Goal: Task Accomplishment & Management: Manage account settings

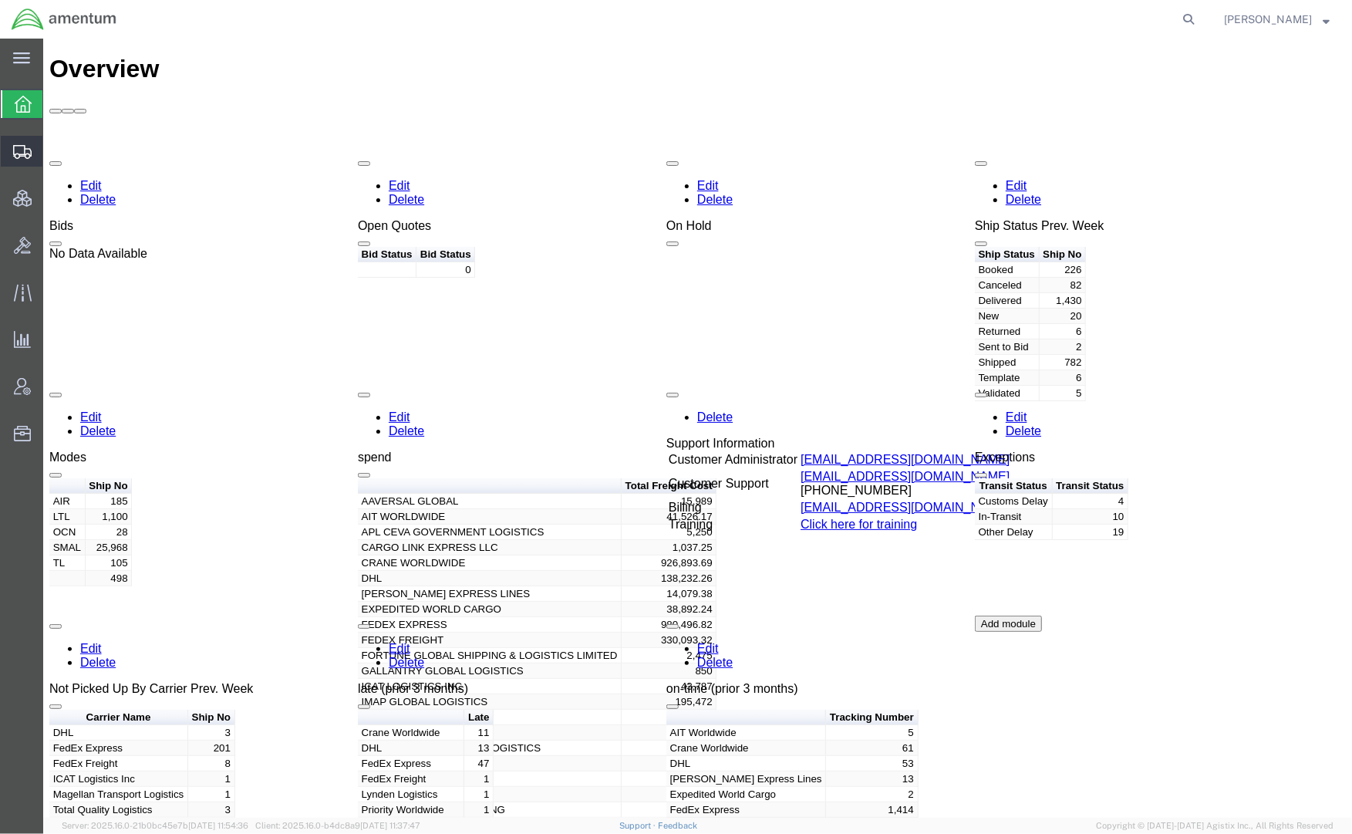
click at [53, 149] on span "Shipments" at bounding box center [47, 151] width 11 height 31
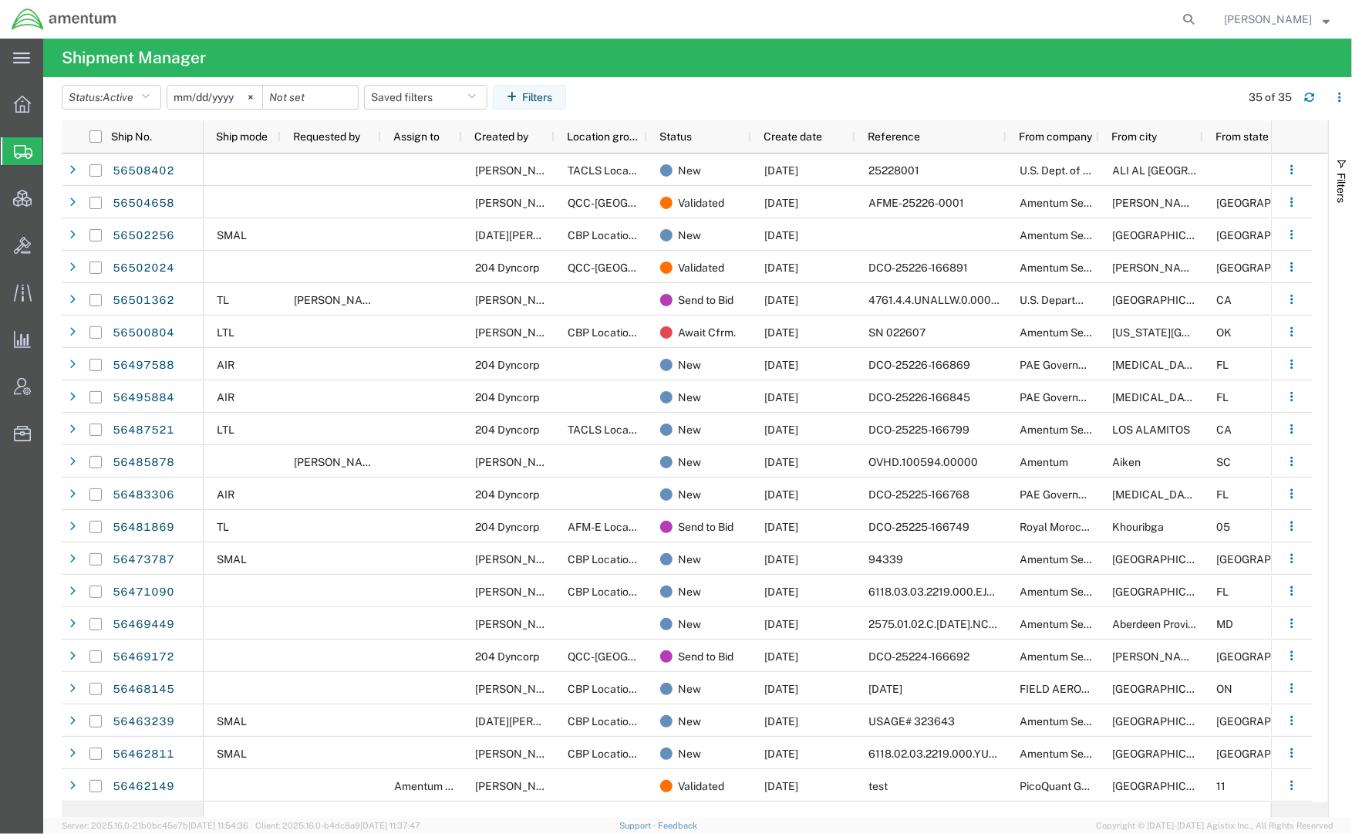
click at [7, 572] on div "main_menu Created with Sketch. Collapse Menu Overview Shipments Shipment Manage…" at bounding box center [21, 436] width 43 height 795
click at [53, 387] on span "Account Admin" at bounding box center [47, 386] width 11 height 31
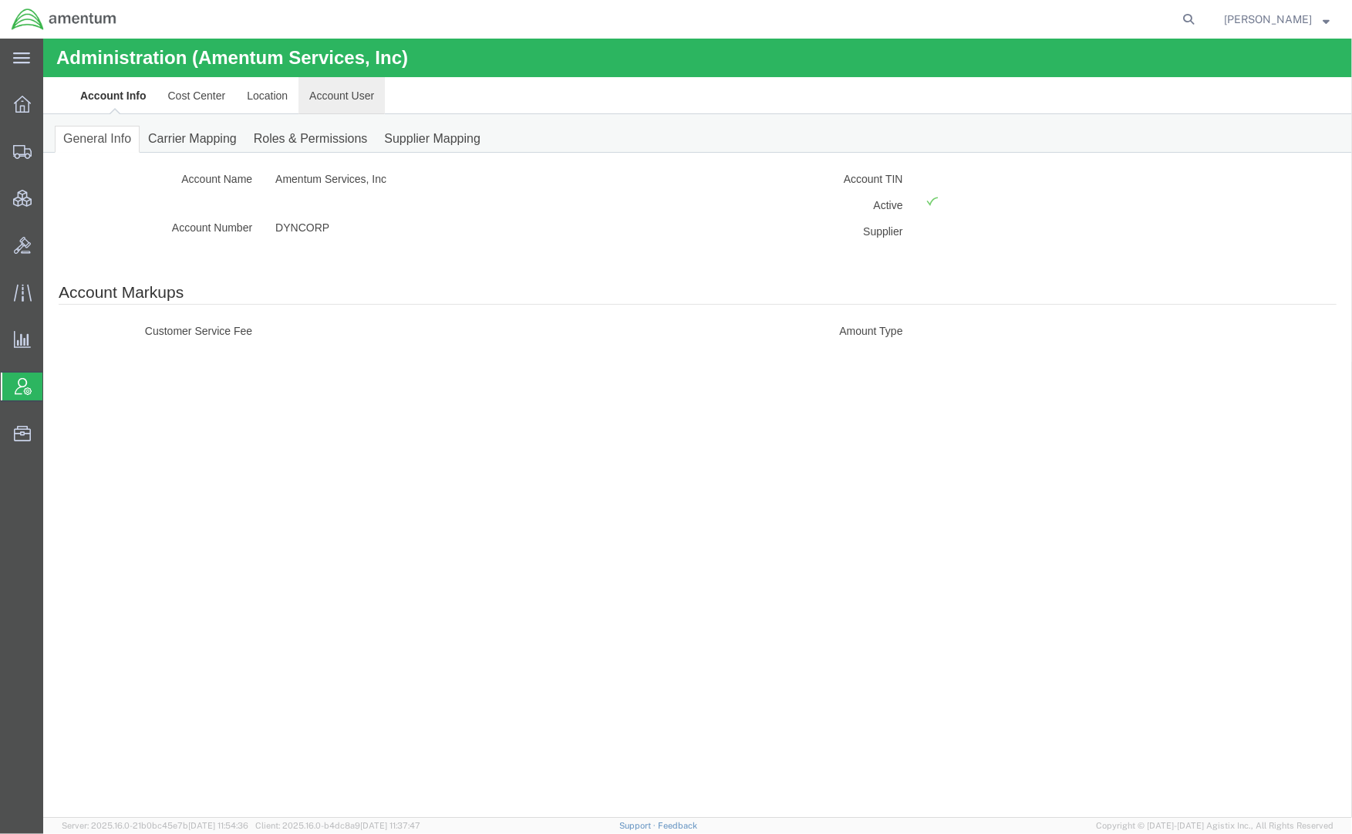
click at [334, 102] on link "Account User" at bounding box center [341, 94] width 86 height 37
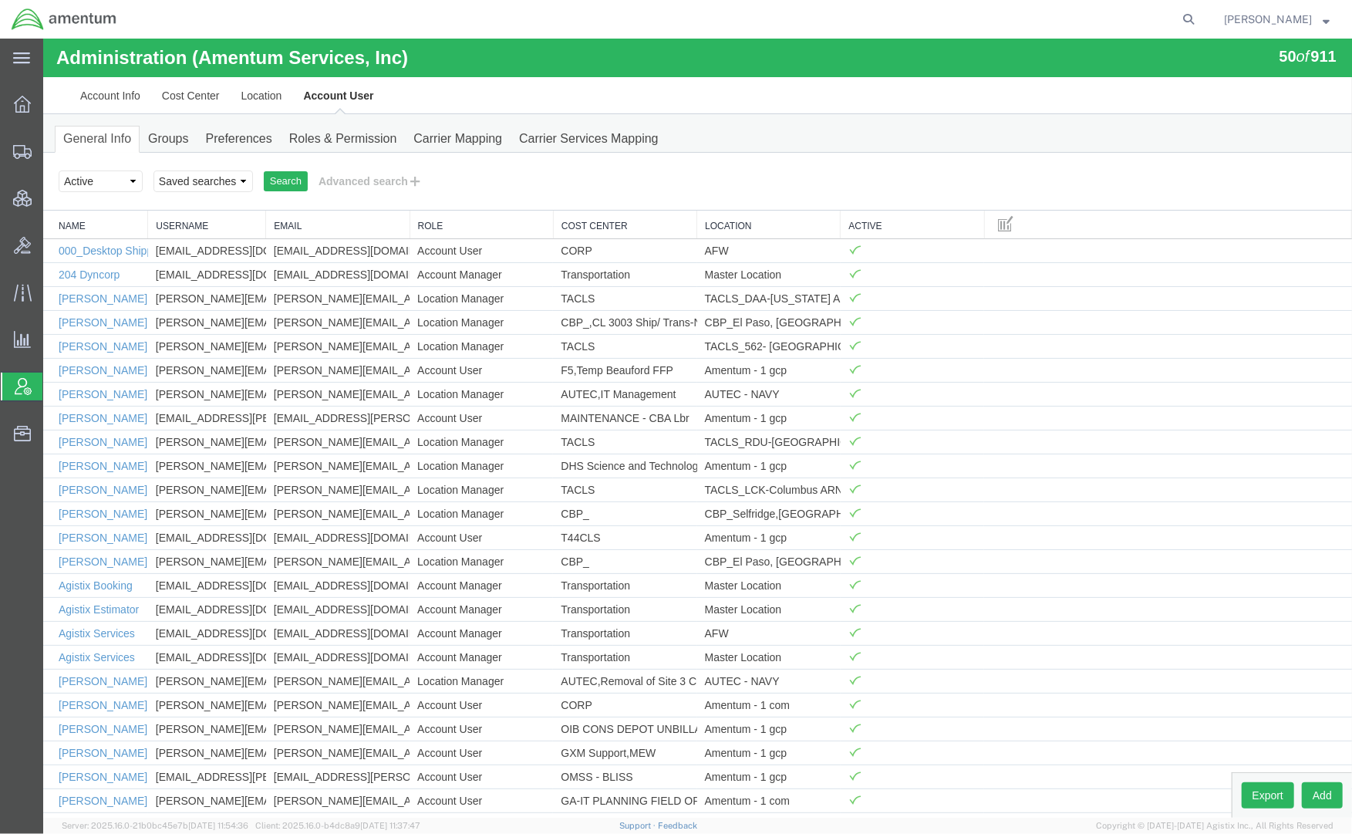
click at [351, 197] on div "Search Select status Active All Inactive Saved searches Search Advanced search …" at bounding box center [696, 181] width 1308 height 58
click at [365, 178] on button "Advanced search" at bounding box center [370, 180] width 126 height 26
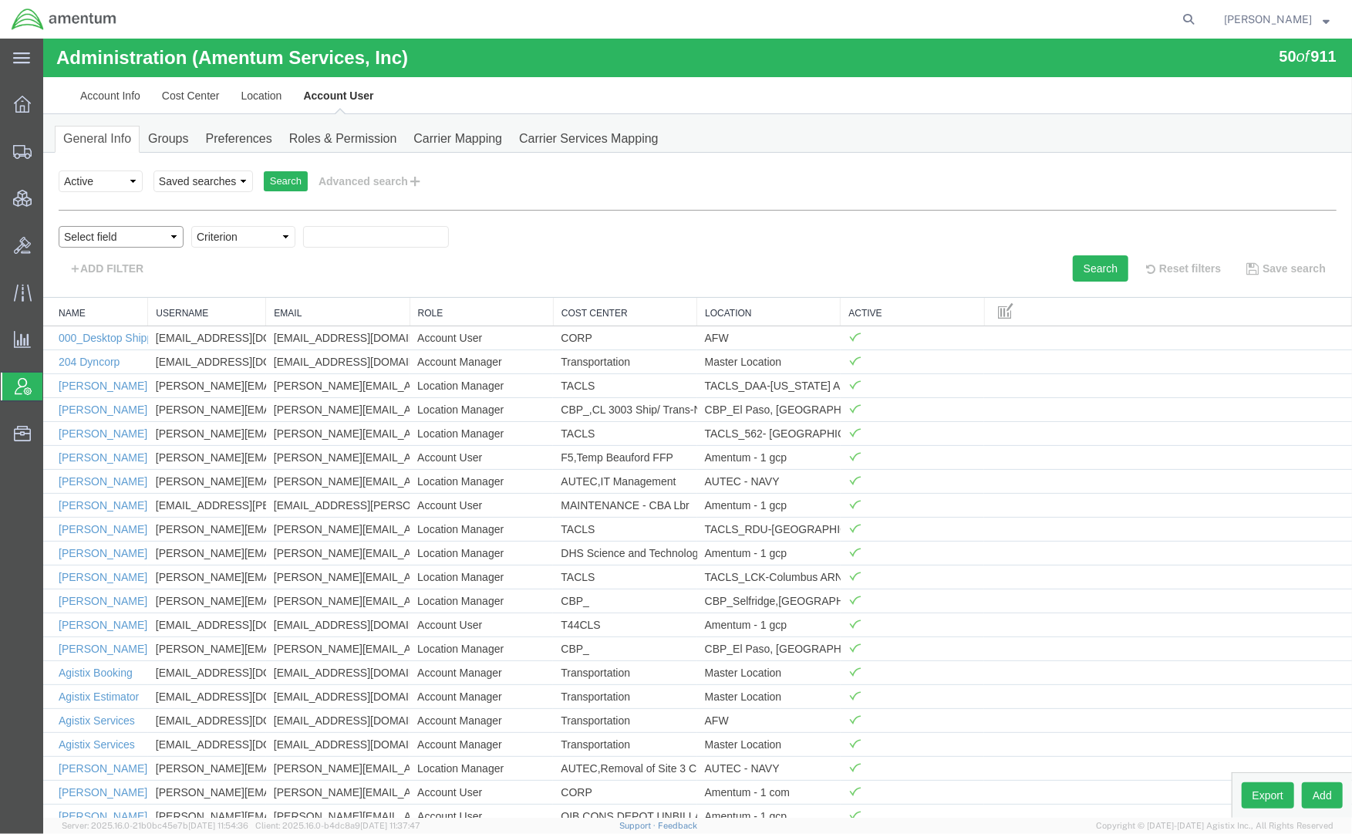
click at [144, 238] on select "Select field Cost Center Email Location Name Role Username" at bounding box center [120, 236] width 125 height 22
select select "personName"
click at [58, 225] on select "Select field Cost Center Email Location Name Role Username" at bounding box center [120, 236] width 125 height 22
click at [221, 237] on select "Criterion contains does not contain is is blank is not blank starts with" at bounding box center [242, 236] width 104 height 22
select select "contains"
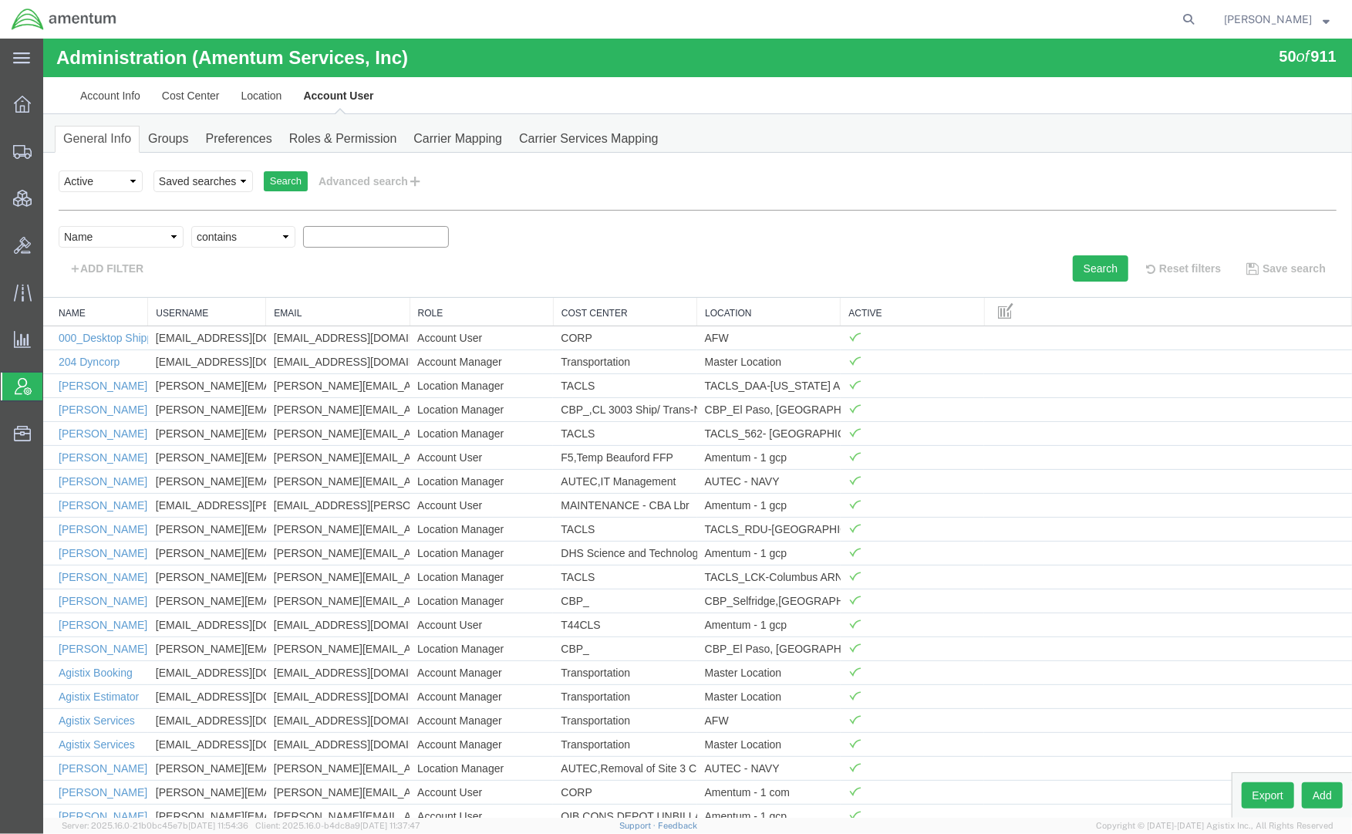
click at [190, 225] on select "Criterion contains does not contain is is blank is not blank starts with" at bounding box center [242, 236] width 104 height 22
click at [330, 241] on input "text" at bounding box center [375, 236] width 146 height 22
type input "[PERSON_NAME]"
click at [1079, 268] on button "Search" at bounding box center [1100, 267] width 56 height 26
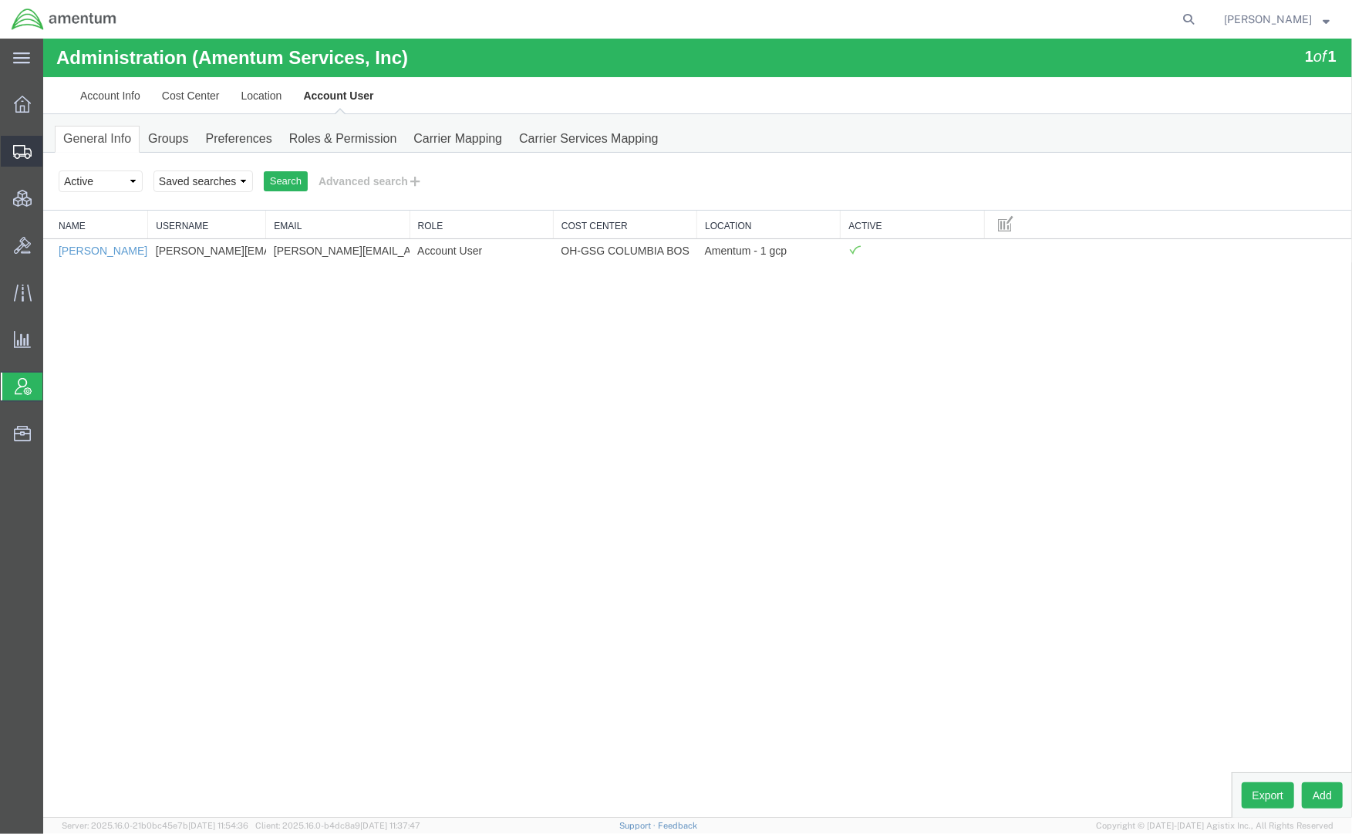
click at [53, 153] on span "Shipments" at bounding box center [47, 151] width 11 height 31
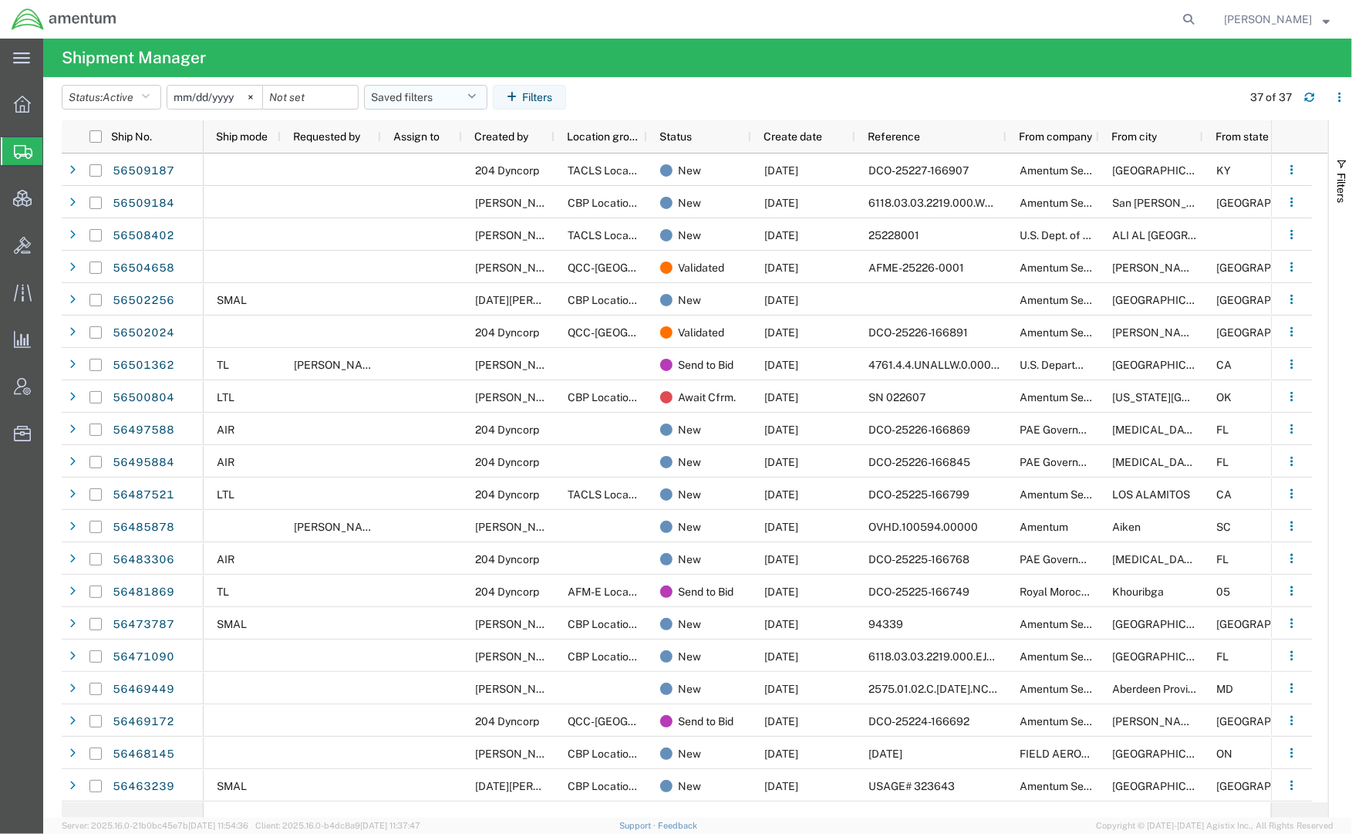
click at [421, 102] on button "Saved filters" at bounding box center [425, 97] width 123 height 25
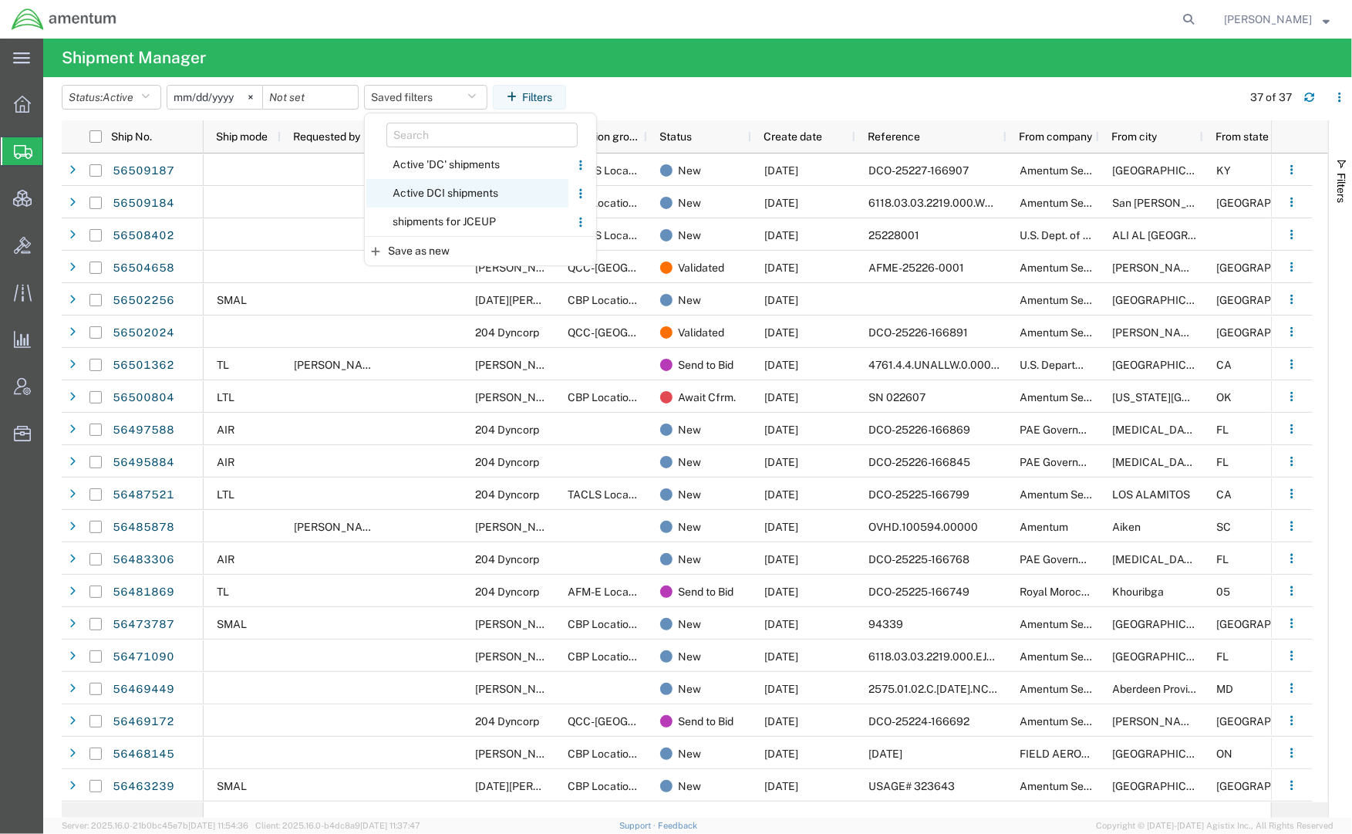
click at [402, 190] on span "Active DCI shipments" at bounding box center [467, 193] width 202 height 29
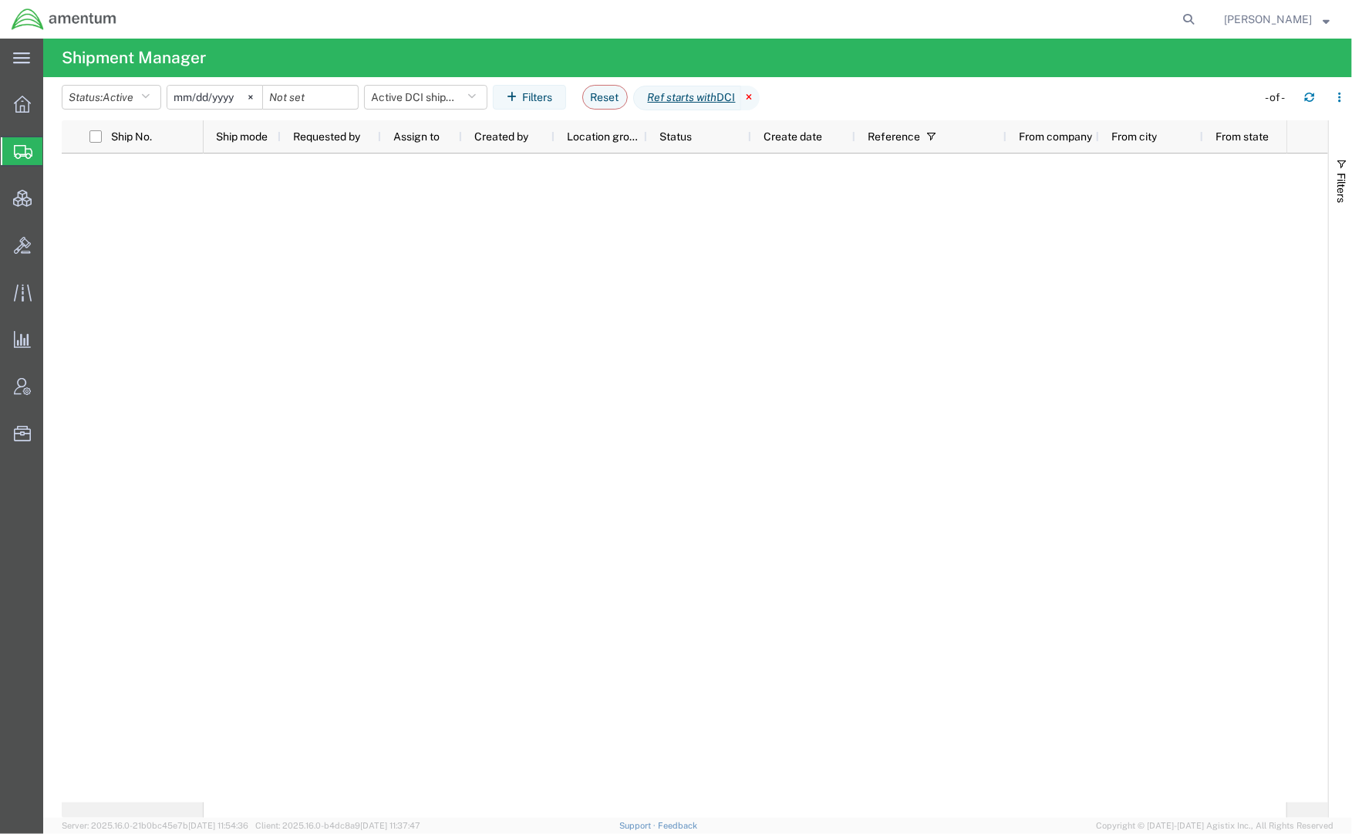
click at [759, 99] on icon at bounding box center [750, 98] width 19 height 25
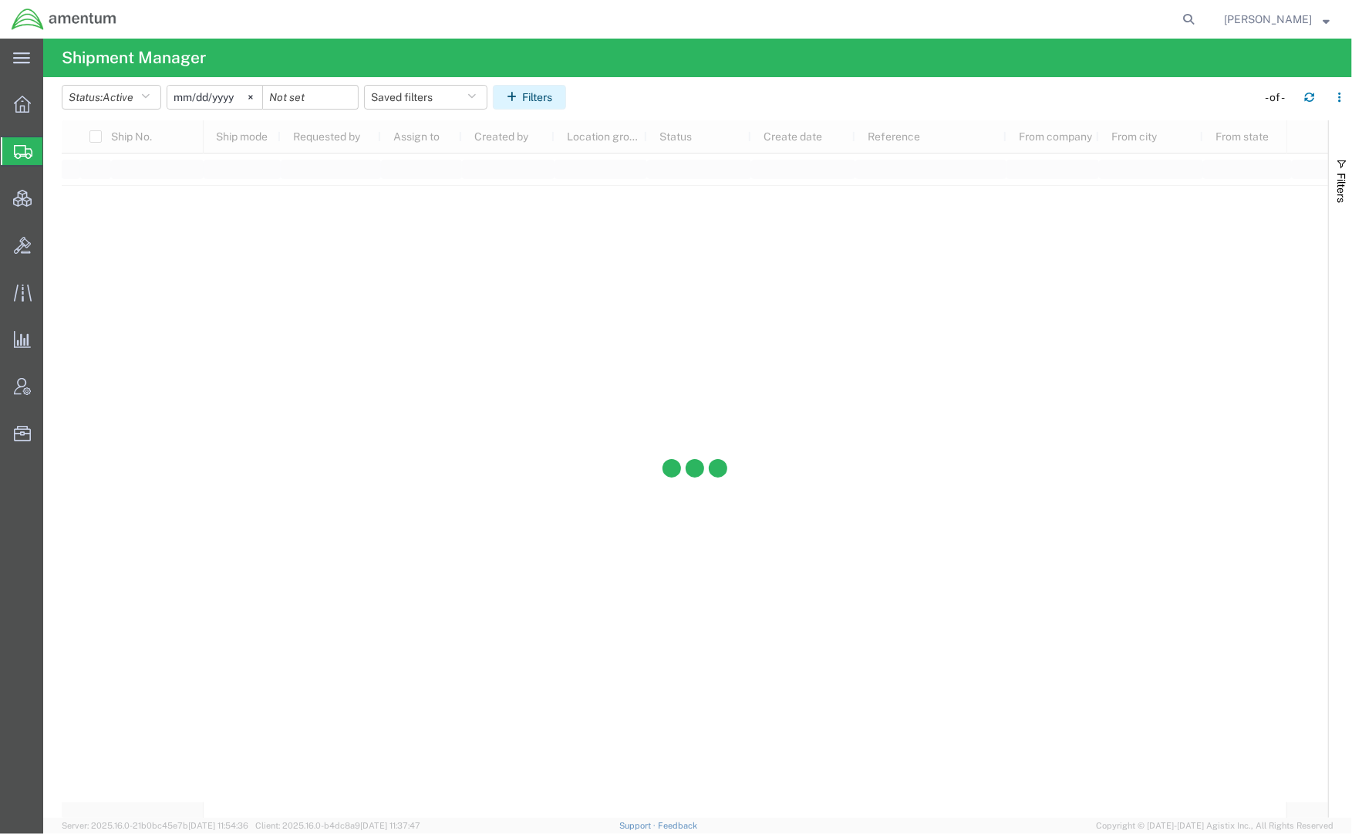
click at [540, 94] on button "Filters" at bounding box center [529, 97] width 73 height 25
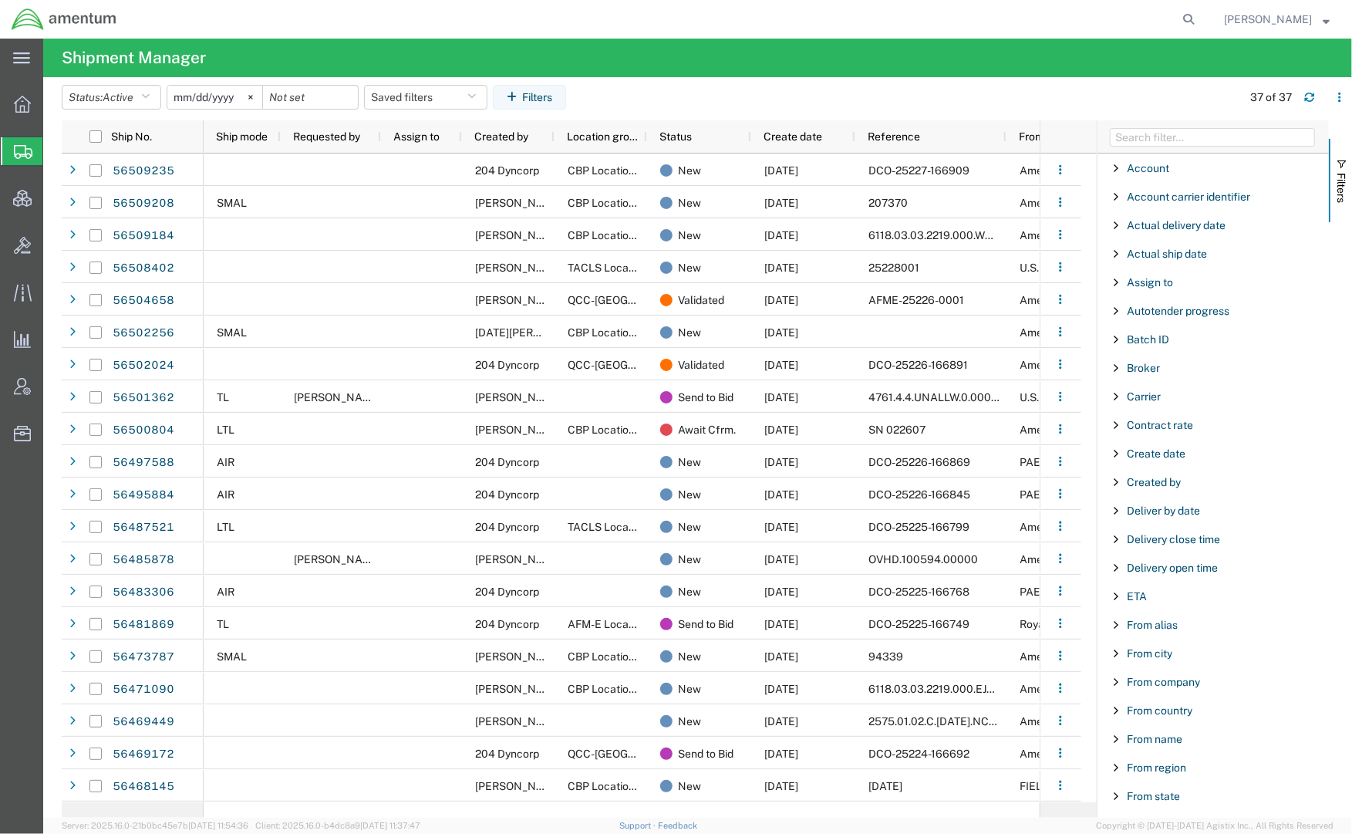
click at [1164, 492] on div "Created by" at bounding box center [1212, 482] width 231 height 28
click at [1157, 525] on div "starts with" at bounding box center [1213, 521] width 177 height 12
click at [1163, 551] on input "Filter Value" at bounding box center [1218, 546] width 202 height 19
type input "[PERSON_NAME]"
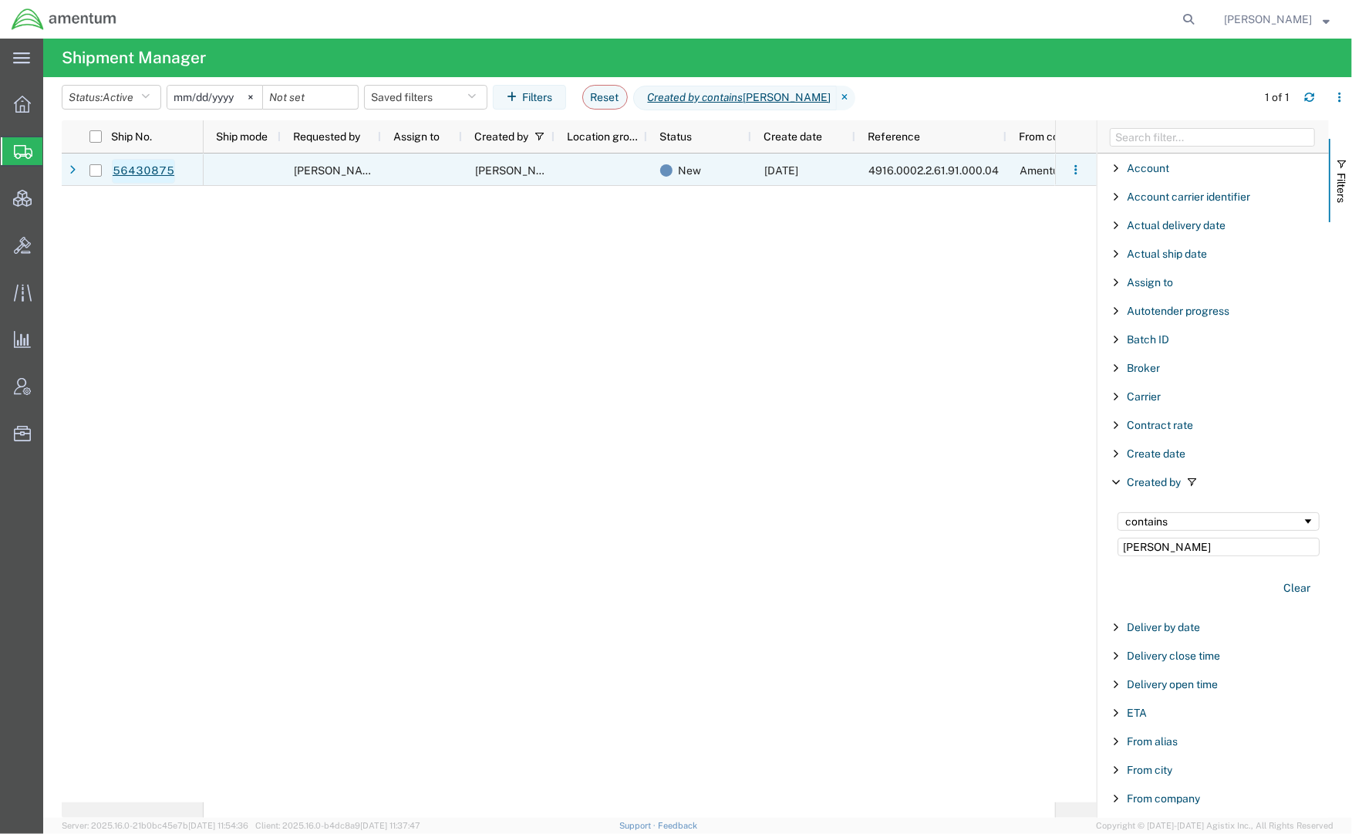
click at [170, 173] on link "56430875" at bounding box center [143, 171] width 63 height 25
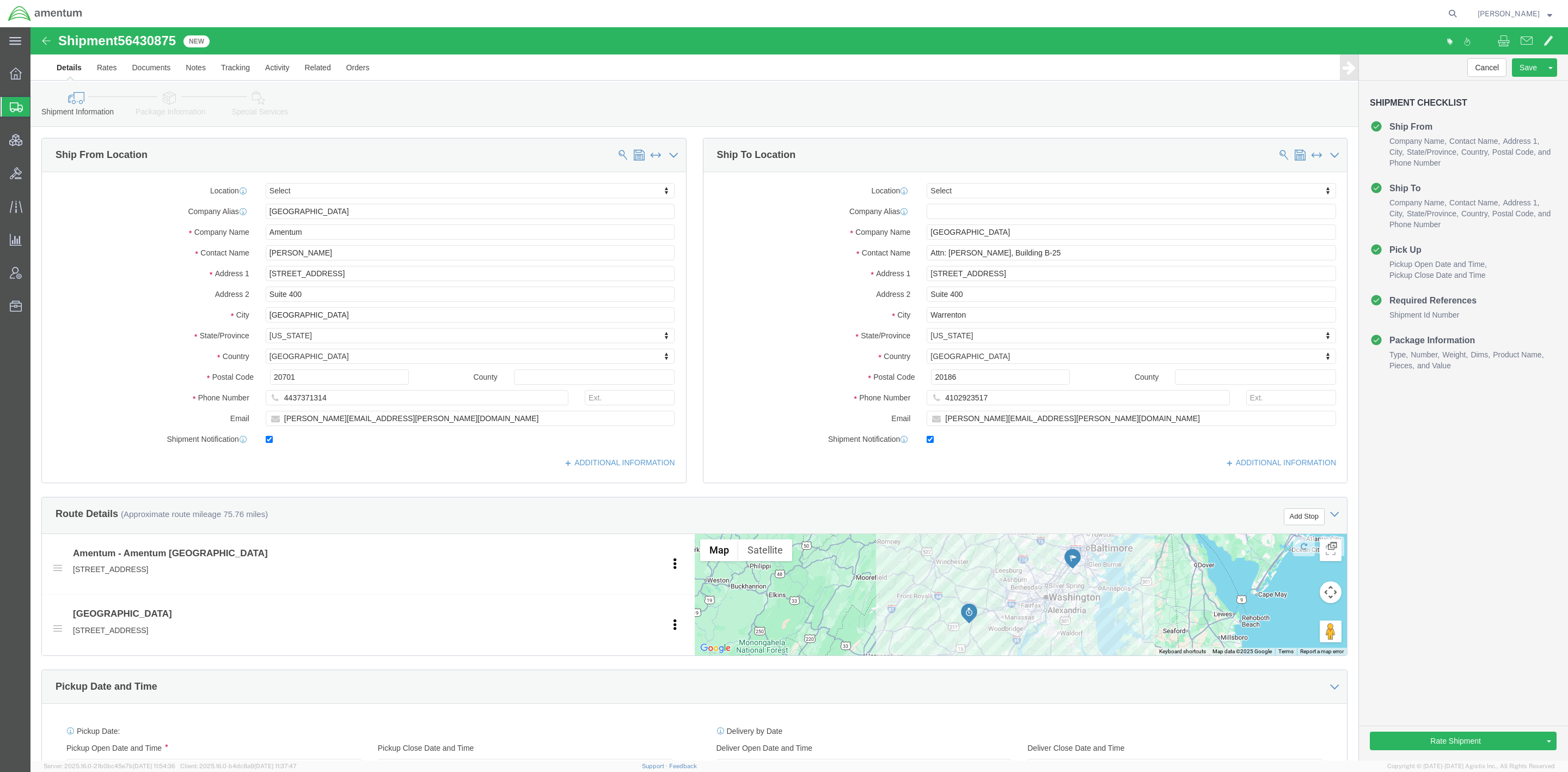
select select
click at [954, 12] on icon at bounding box center [1452, 13] width 16 height 16
paste input "56463676"
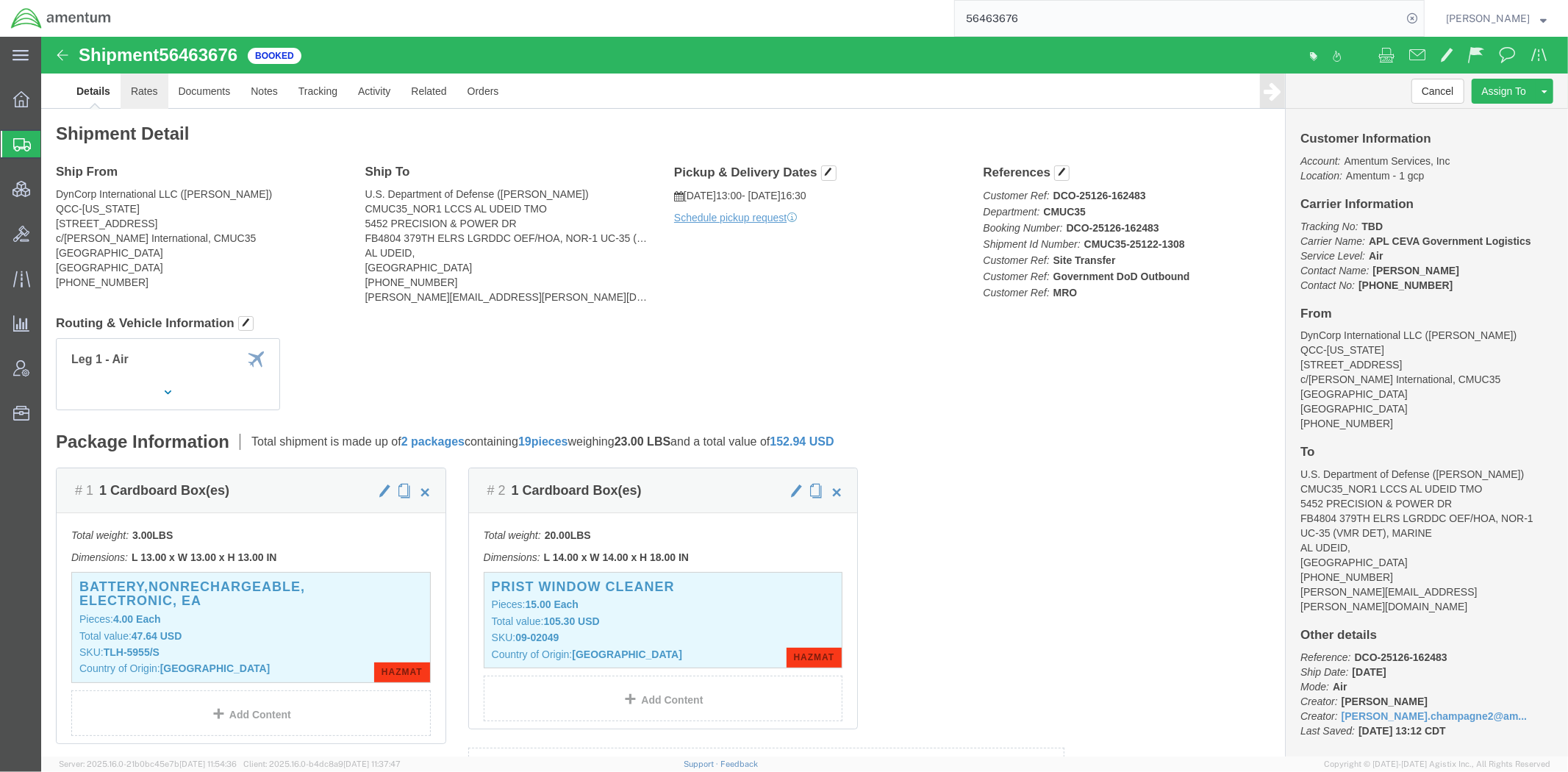
click link "Rates"
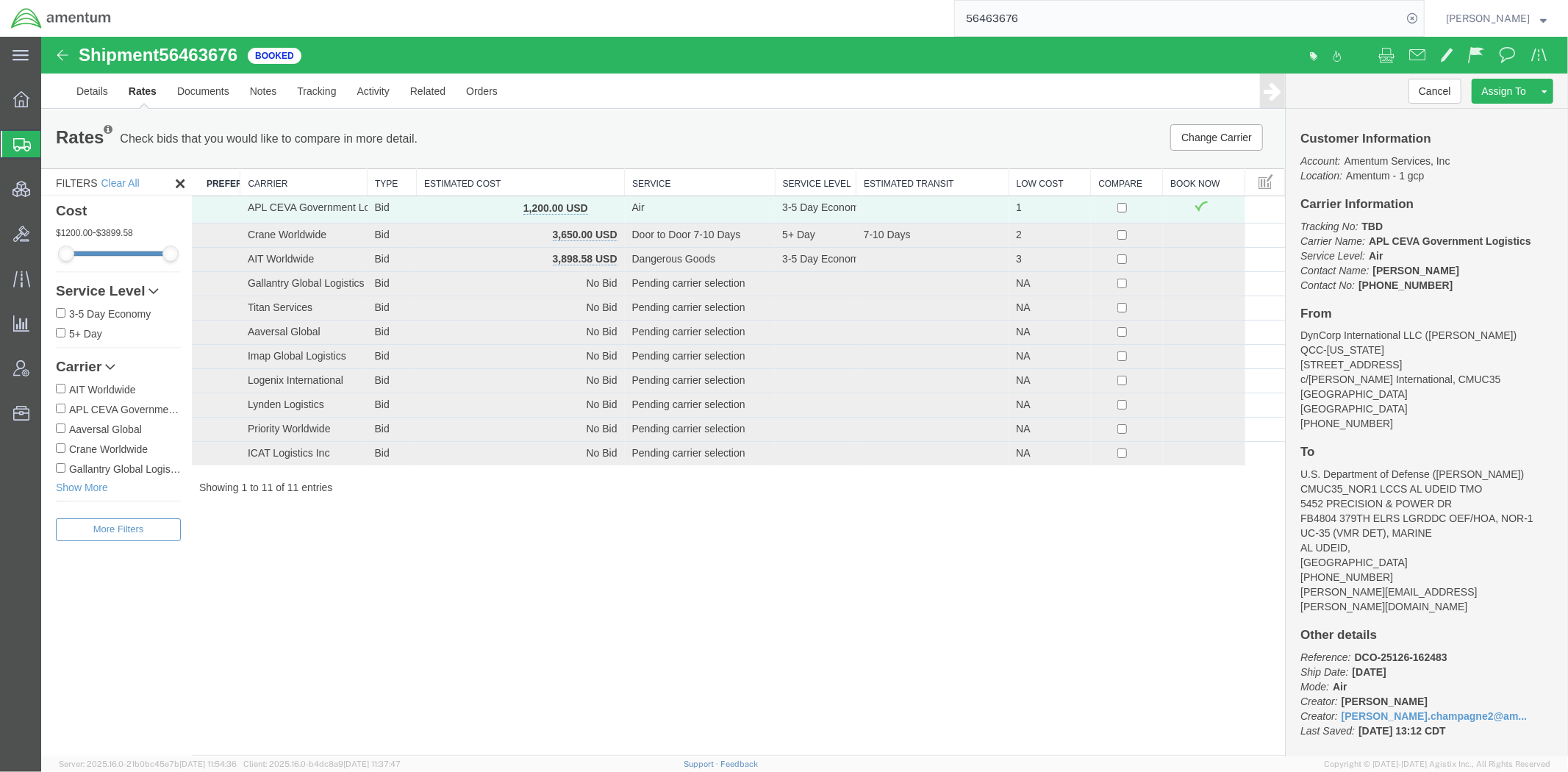
drag, startPoint x: 73, startPoint y: 148, endPoint x: 585, endPoint y: 0, distance: 533.0
click at [52, 148] on span "Shipments" at bounding box center [46, 144] width 11 height 30
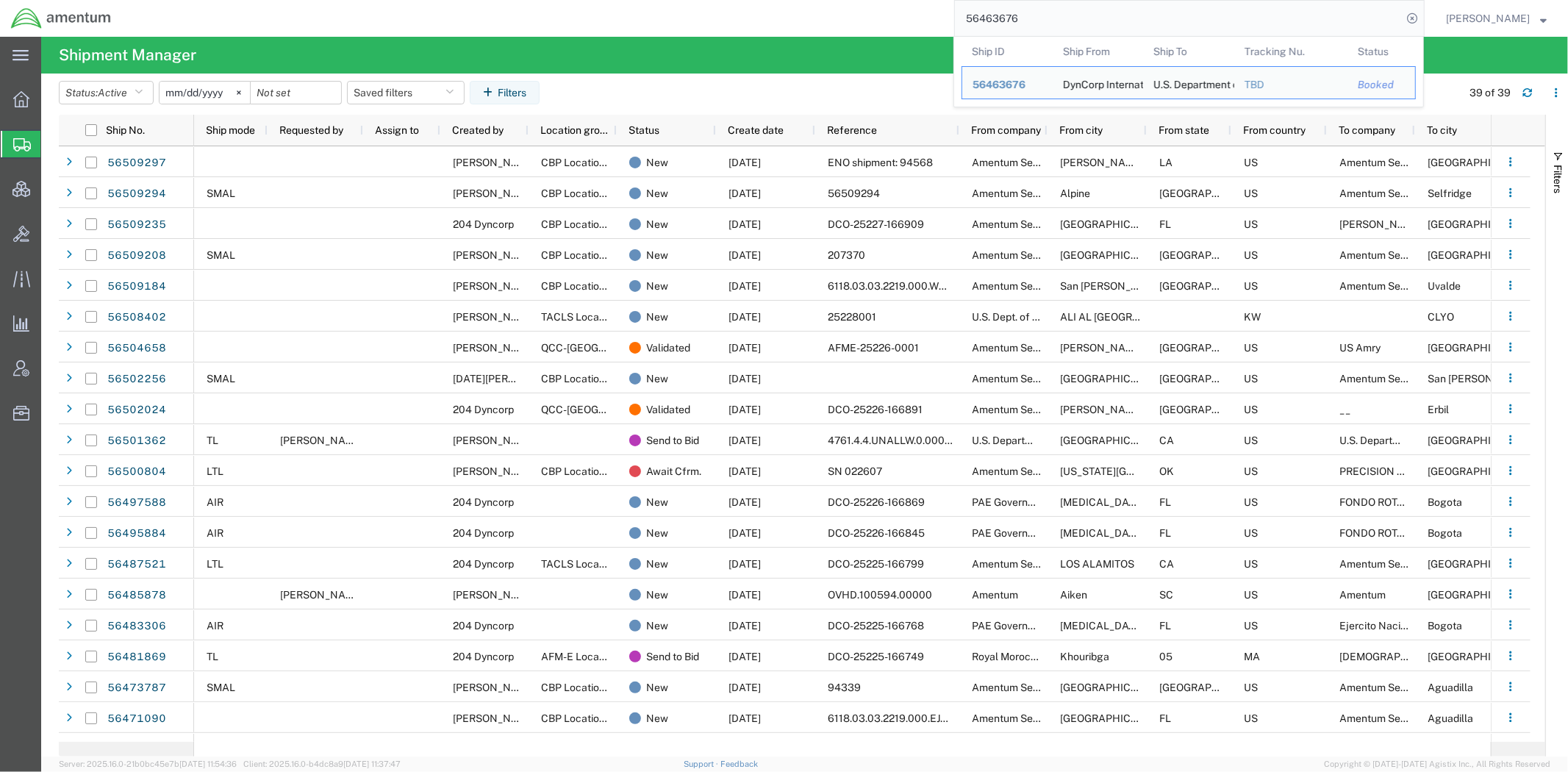
drag, startPoint x: 1026, startPoint y: 27, endPoint x: 724, endPoint y: 5, distance: 302.8
click at [724, 5] on div "56463676 Ship ID Ship From Ship To Tracking Nu. Status Ship ID 56463676 Ship Fr…" at bounding box center [773, 18] width 1302 height 37
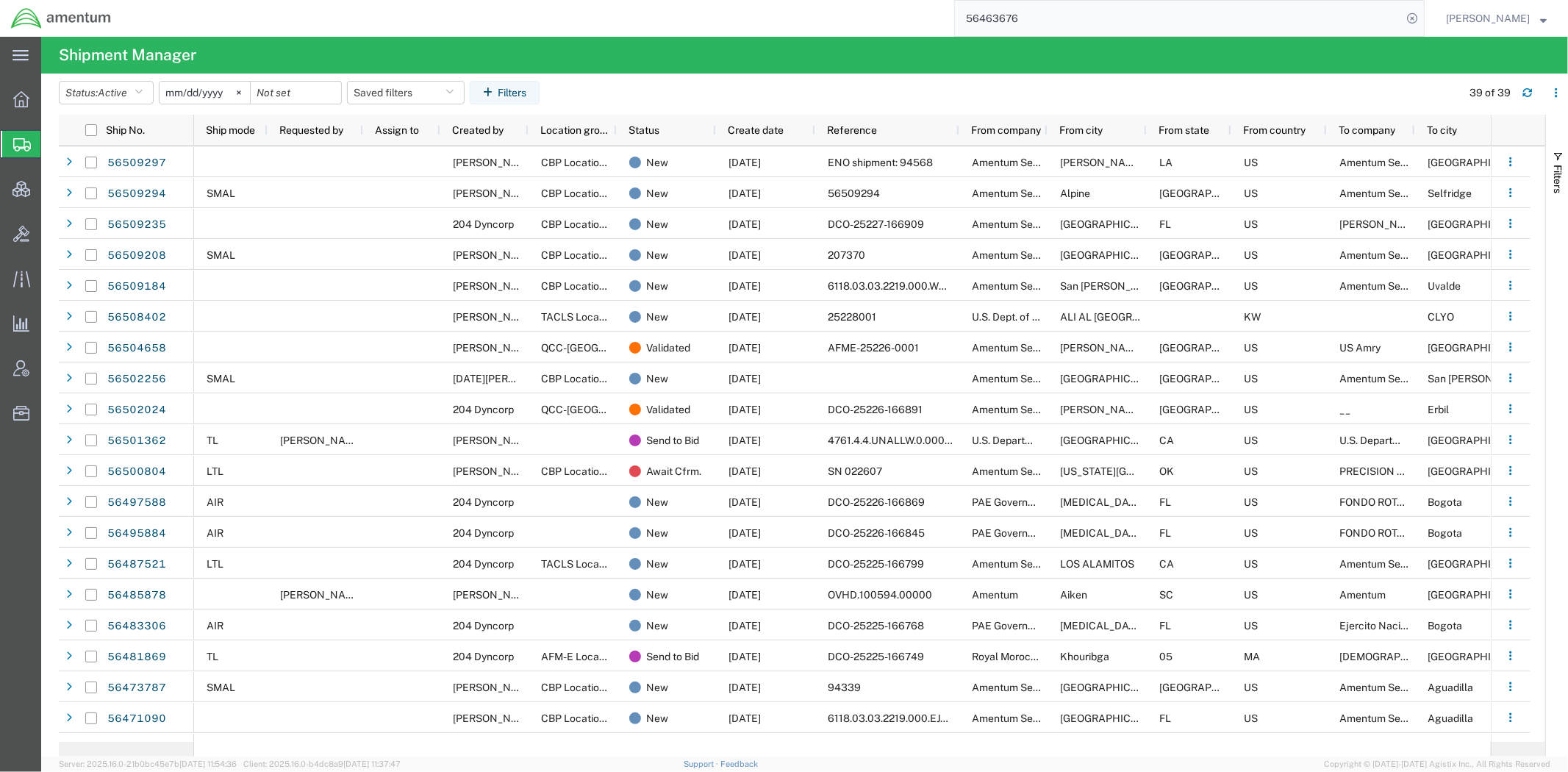
paste input "509321"
type input "56509321"
click at [1288, 15] on icon at bounding box center [1412, 18] width 21 height 21
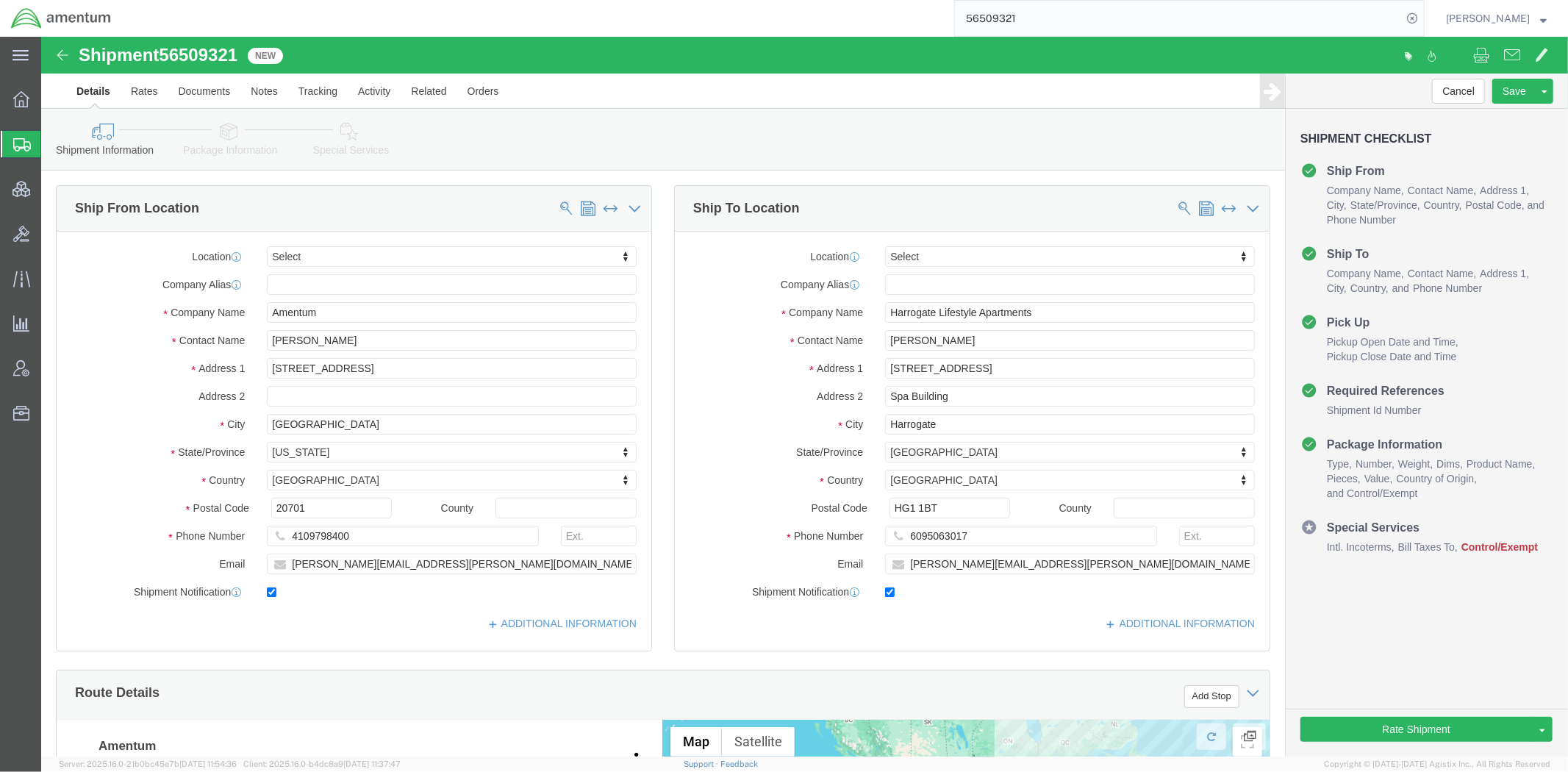
select select
drag, startPoint x: 674, startPoint y: 357, endPoint x: 633, endPoint y: 320, distance: 55.2
click div "Location My Profile Location [PHONE_NUMBER] [PHONE_NUMBER] [PHONE_NUMBER] [PHON…"
click link "Assign To"
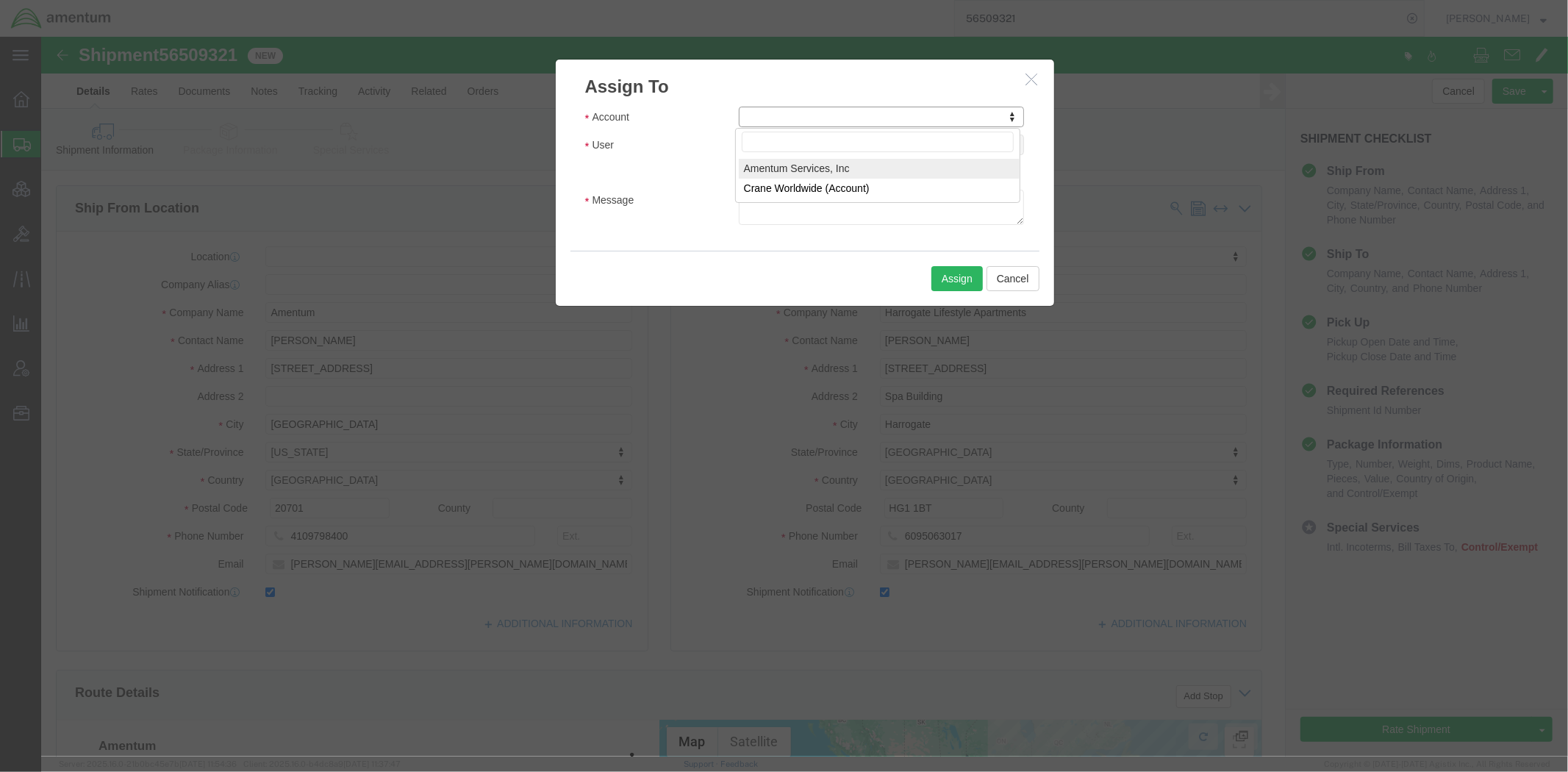
select select "101678"
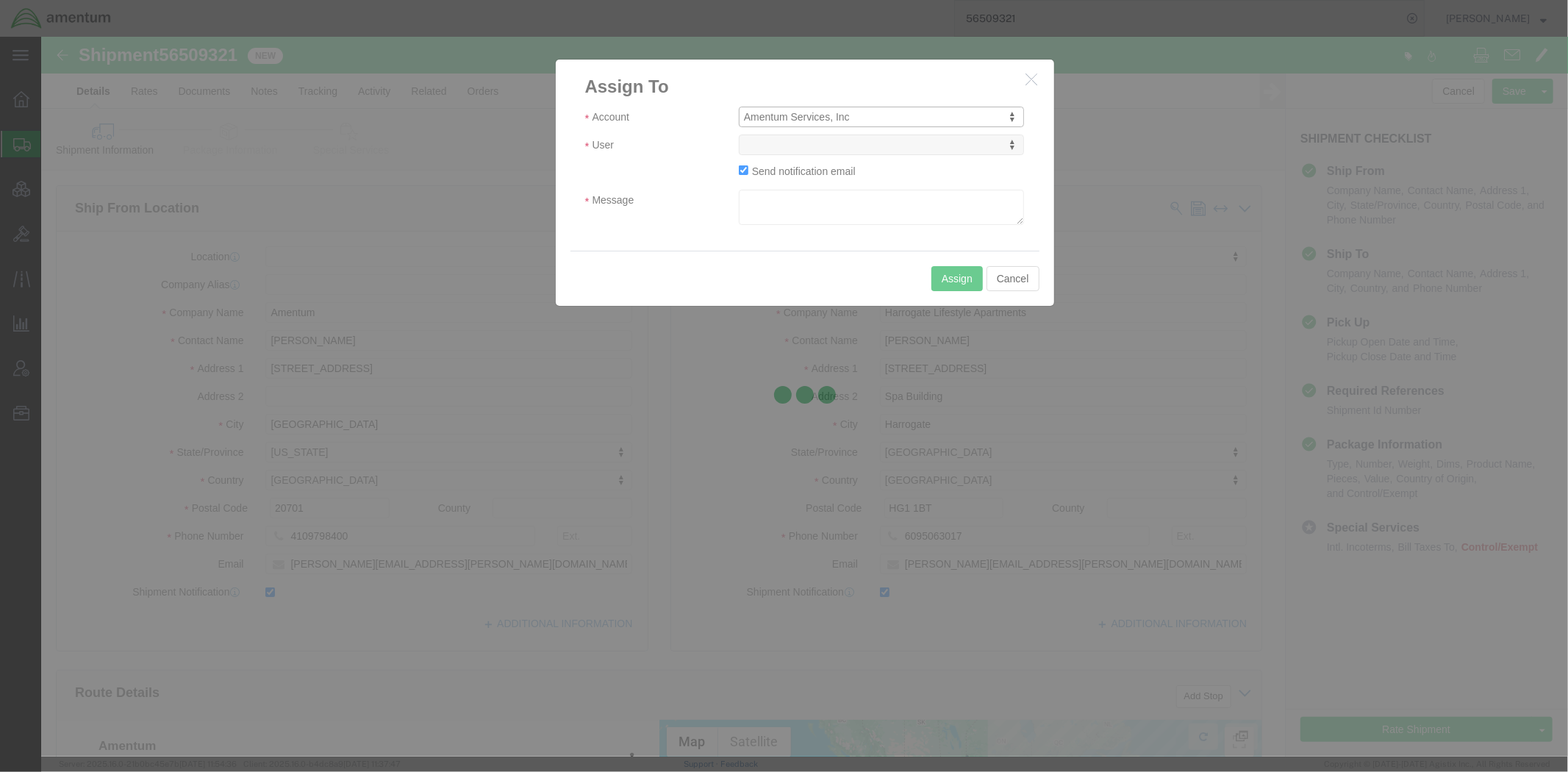
click at [795, 145] on div at bounding box center [804, 396] width 1526 height 720
select select
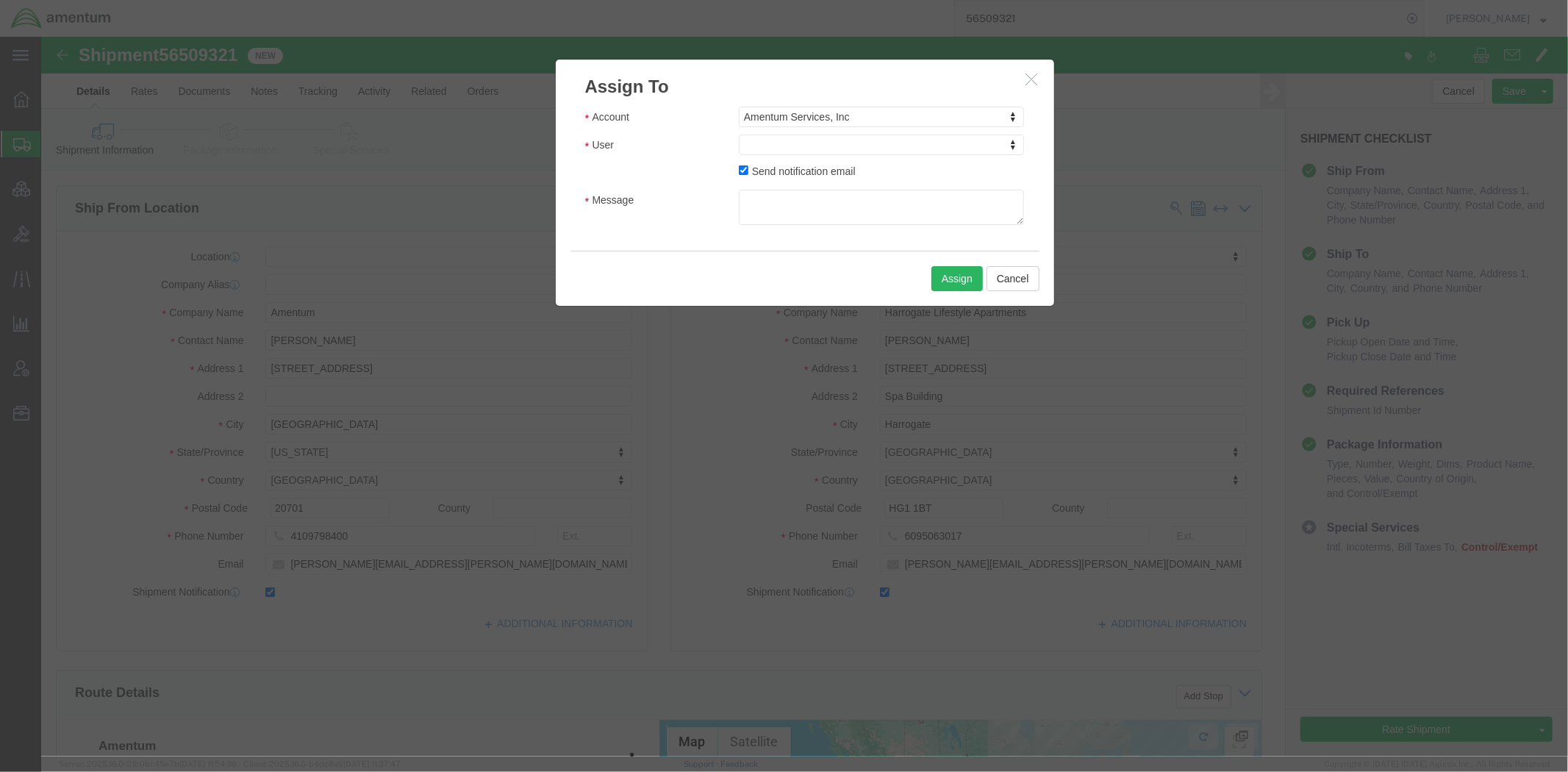
drag, startPoint x: 795, startPoint y: 143, endPoint x: 754, endPoint y: 107, distance: 54.6
click button "Cancel"
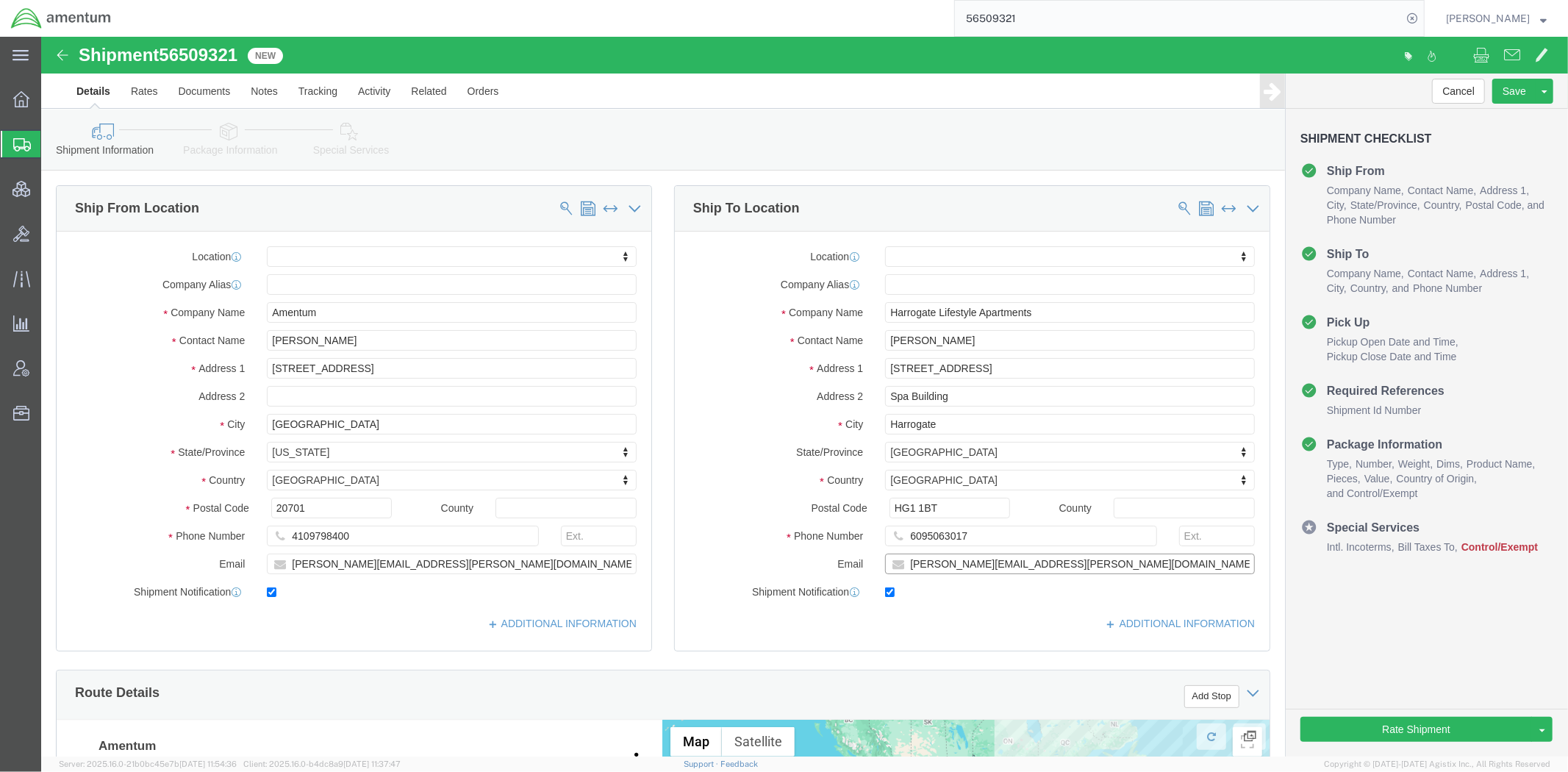
drag, startPoint x: 1006, startPoint y: 525, endPoint x: 709, endPoint y: 525, distance: 297.0
click div "Email [PERSON_NAME][EMAIL_ADDRESS][PERSON_NAME][DOMAIN_NAME]"
click link "Assign To"
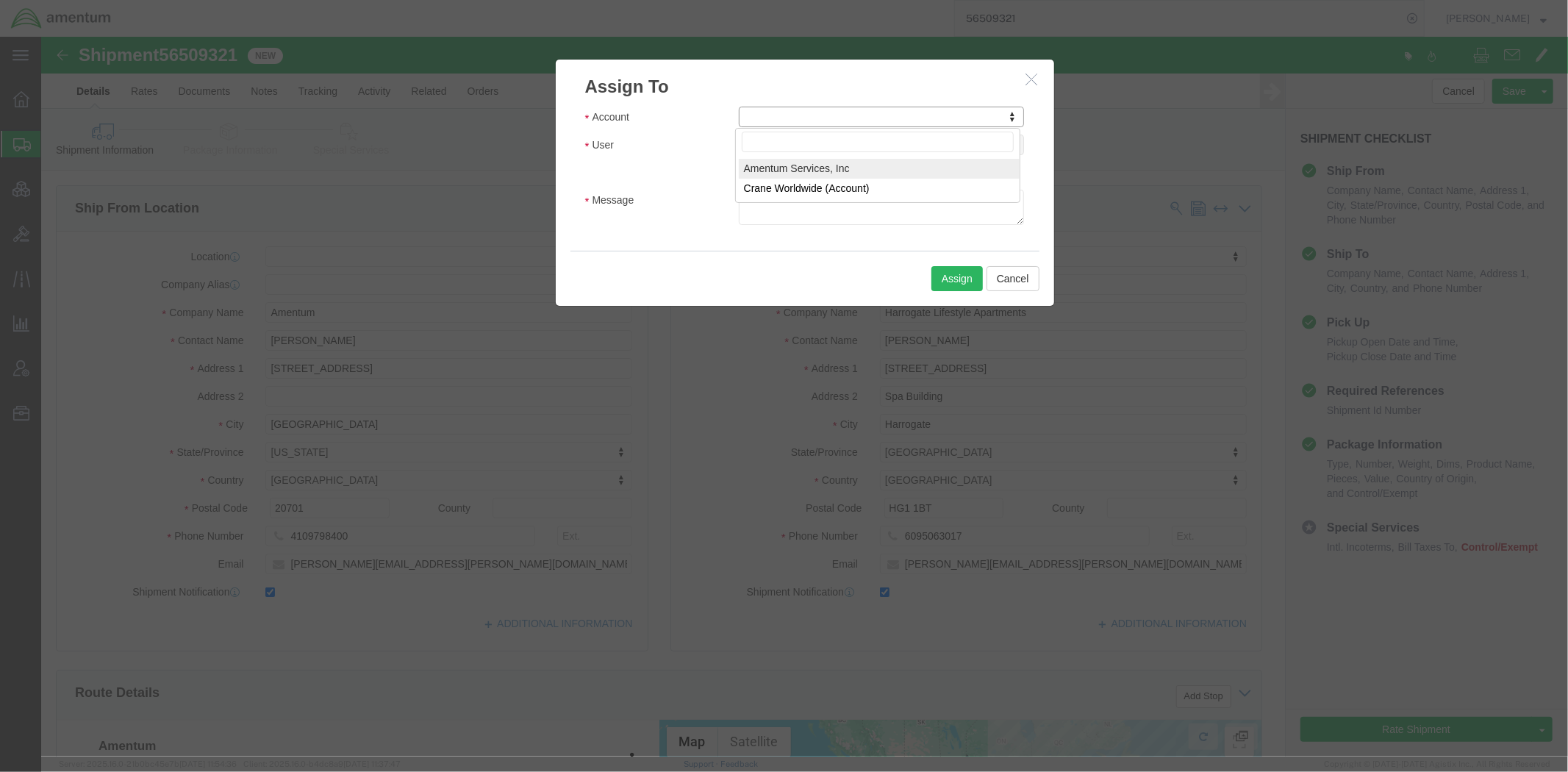
select select "101678"
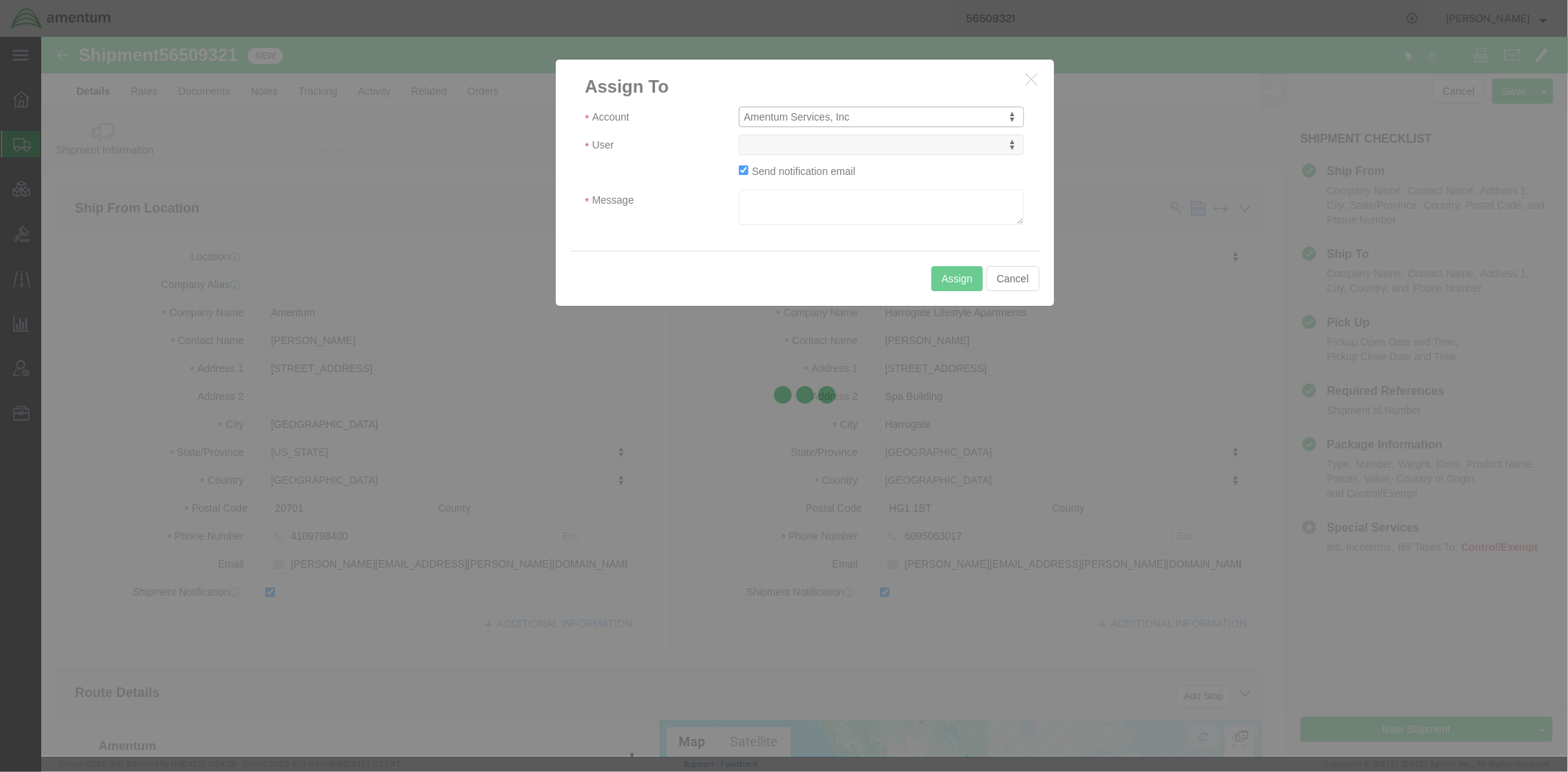
click at [833, 146] on div at bounding box center [804, 396] width 1526 height 720
select select
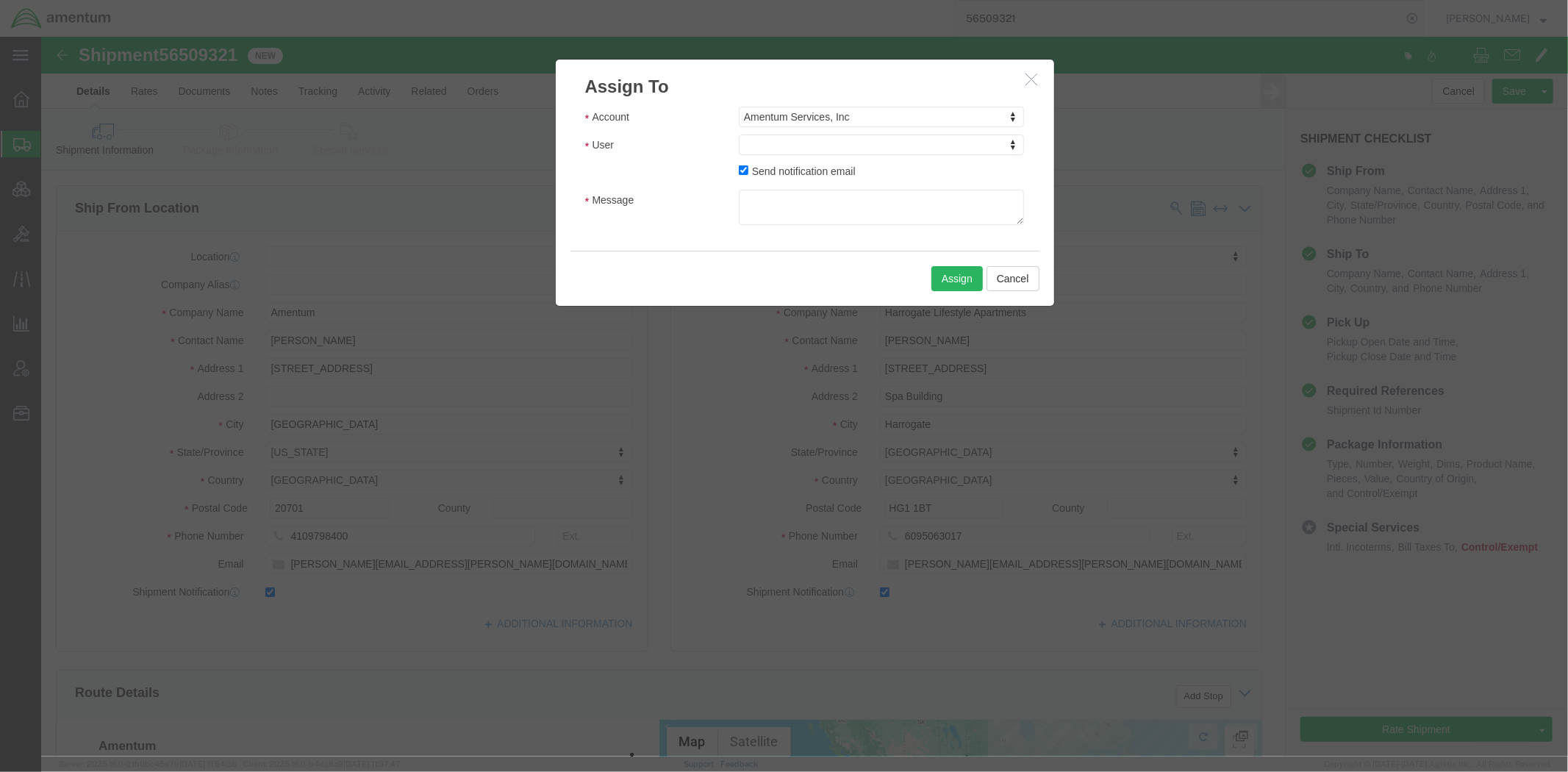
drag, startPoint x: 833, startPoint y: 146, endPoint x: 791, endPoint y: 109, distance: 56.0
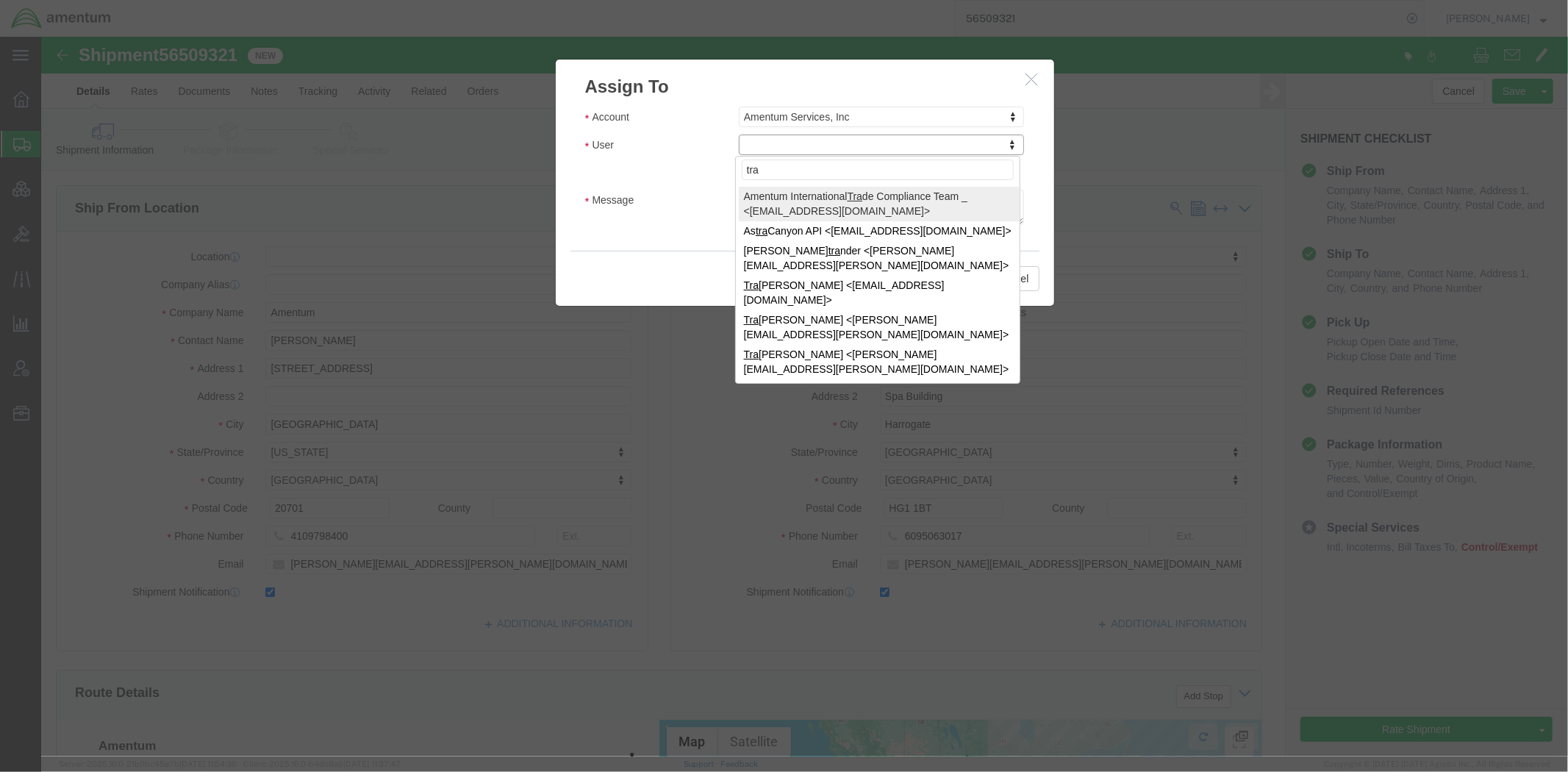
type input "tra"
select select "47300"
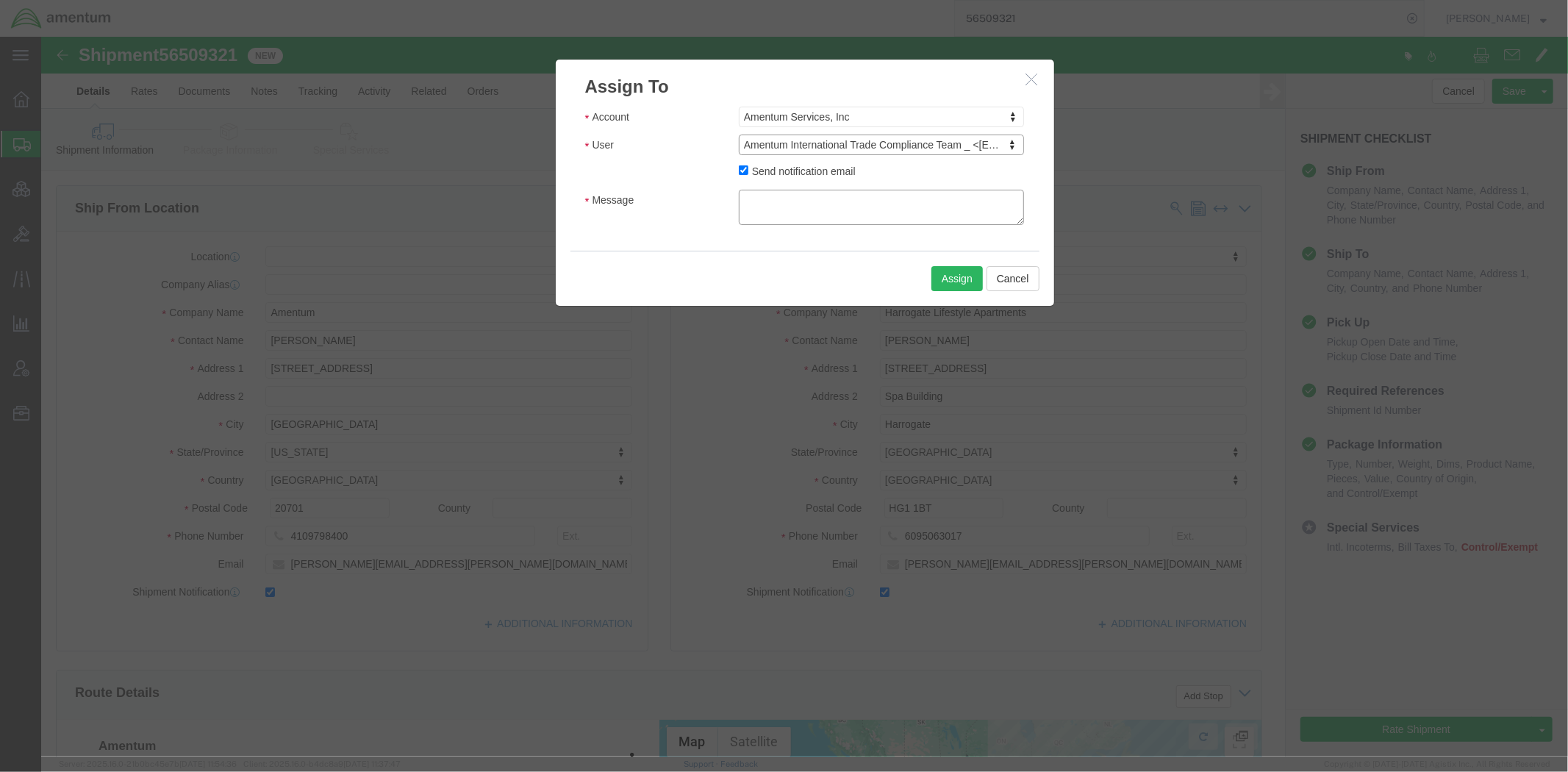
click textarea "Message"
click textarea "Would you please review and approve this shipment for US export? [PERSON_NAME] …"
paste textarea "[PERSON_NAME][EMAIL_ADDRESS][PERSON_NAME][DOMAIN_NAME]"
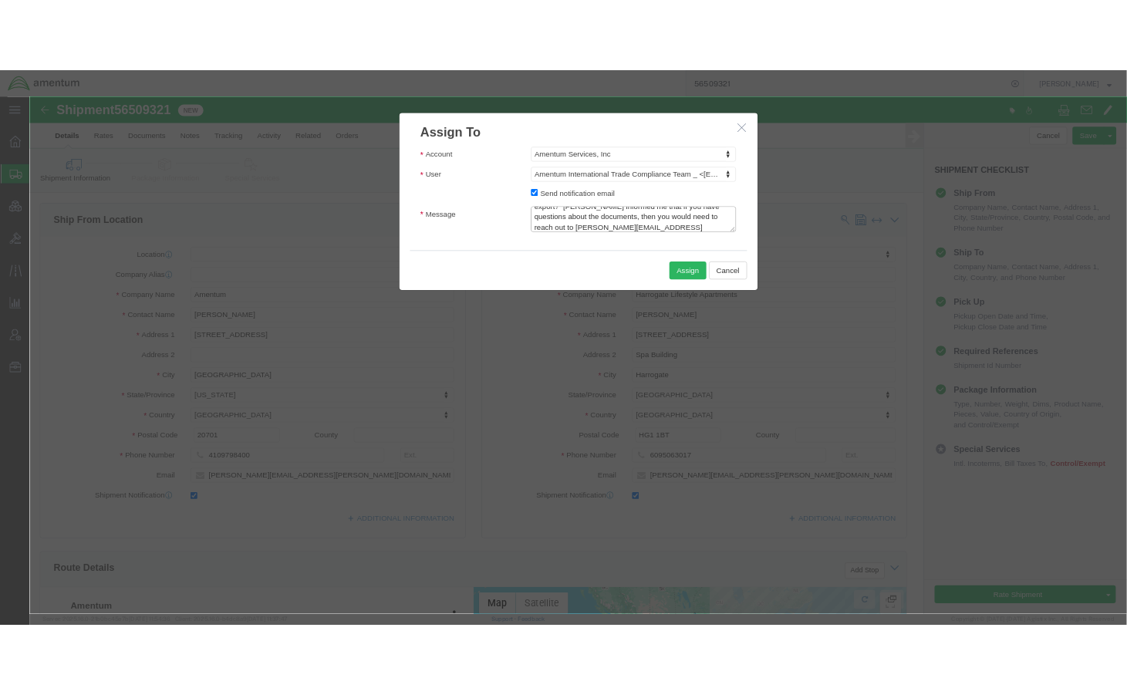
scroll to position [42, 0]
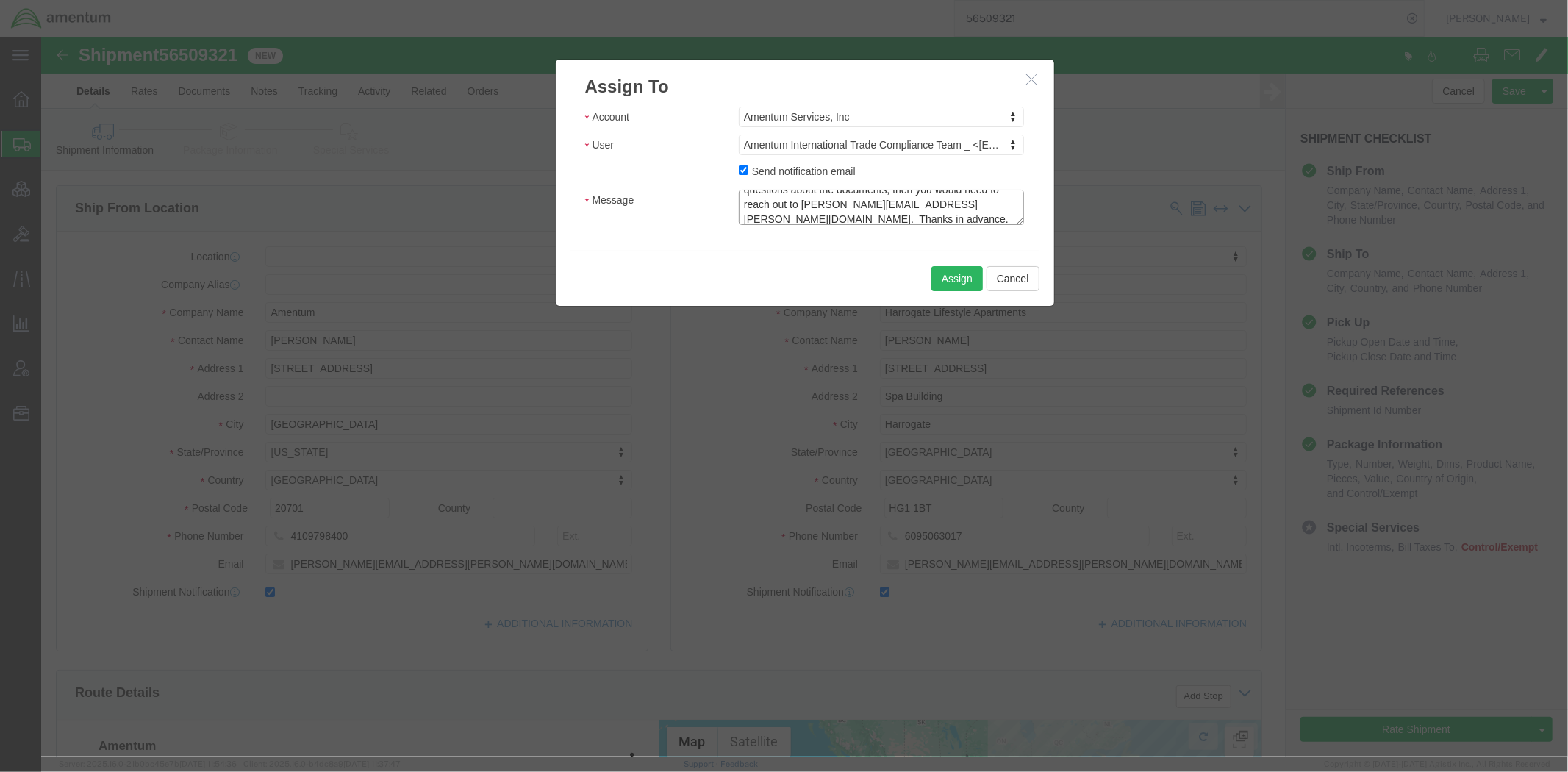
drag, startPoint x: 779, startPoint y: 185, endPoint x: 475, endPoint y: 68, distance: 325.7
click div "Assign To Account Amentum Services, Inc Account Amentum Services, Inc Crane Wor…"
type textarea "Would you please review and approve this shipment for US export? [PERSON_NAME] …"
click button "Assign"
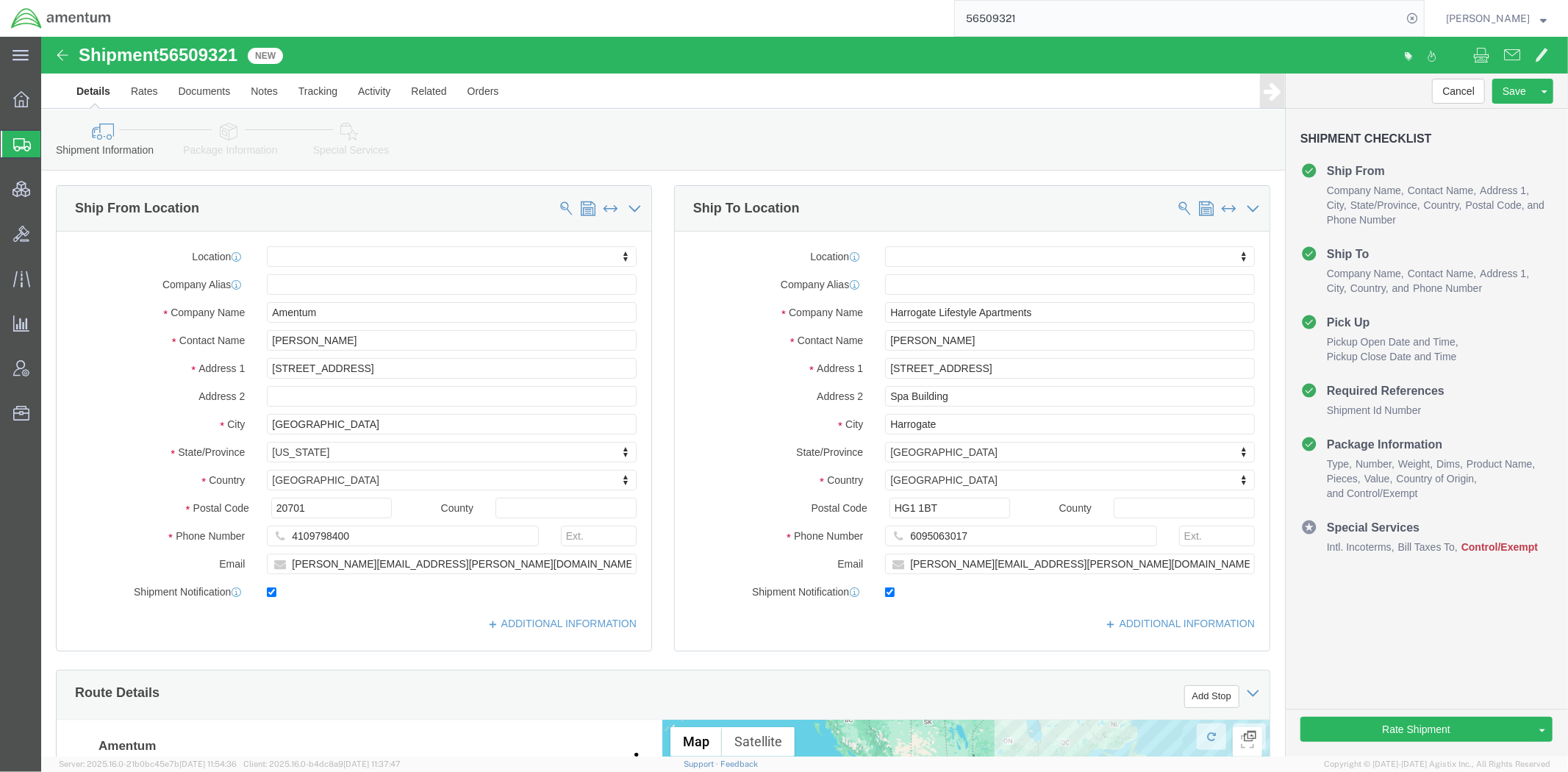
click link "Package Information"
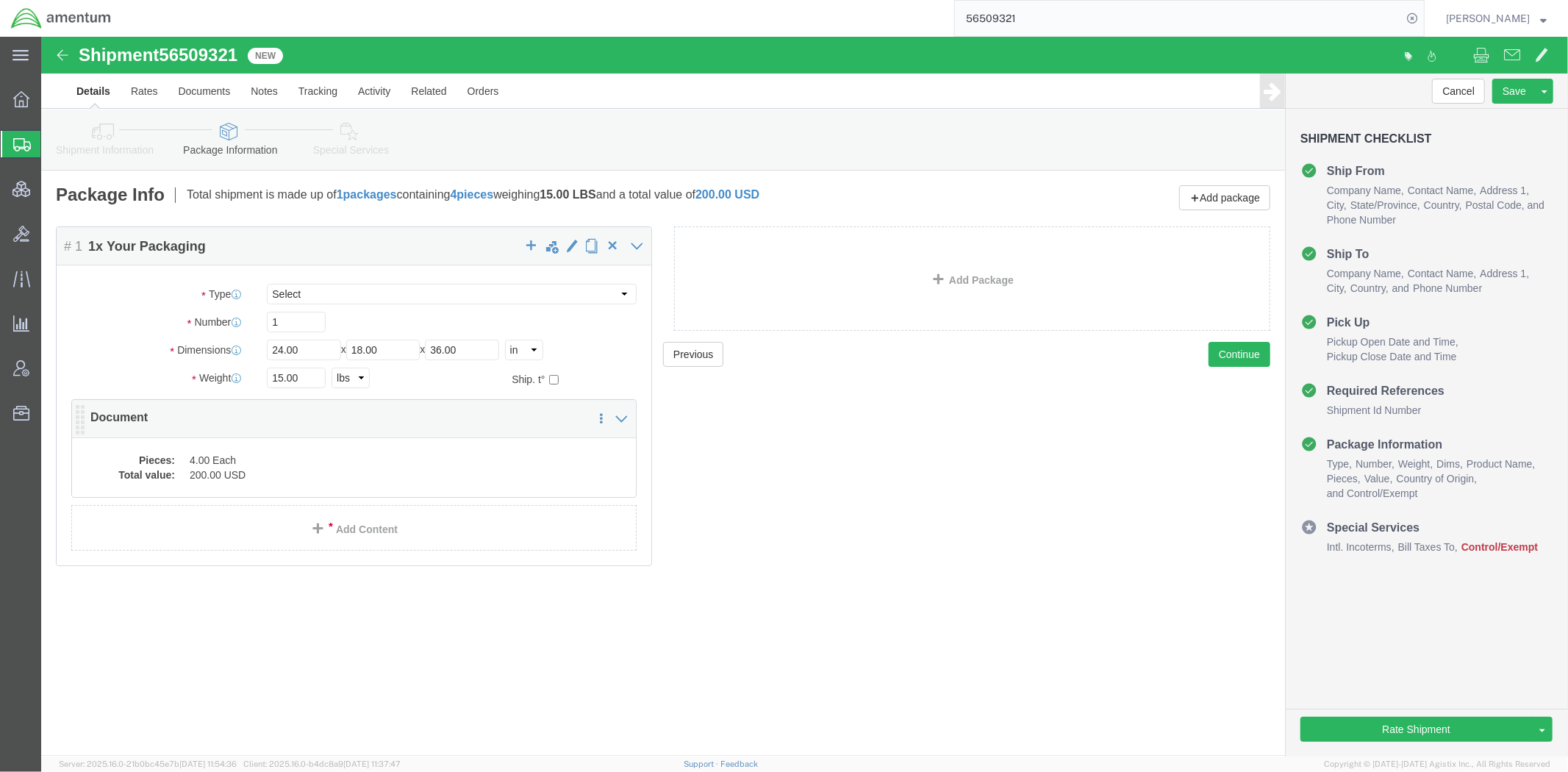
click dd "4.00 Each"
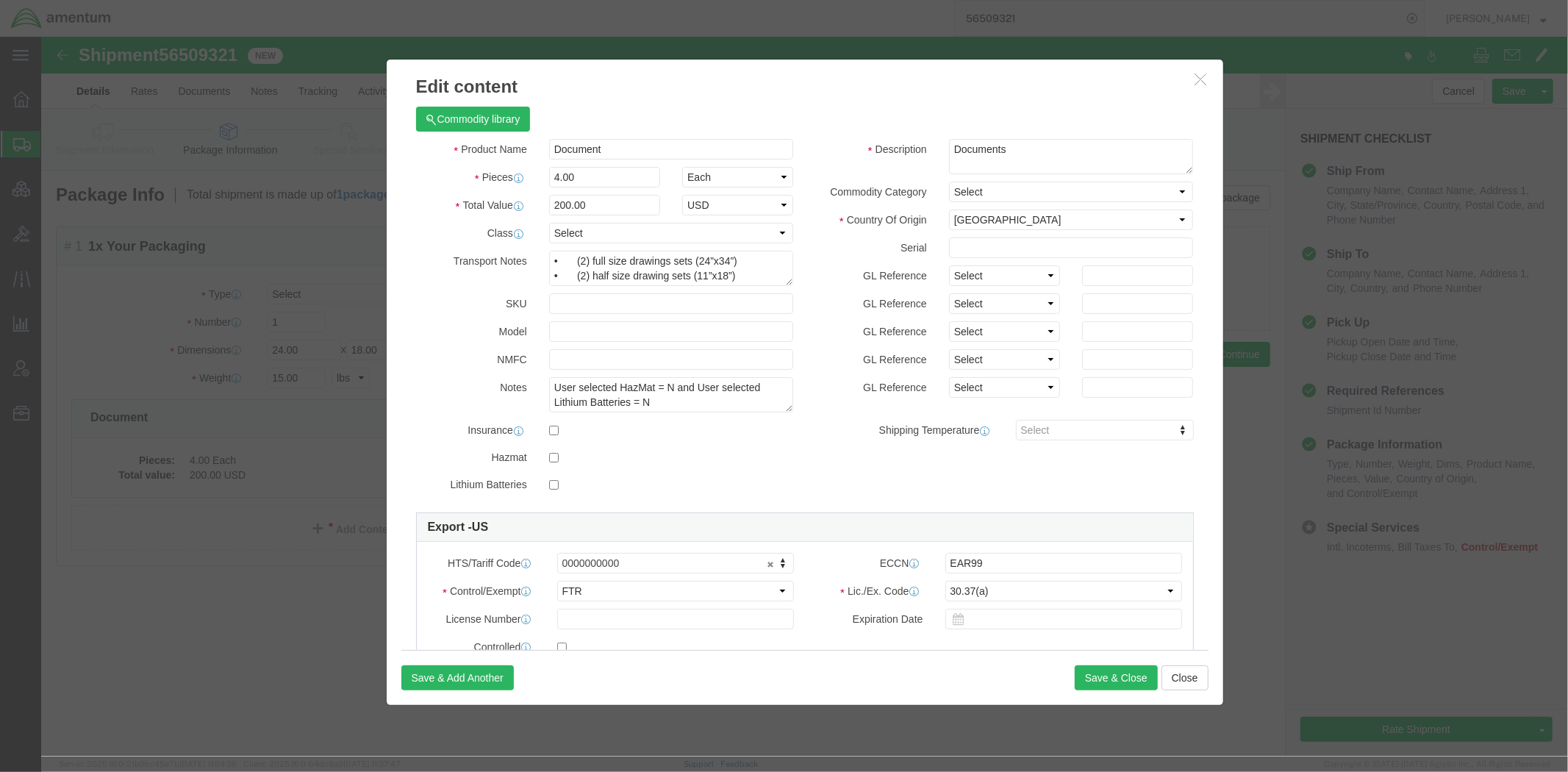
click icon "button"
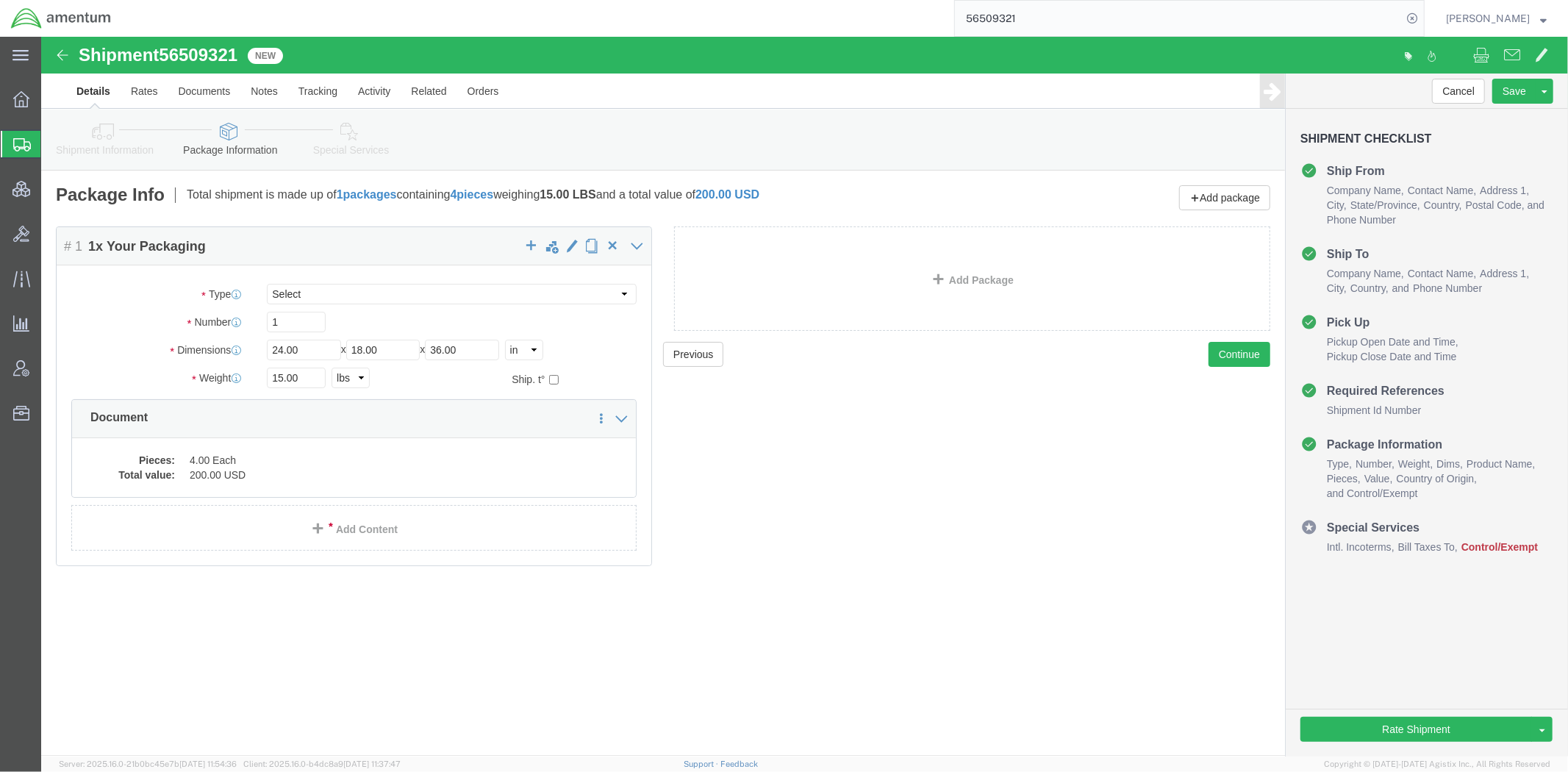
click at [52, 141] on span "Shipments" at bounding box center [46, 144] width 11 height 30
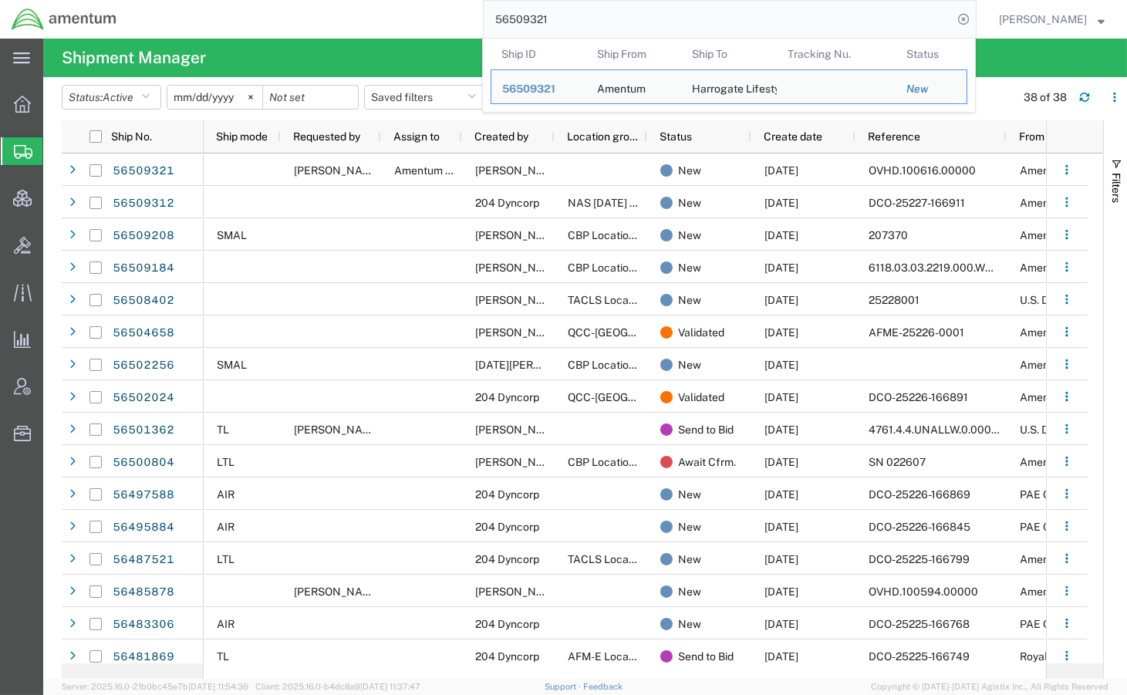
drag, startPoint x: 396, startPoint y: 5, endPoint x: 342, endPoint y: -3, distance: 54.6
click at [342, 0] on html "main_menu Created with Sketch. Collapse Menu Overview Shipments Shipment Manage…" at bounding box center [563, 347] width 1127 height 695
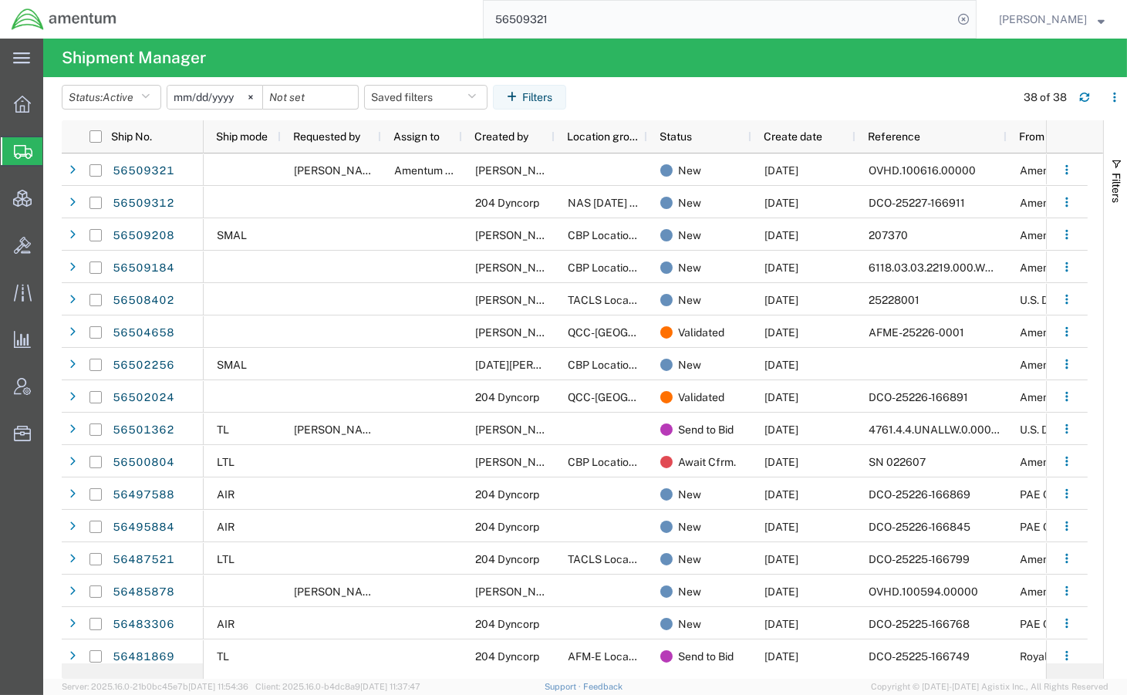
paste input "RMAF-25161-0005"
type input "RMAF-25161-0005"
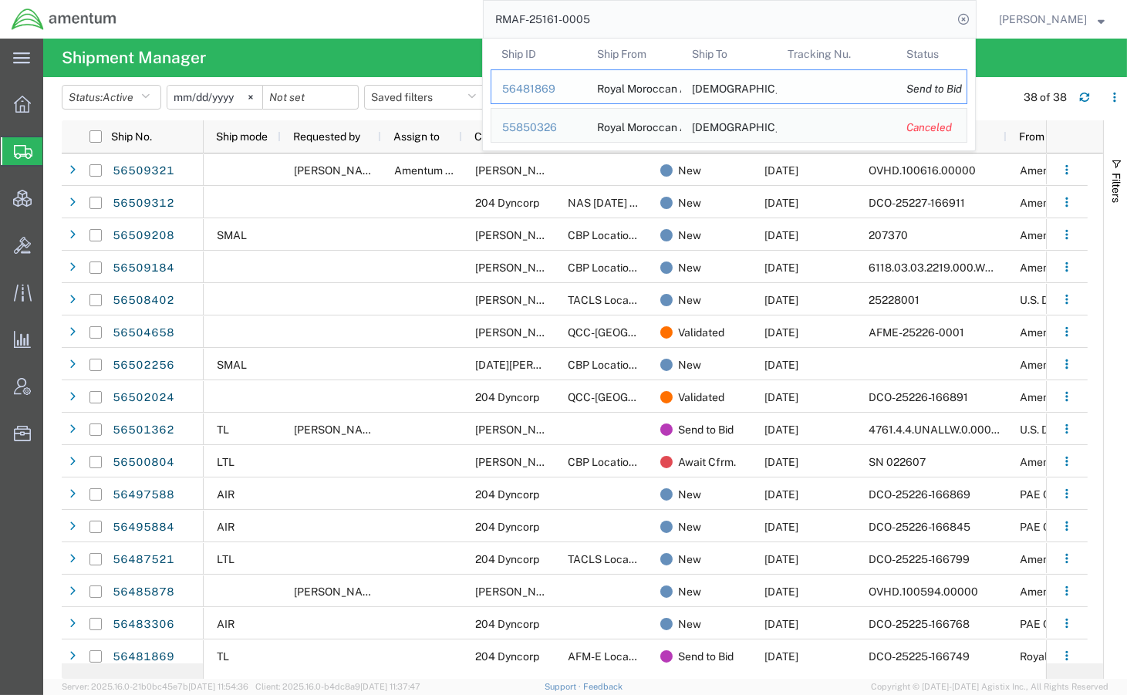
click at [544, 86] on div "56481869" at bounding box center [538, 89] width 73 height 16
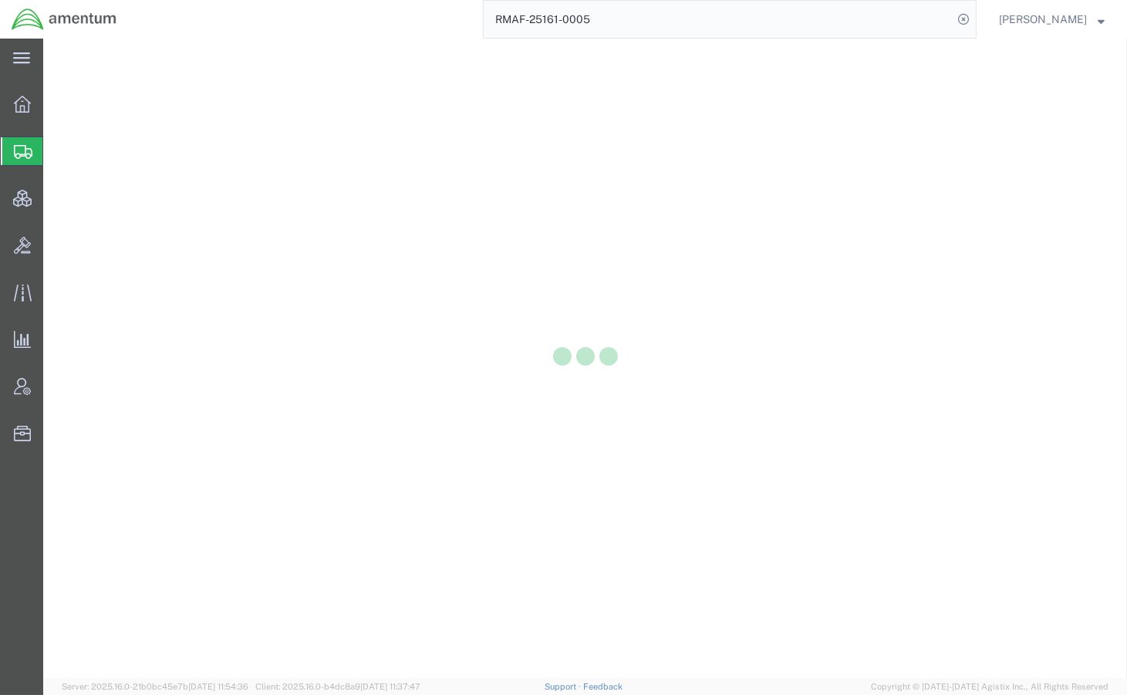
click at [952, 5] on input "RMAF-25161-0005" at bounding box center [717, 19] width 469 height 37
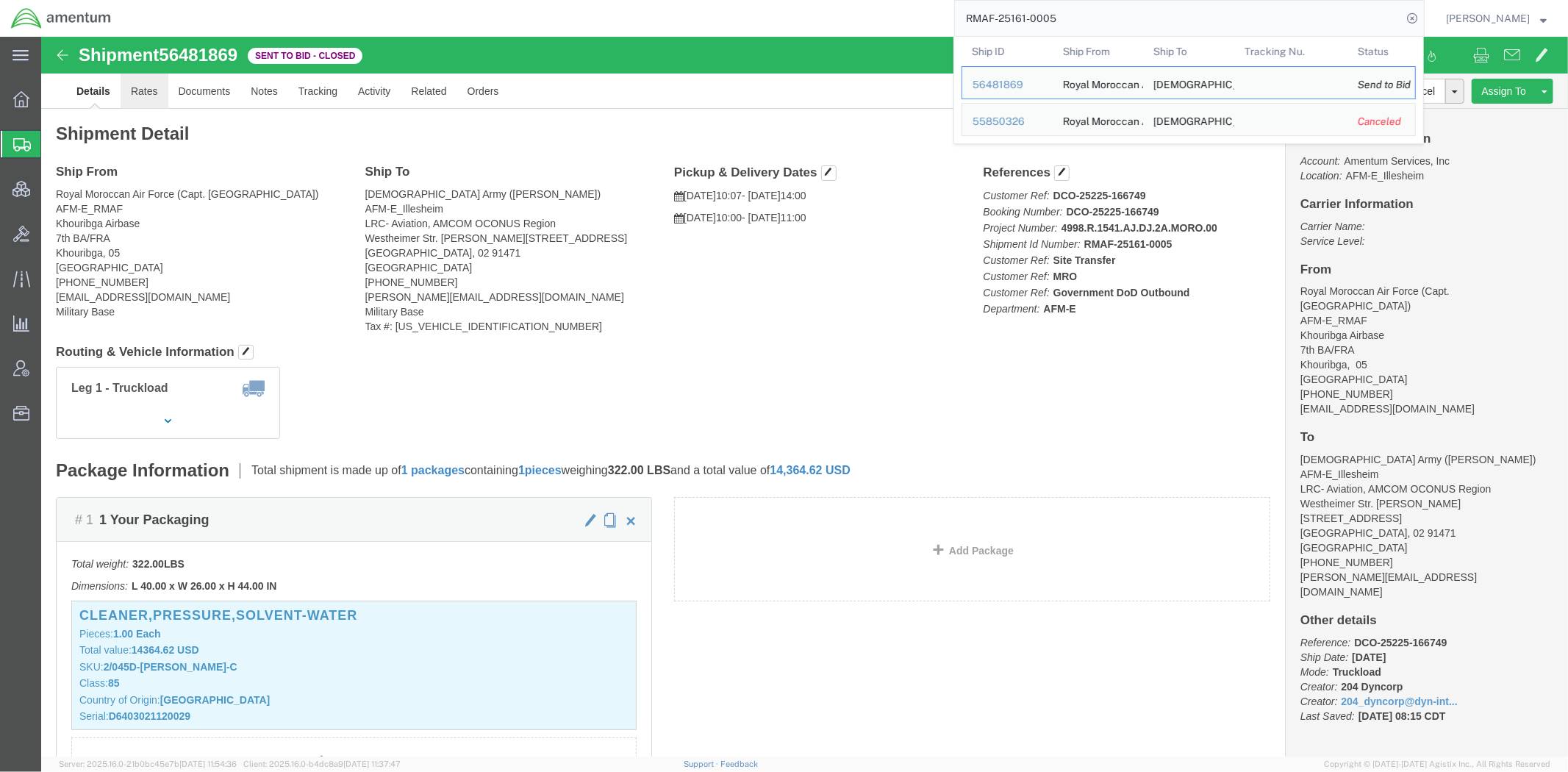
click link "Rates"
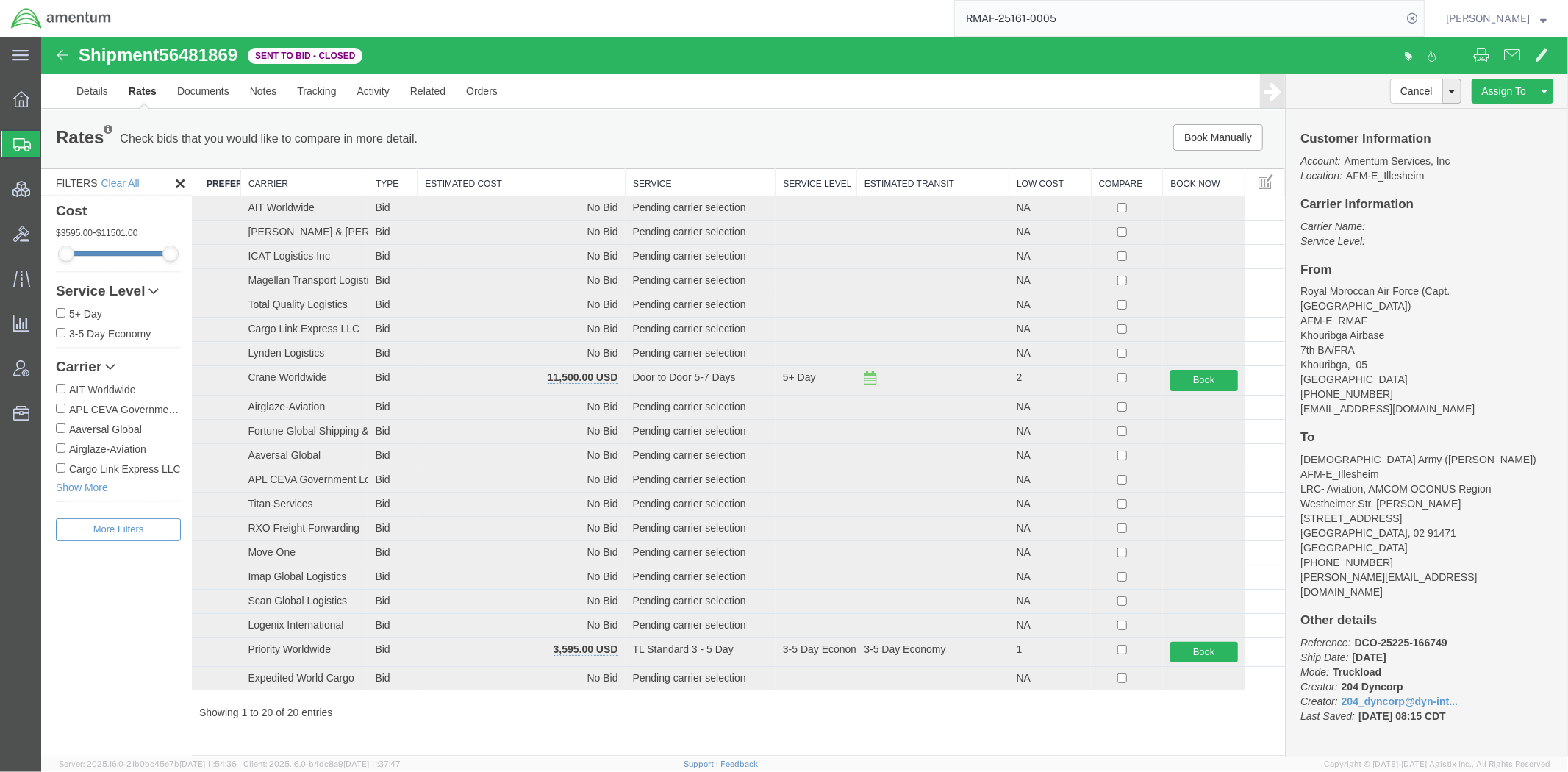
click at [561, 181] on th "Estimated Cost" at bounding box center [520, 182] width 208 height 28
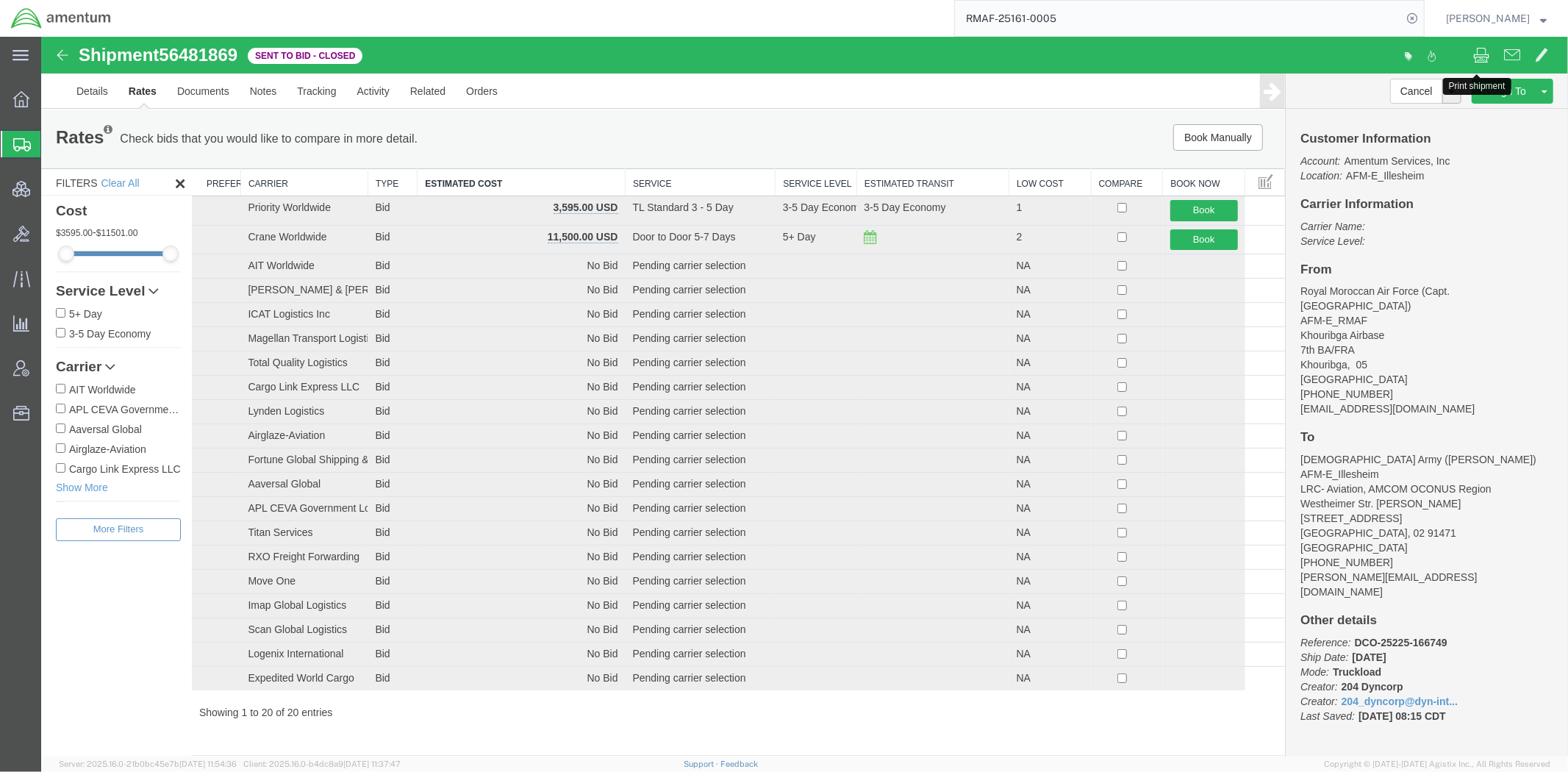
click at [1288, 52] on span at bounding box center [1479, 53] width 16 height 18
click at [98, 97] on link "Details" at bounding box center [92, 90] width 52 height 35
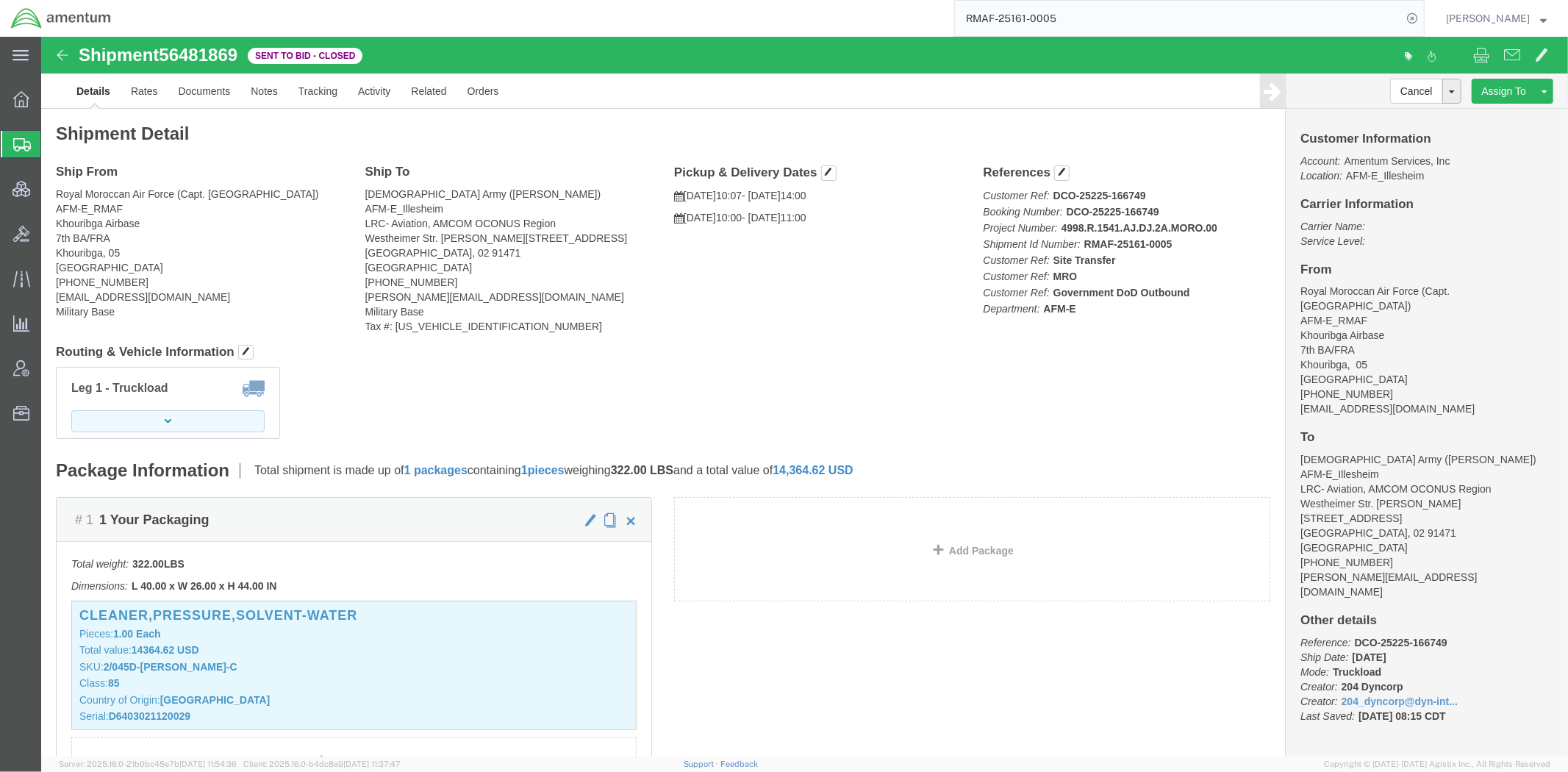
click button "button"
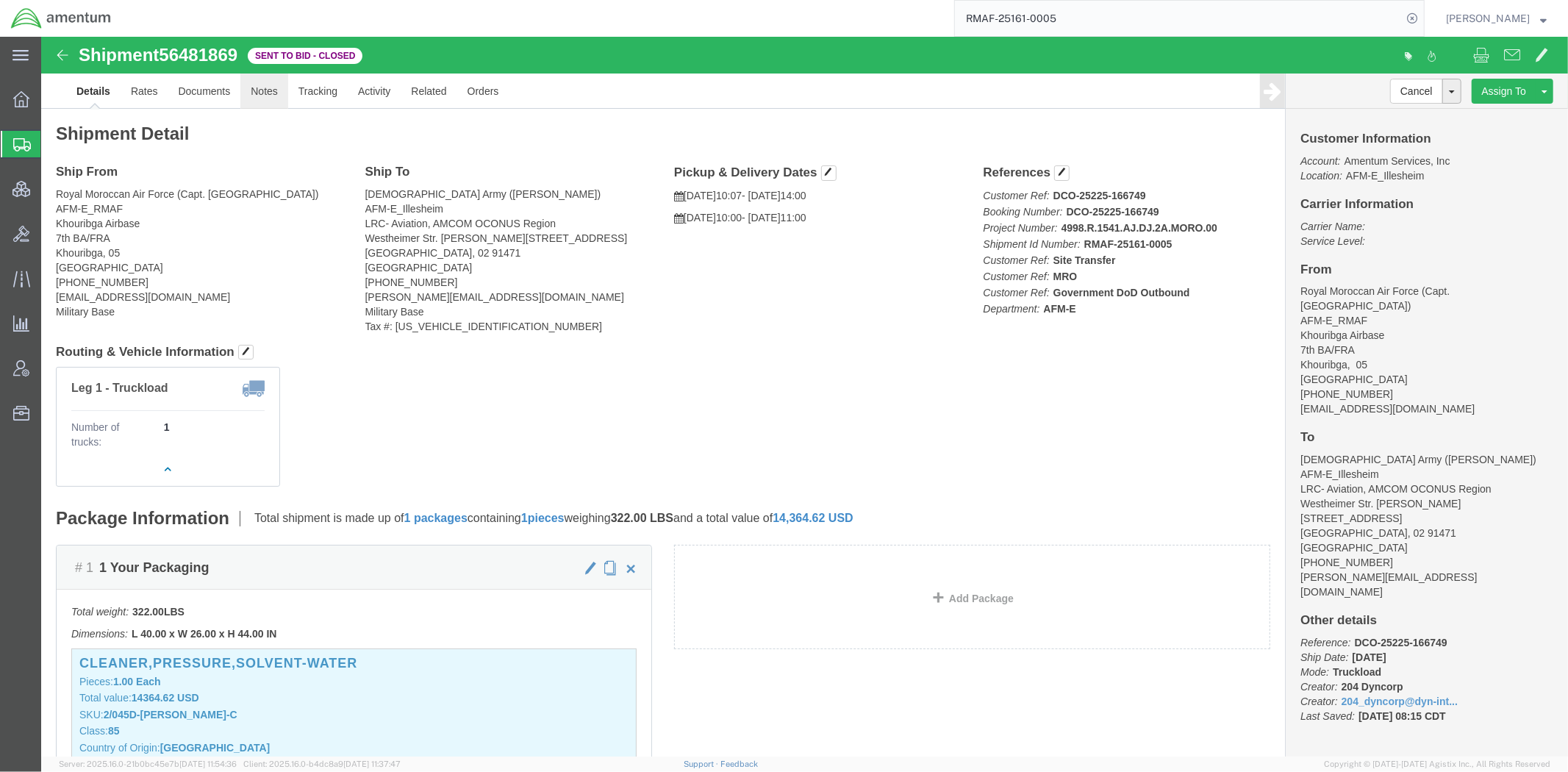
click link "Notes"
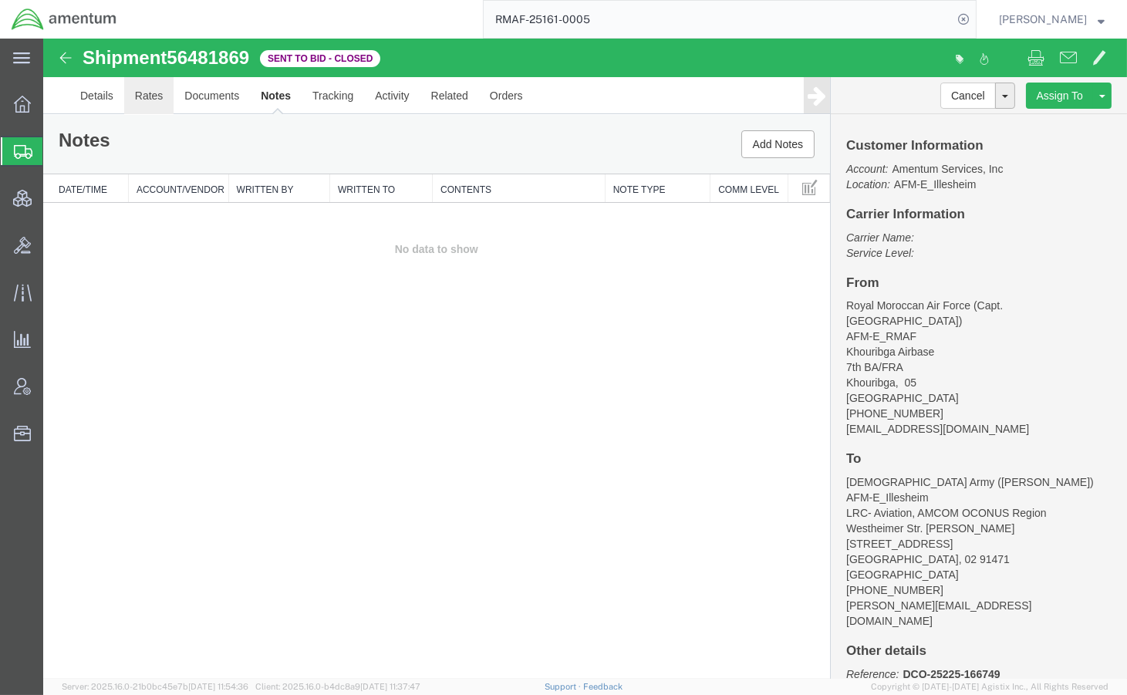
click at [145, 89] on link "Rates" at bounding box center [149, 95] width 50 height 37
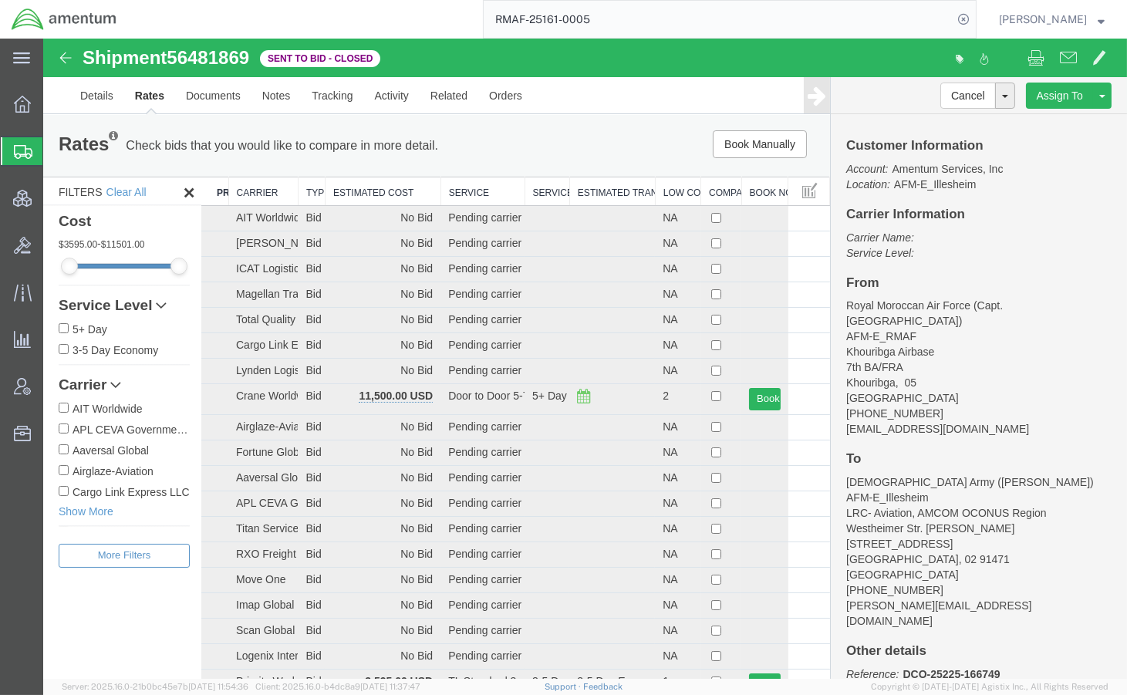
click at [355, 187] on th "Estimated Cost" at bounding box center [383, 191] width 116 height 29
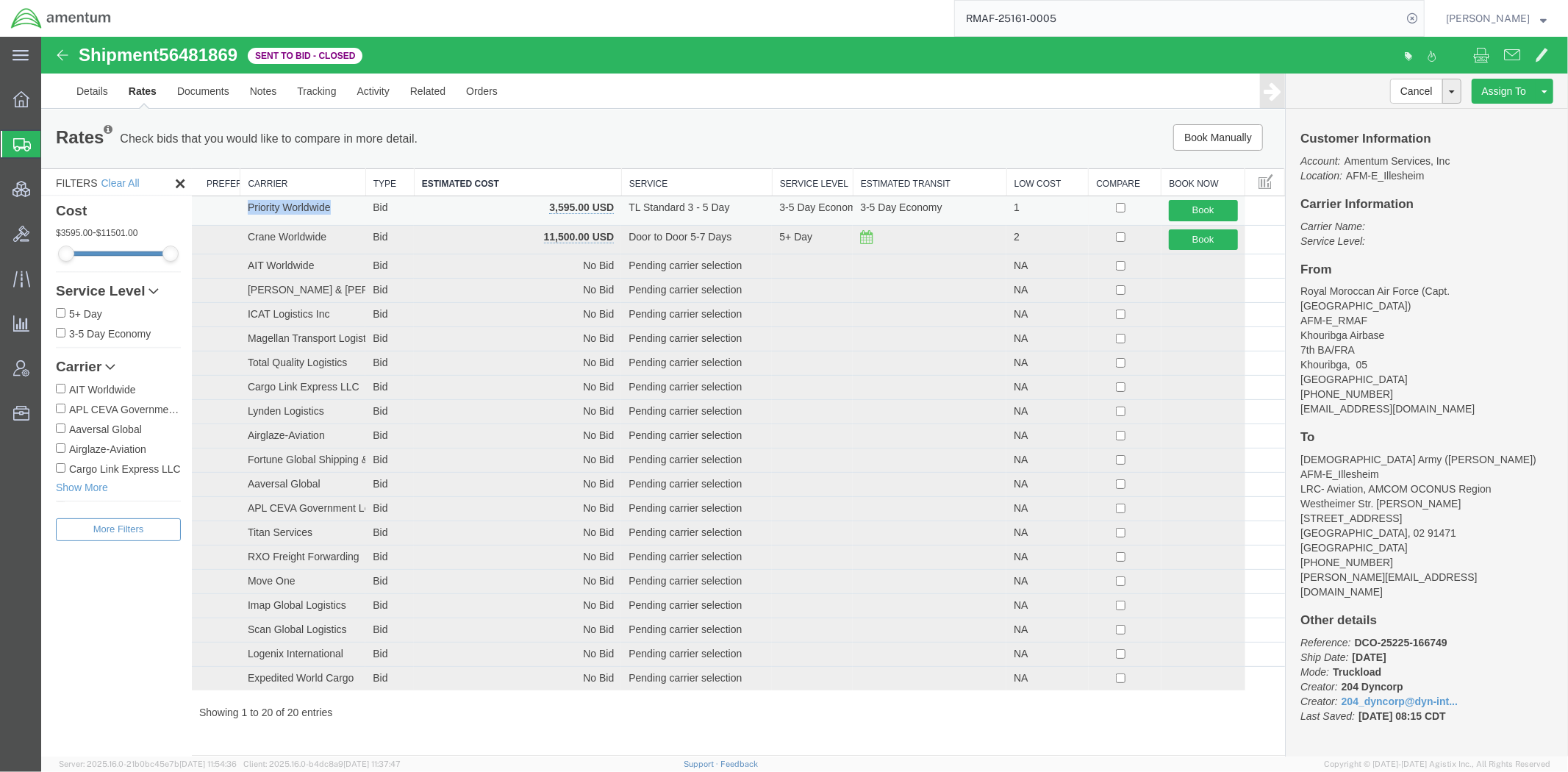
drag, startPoint x: 347, startPoint y: 213, endPoint x: 242, endPoint y: 211, distance: 105.0
click at [242, 211] on td "Priority Worldwide" at bounding box center [301, 210] width 125 height 30
copy td "Priority Worldwide"
click at [262, 86] on link "Notes" at bounding box center [263, 90] width 48 height 35
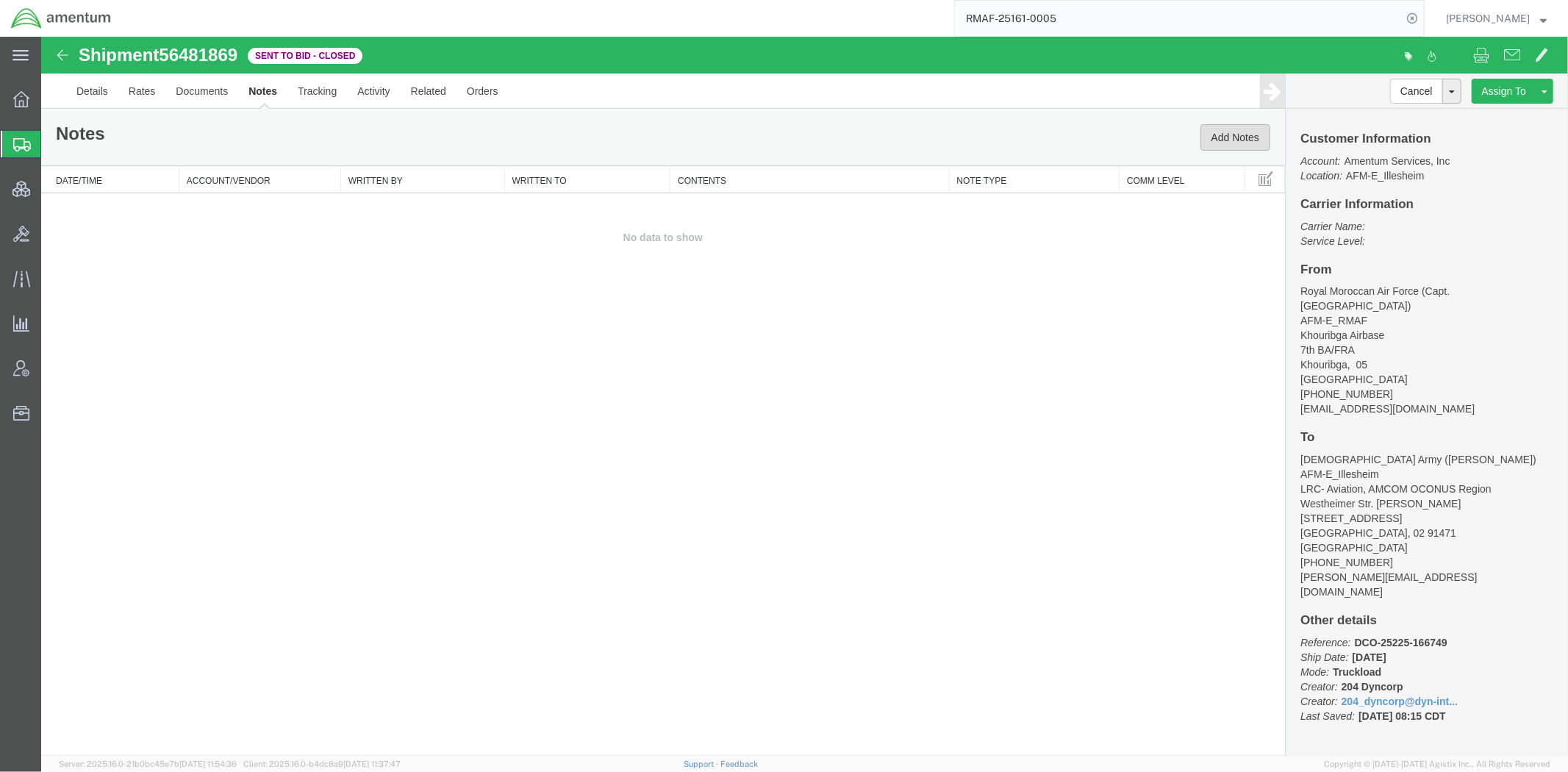
click at [1209, 127] on button "Add Notes" at bounding box center [1233, 137] width 70 height 27
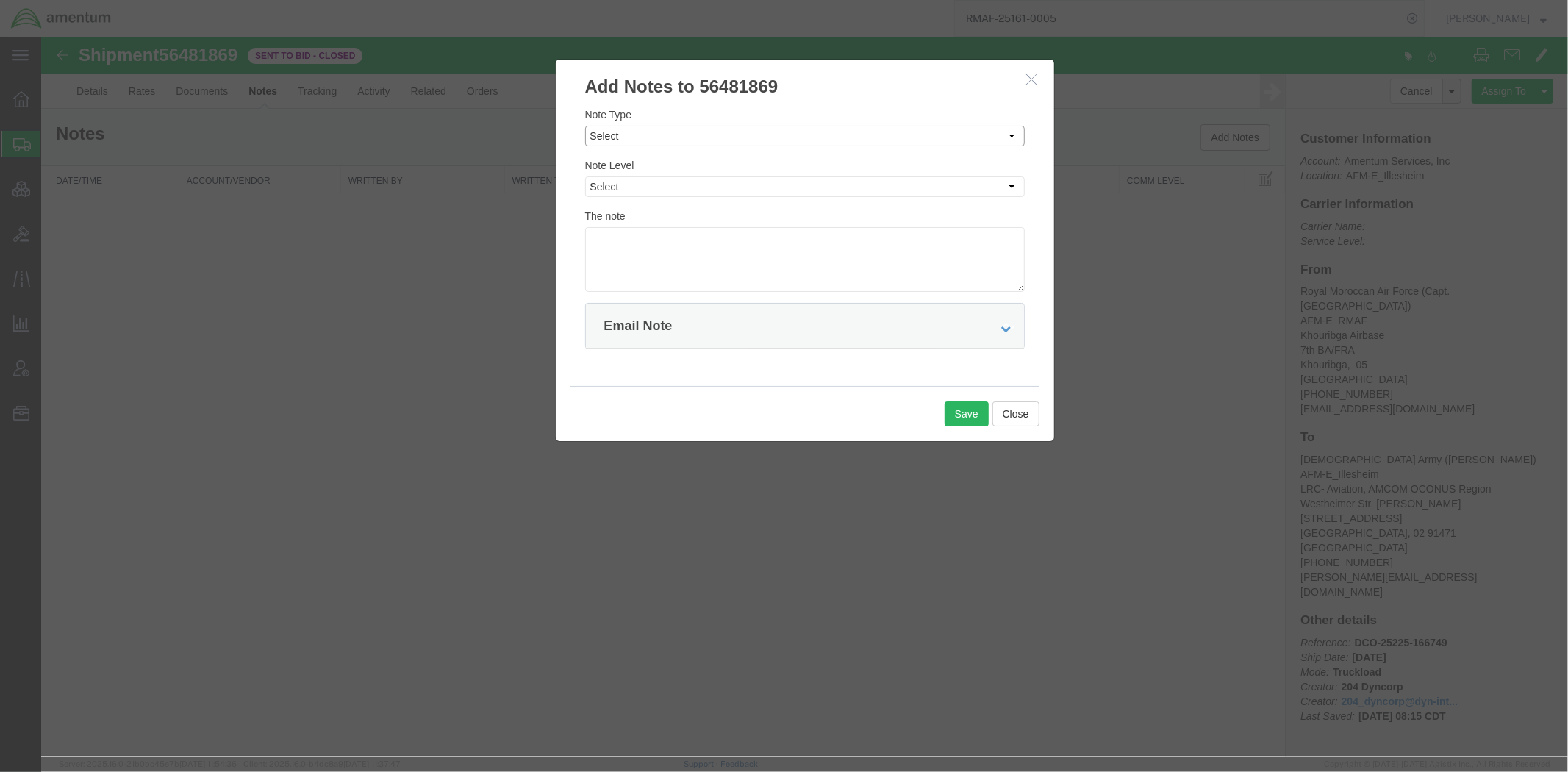
click at [662, 127] on select "Select Approval Bid Notes Carrier Change Notes Claim Notes Content Hazmat Notes…" at bounding box center [804, 135] width 439 height 21
select select "BID_NOTES"
click at [584, 125] on select "Select Approval Bid Notes Carrier Change Notes Claim Notes Content Hazmat Notes…" at bounding box center [804, 135] width 439 height 21
click at [652, 180] on select "Select Private to Account Private to Vendor Public" at bounding box center [804, 186] width 439 height 21
select select "PRIVATE_TO_VENDOR"
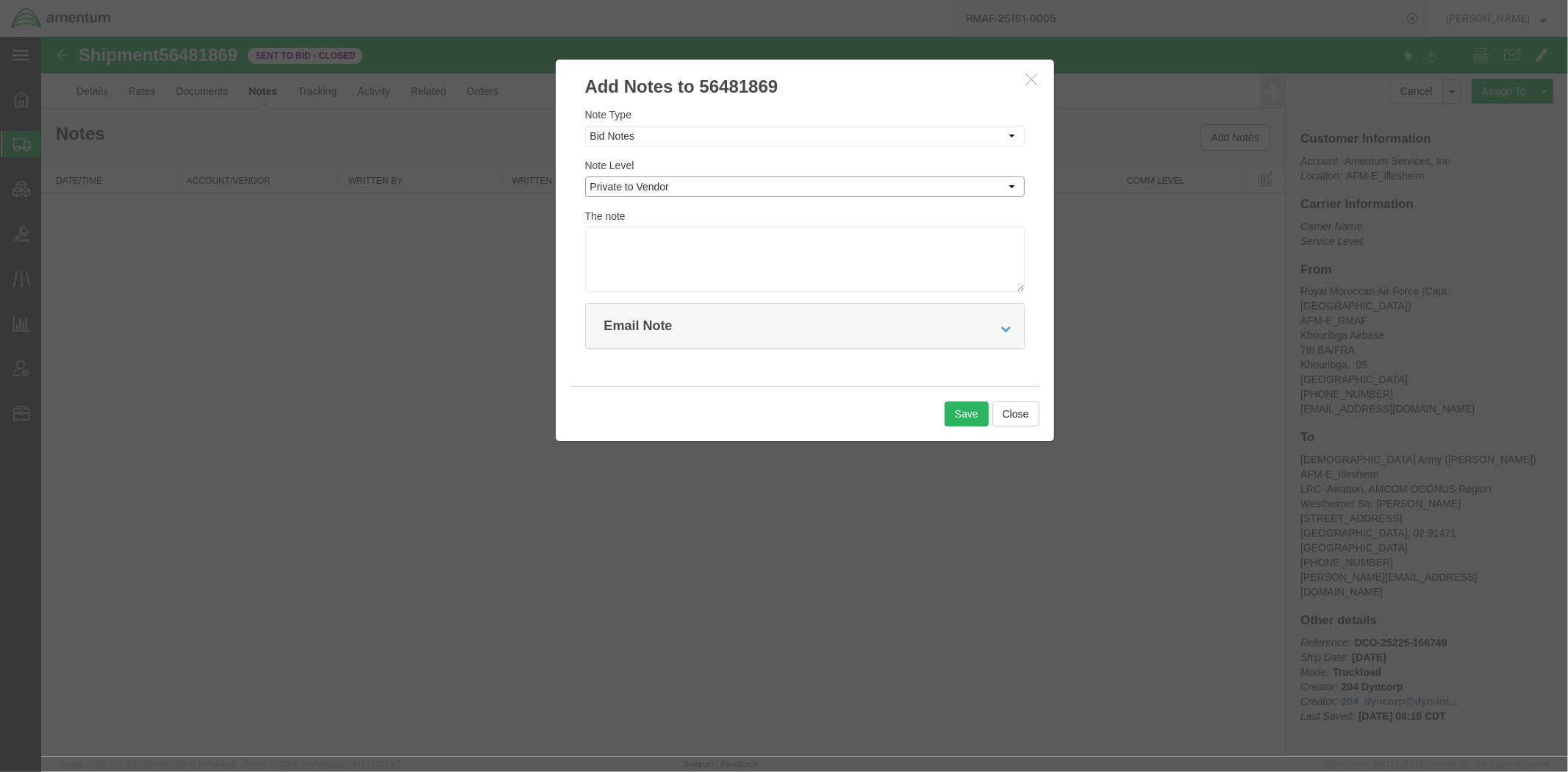
click at [584, 175] on select "Select Private to Account Private to Vendor Public" at bounding box center [804, 186] width 439 height 21
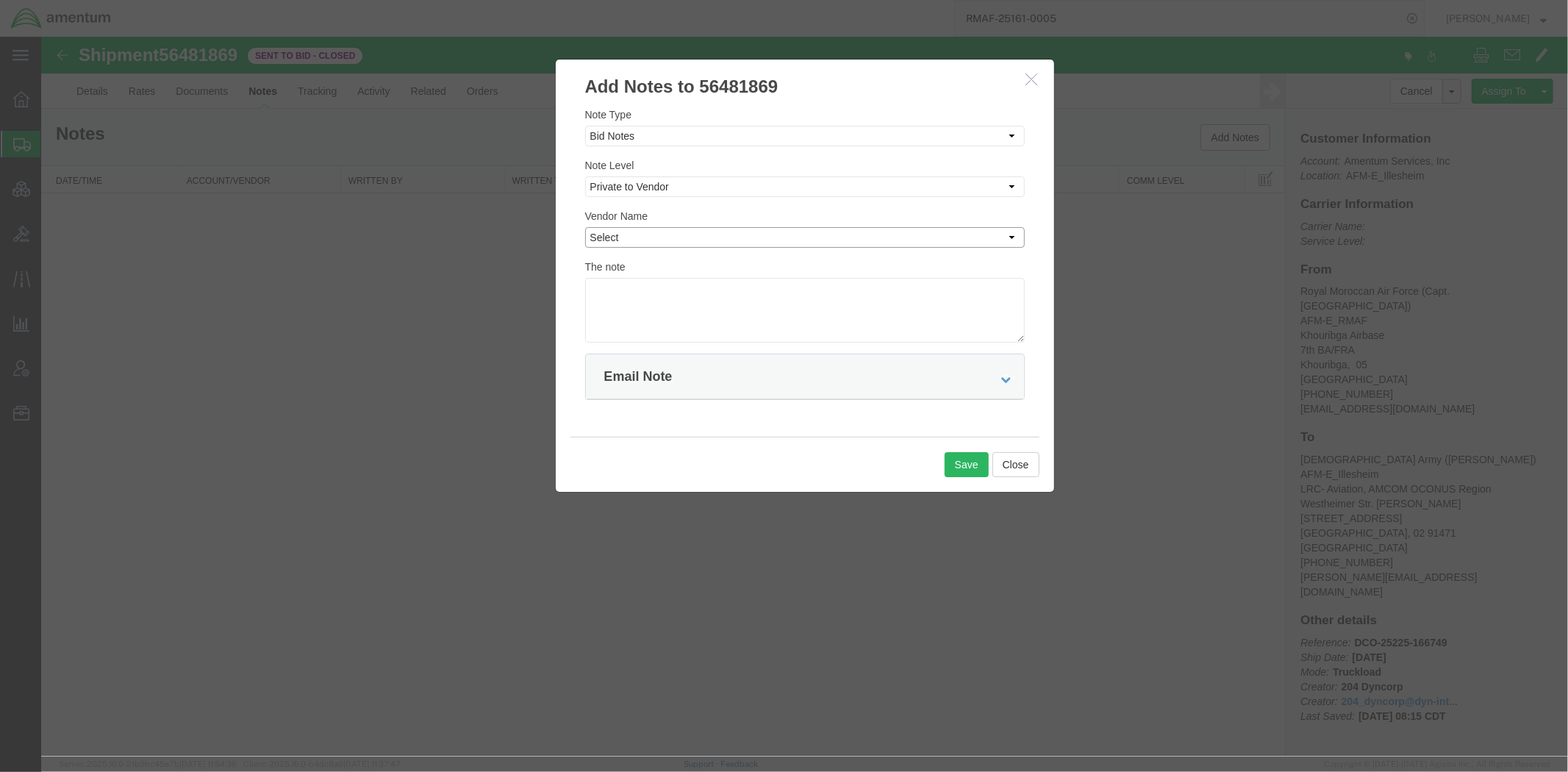
click at [659, 234] on select "Select Aaversal Global Airglaze-Aviation AIT Worldwide APL CEVA Government Logi…" at bounding box center [804, 236] width 439 height 21
select select "141"
click at [584, 226] on select "Select Aaversal Global Airglaze-Aviation AIT Worldwide APL CEVA Government Logi…" at bounding box center [804, 236] width 439 height 21
click at [662, 322] on textarea at bounding box center [804, 310] width 439 height 65
type textarea "I"
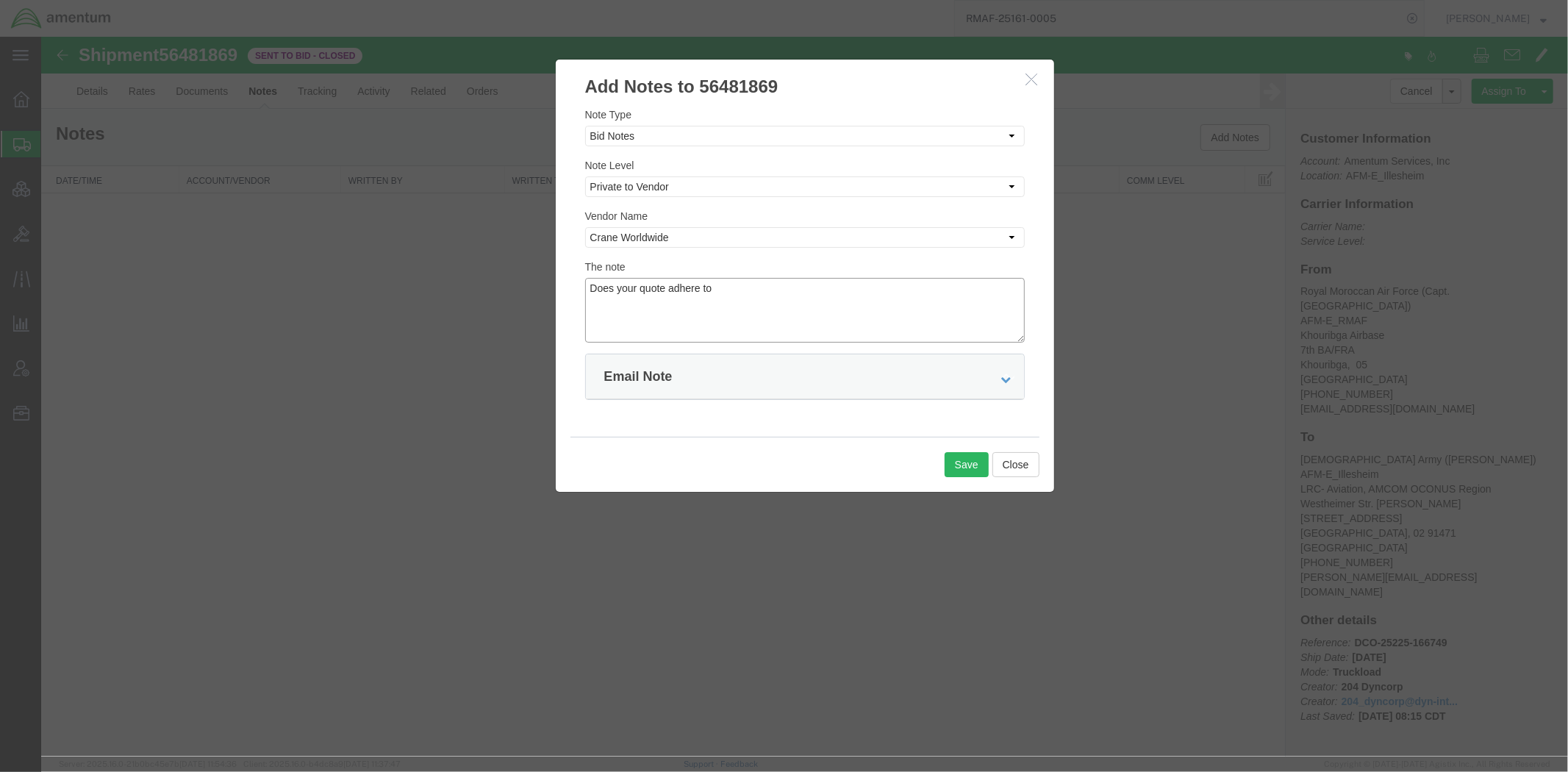
paste textarea "is using an U.S.-flag vessel for P1 service for the water transport"
click at [710, 286] on textarea "Does your quote adhere to is using an U.S.-flag vessel for P1 service for the w…" at bounding box center [804, 310] width 439 height 65
click at [1011, 287] on textarea "Does your quote adhere to using an U.S.-flag vessel for P1 service for the wate…" at bounding box center [804, 310] width 439 height 65
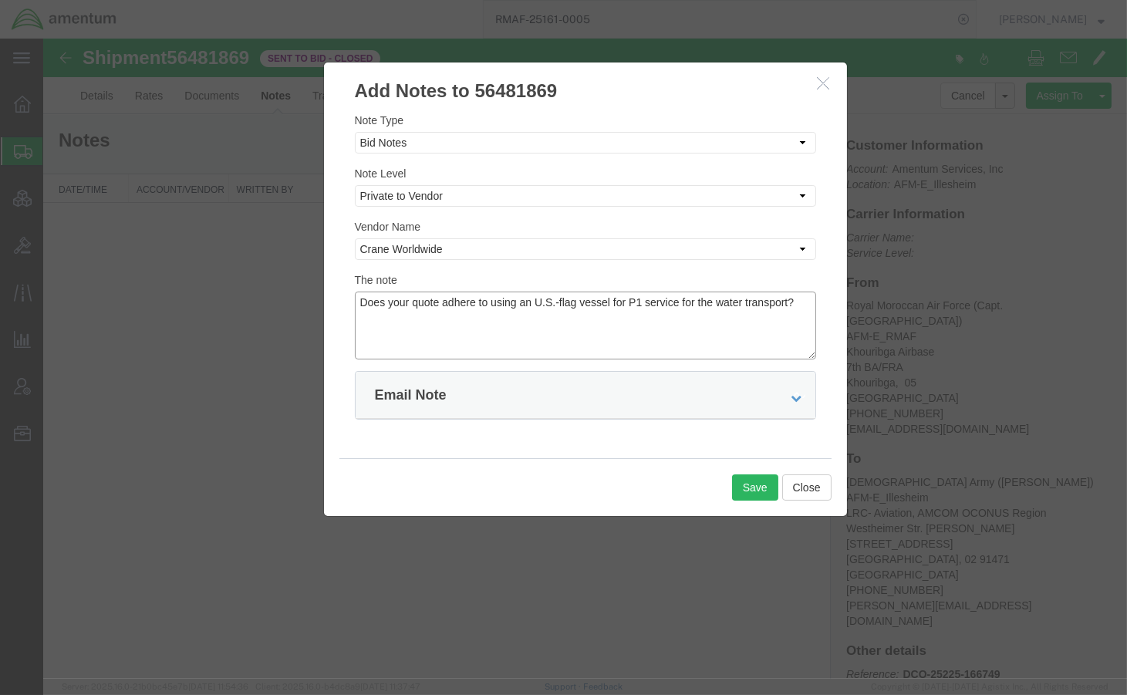
type textarea "Does your quote adhere to using an U.S.-flag vessel for P1 service for the wate…"
click at [469, 403] on div "Email Note" at bounding box center [585, 395] width 460 height 47
click at [800, 394] on icon at bounding box center [796, 397] width 11 height 11
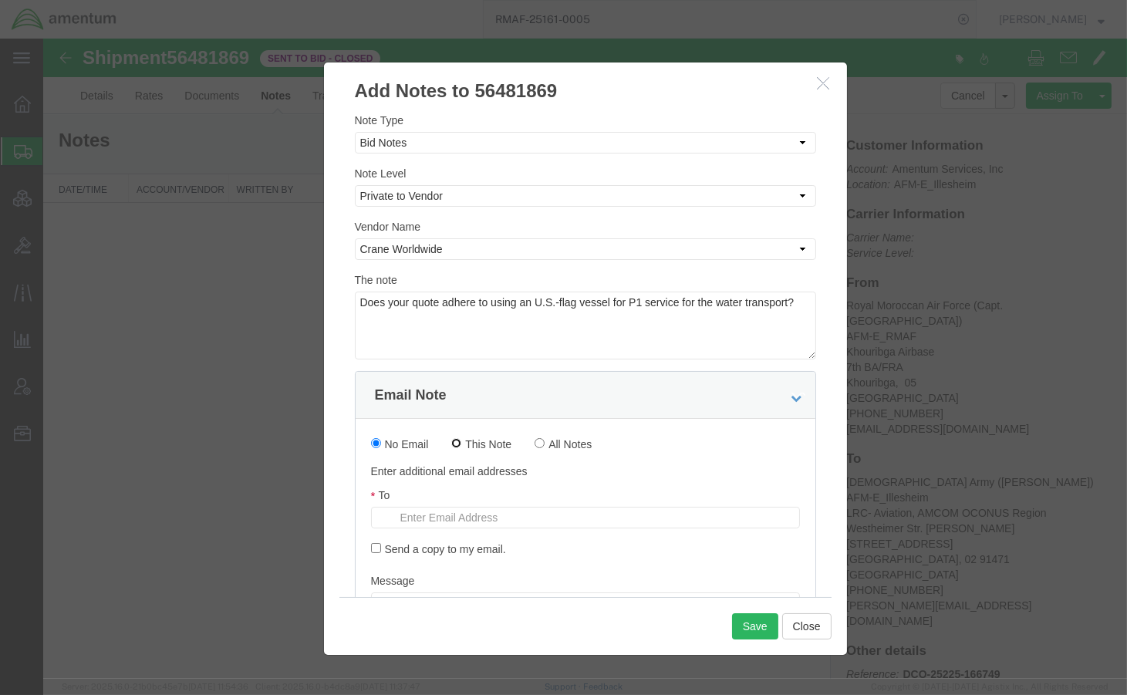
click at [460, 441] on input "This Note" at bounding box center [456, 443] width 10 height 10
radio input "true"
click at [478, 510] on input "text" at bounding box center [482, 517] width 180 height 20
paste input "[EMAIL_ADDRESS][DOMAIN_NAME]"
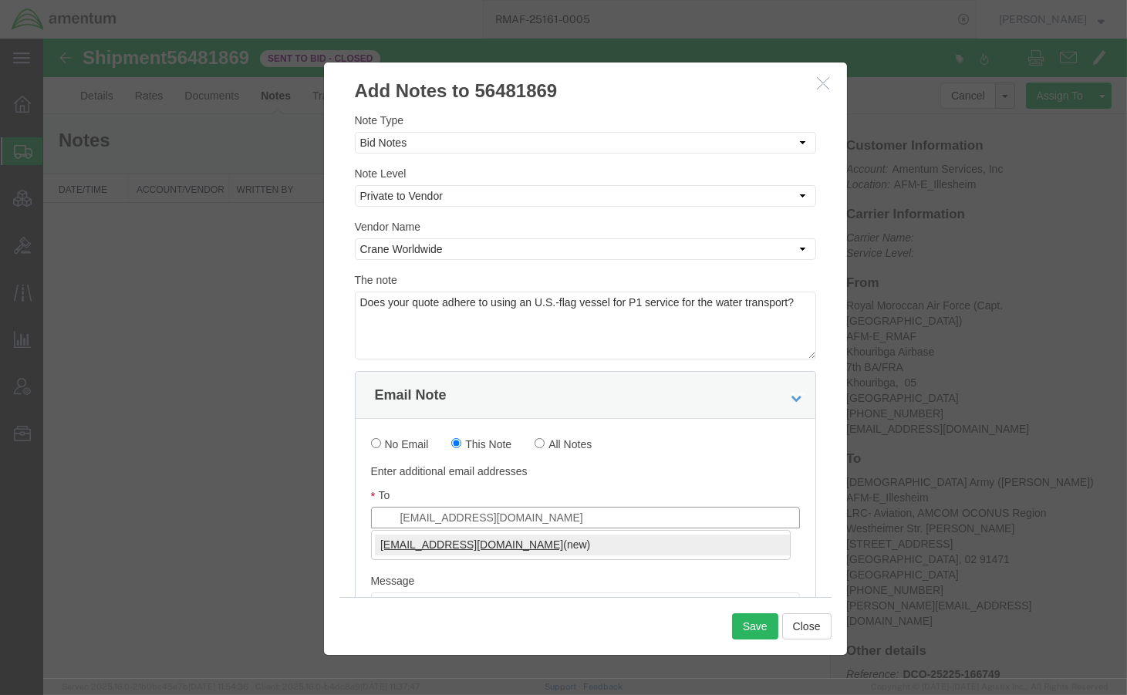
type input "[EMAIL_ADDRESS][DOMAIN_NAME]"
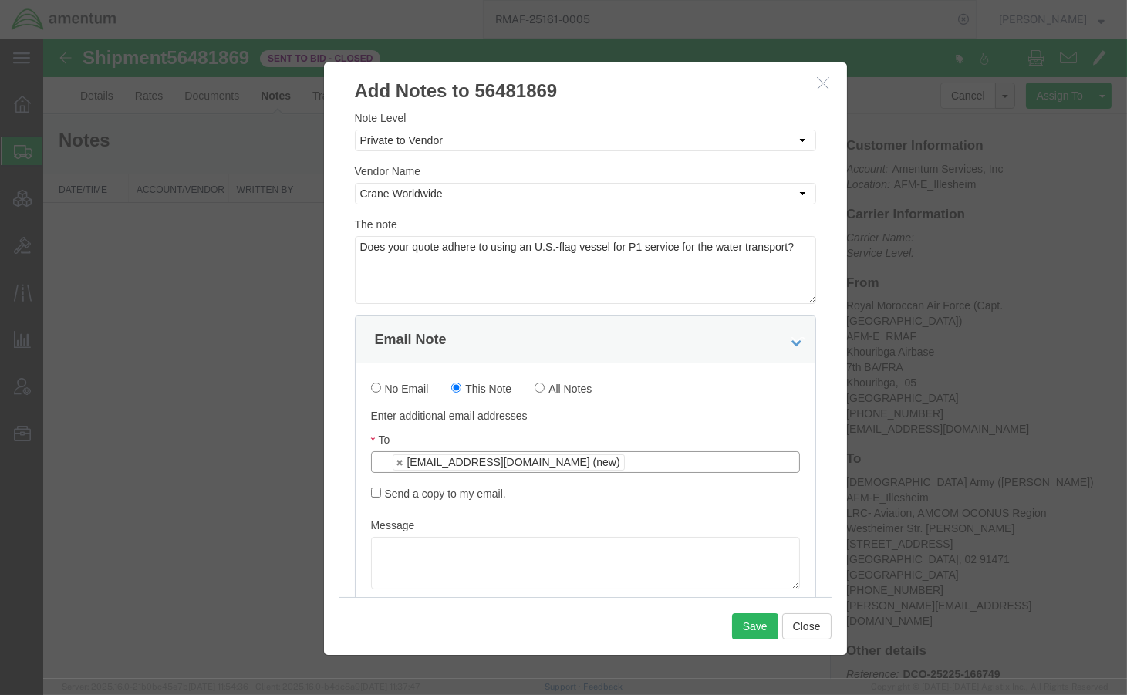
scroll to position [113, 0]
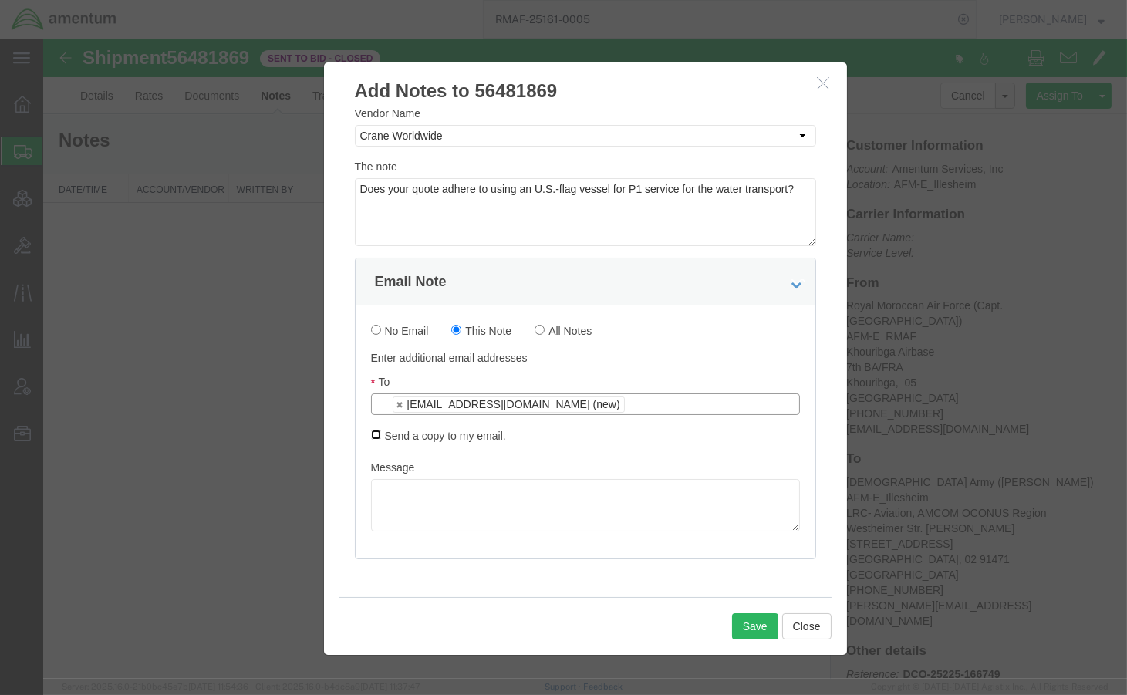
click at [372, 436] on input "Send a copy to my email." at bounding box center [376, 434] width 10 height 10
checkbox input "true"
drag, startPoint x: 798, startPoint y: 186, endPoint x: 29, endPoint y: 143, distance: 769.9
click at [43, 143] on html "Shipment 56481869 0 of 0 Sent to Bid - Closed Details Rates Documents Notes Tra…" at bounding box center [584, 359] width 1083 height 640
click at [473, 489] on textarea at bounding box center [585, 505] width 429 height 52
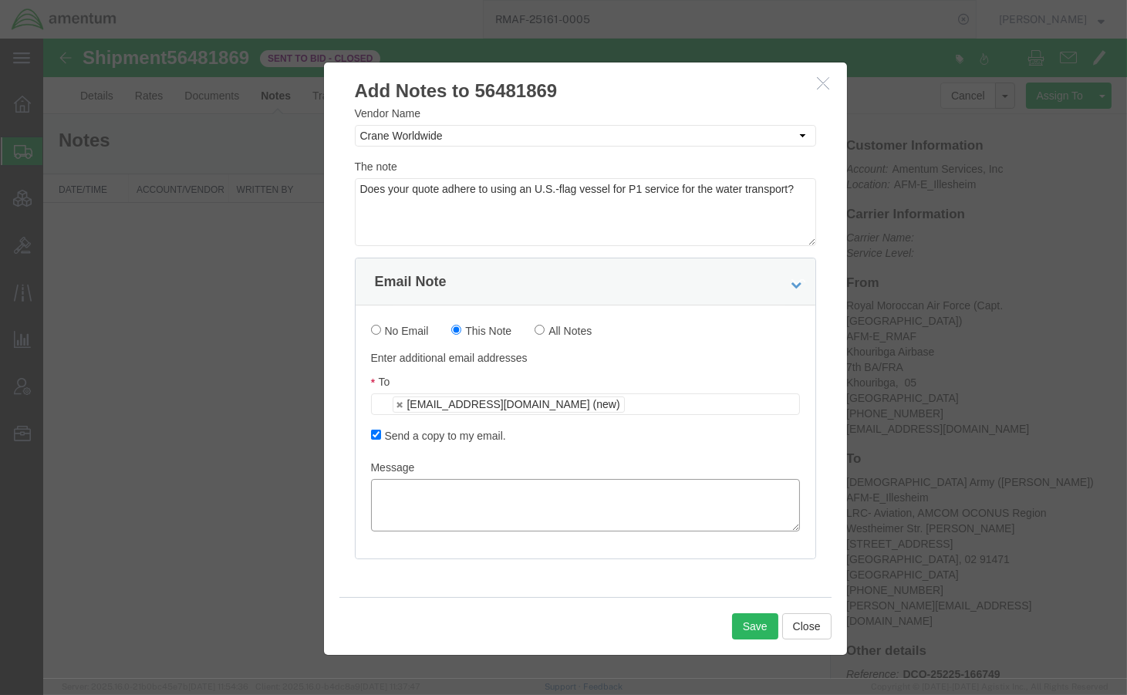
paste textarea "Does your quote adhere to using an U.S.-flag vessel for P1 service for the wate…"
type textarea "Does your quote adhere to using an U.S.-flag vessel for P1 service for the wate…"
click at [746, 621] on button "Save" at bounding box center [755, 626] width 46 height 26
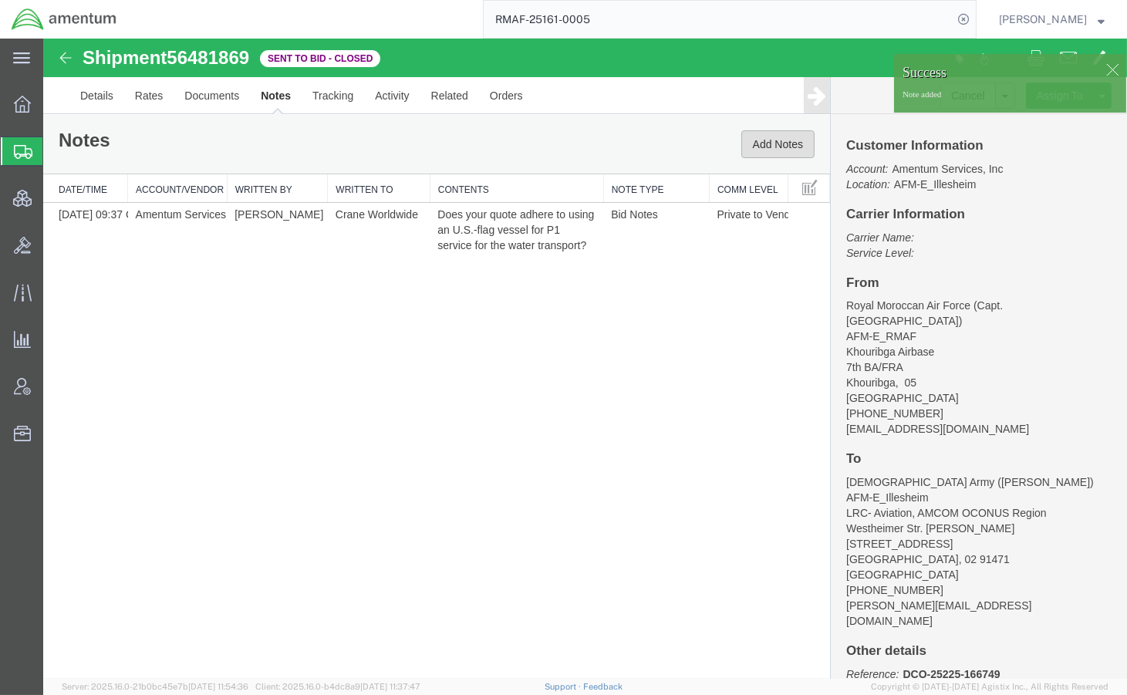
click at [780, 149] on button "Add Notes" at bounding box center [777, 144] width 73 height 28
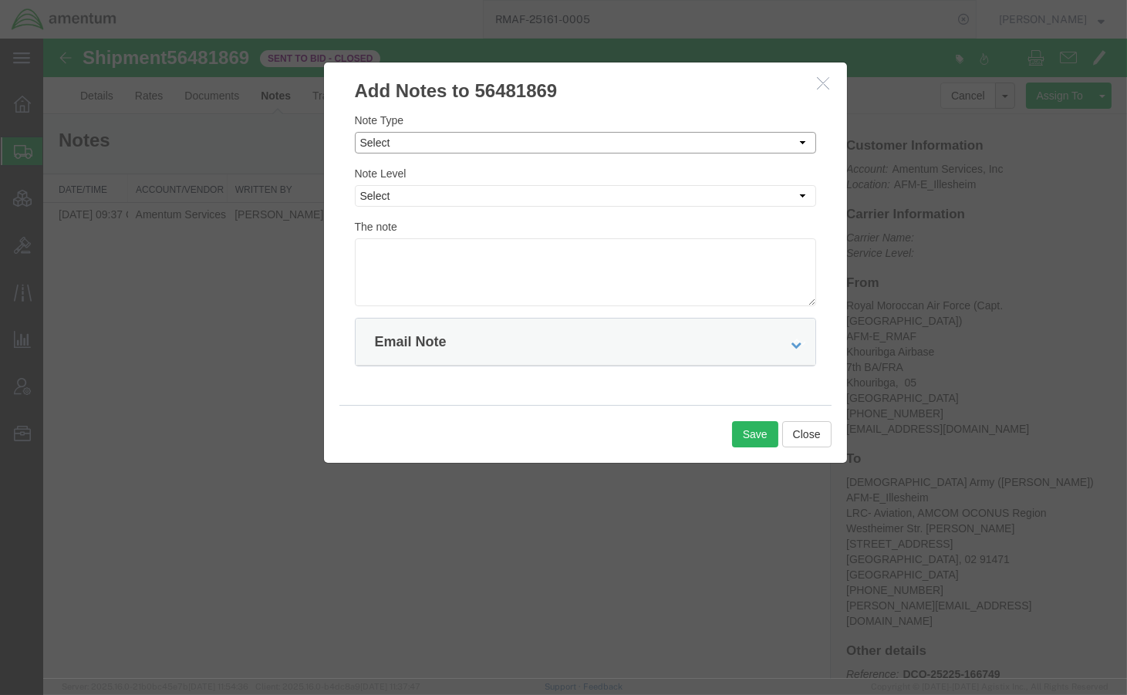
click at [440, 136] on select "Select Approval Bid Notes Carrier Change Notes Claim Notes Content Hazmat Notes…" at bounding box center [585, 143] width 461 height 22
select select "BID_NOTES"
click at [355, 132] on select "Select Approval Bid Notes Carrier Change Notes Claim Notes Content Hazmat Notes…" at bounding box center [585, 143] width 461 height 22
click at [429, 196] on select "Select Private to Account Private to Vendor Public" at bounding box center [585, 196] width 461 height 22
select select "PRIVATE_TO_VENDOR"
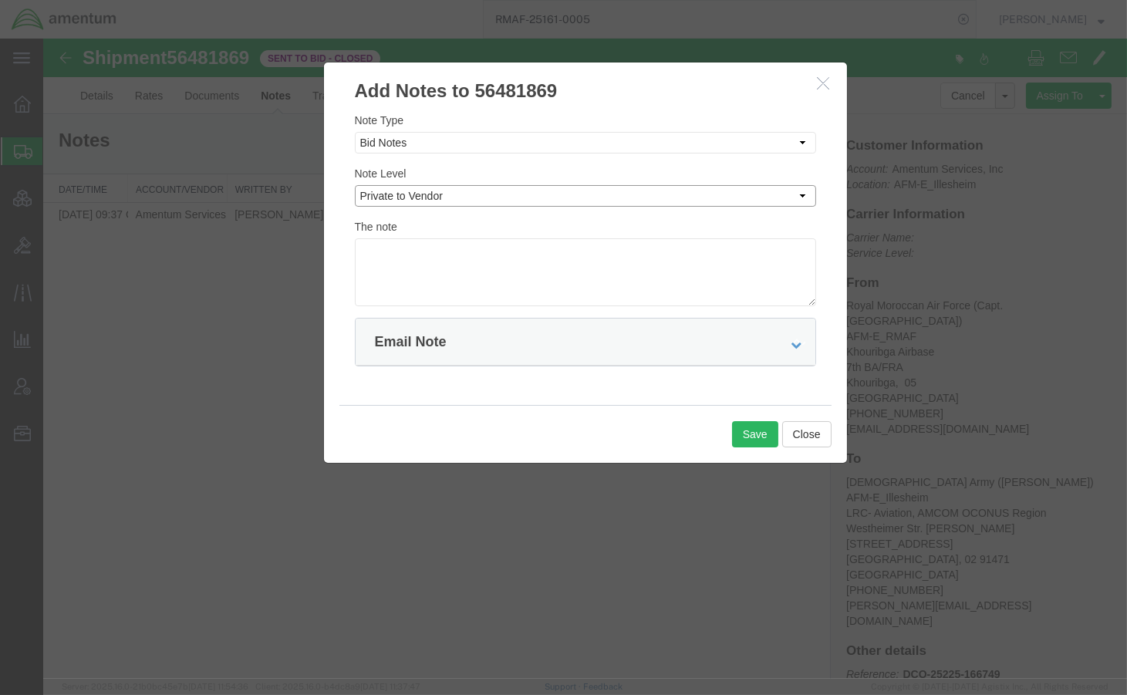
click at [355, 185] on select "Select Private to Account Private to Vendor Public" at bounding box center [585, 196] width 461 height 22
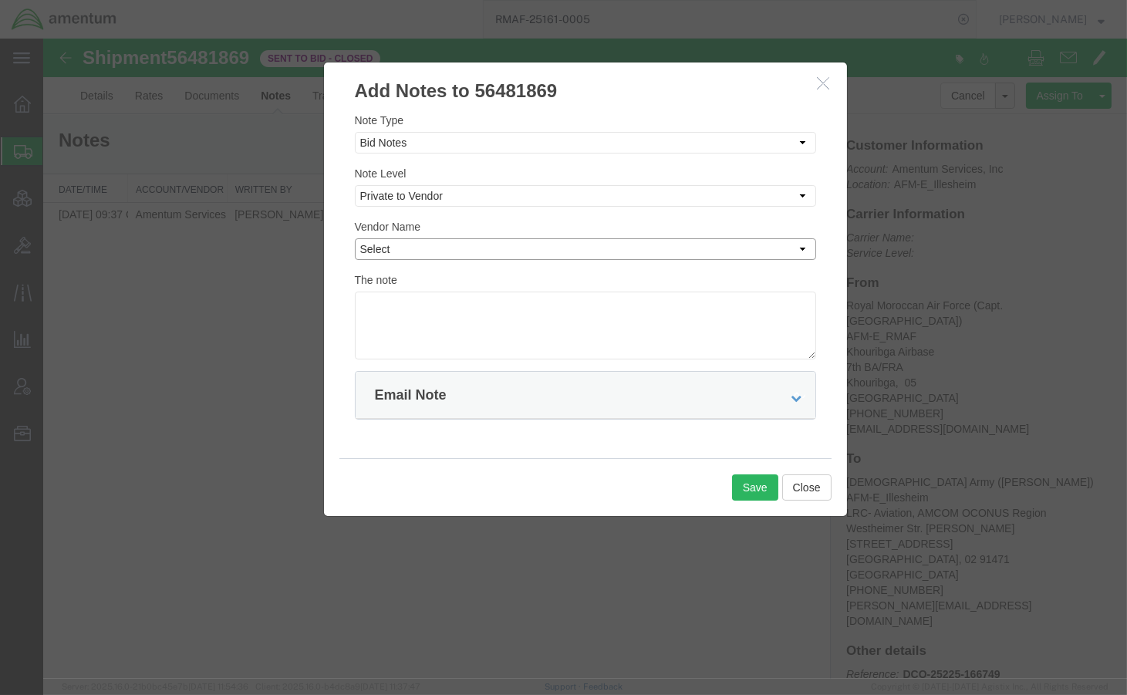
click at [432, 253] on select "Select Aaversal Global Airglaze-Aviation AIT Worldwide APL CEVA Government Logi…" at bounding box center [585, 249] width 461 height 22
select select "14439"
click at [355, 238] on select "Select Aaversal Global Airglaze-Aviation AIT Worldwide APL CEVA Government Logi…" at bounding box center [585, 249] width 461 height 22
click at [483, 322] on textarea at bounding box center [585, 325] width 461 height 68
paste textarea "Does your quote adhere to using an U.S.-flag vessel for P1 service for the wate…"
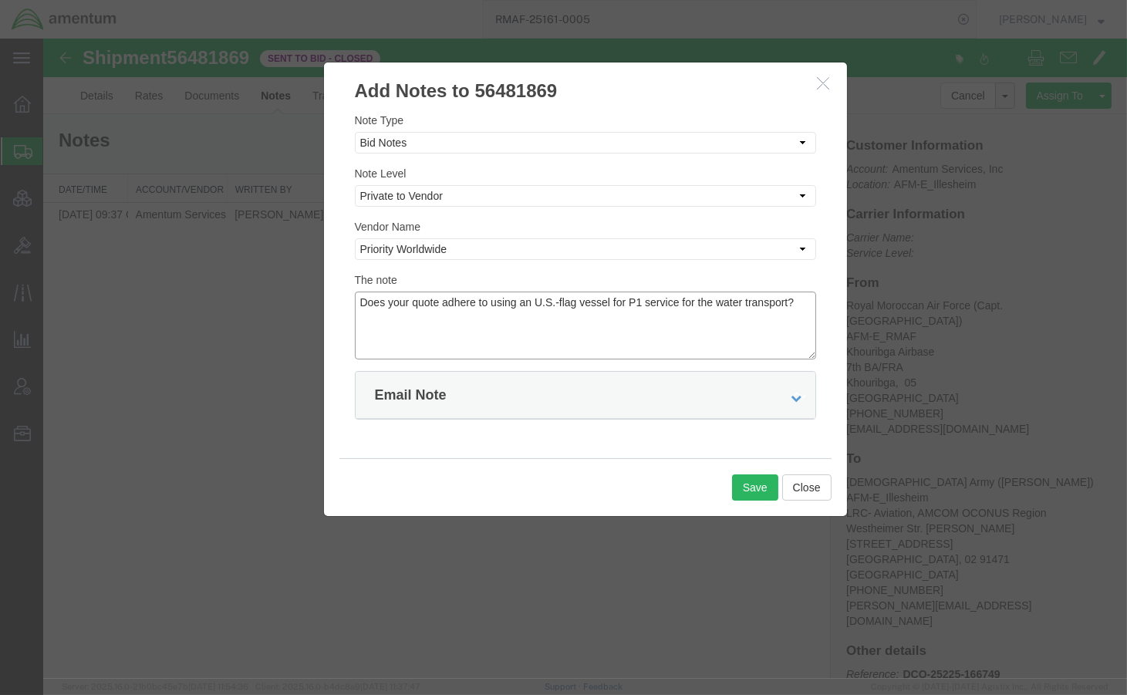
type textarea "Does your quote adhere to using an U.S.-flag vessel for P1 service for the wate…"
click at [483, 389] on div "Email Note" at bounding box center [585, 395] width 460 height 47
click at [800, 396] on icon at bounding box center [796, 397] width 11 height 11
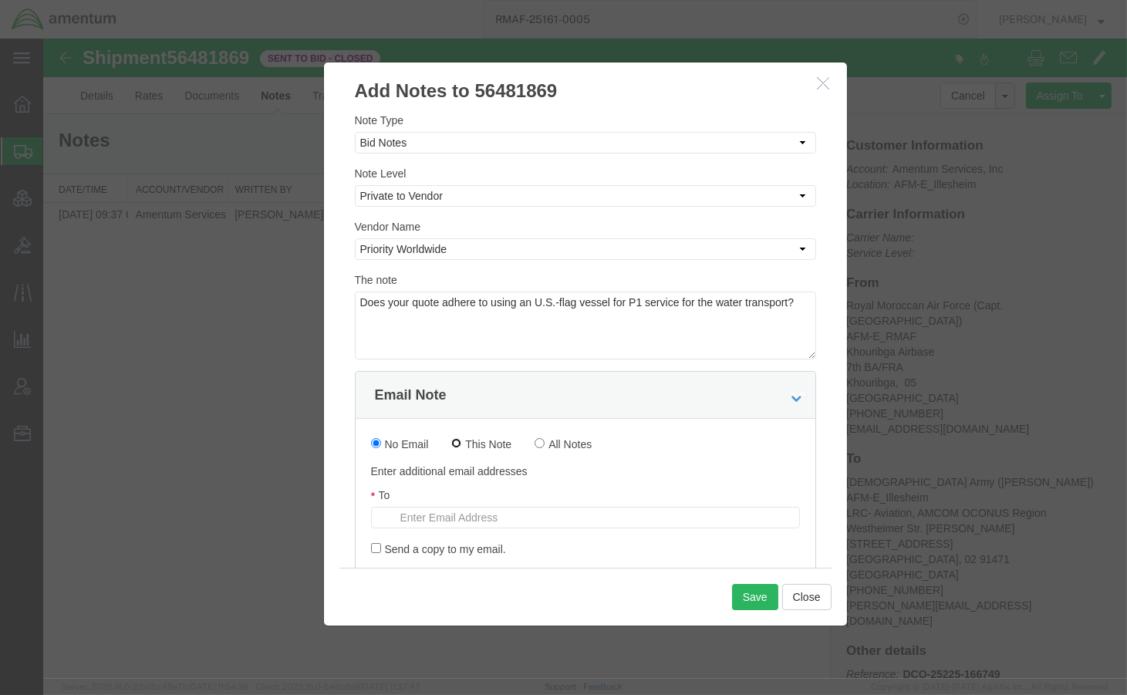
click at [460, 446] on input "This Note" at bounding box center [456, 443] width 10 height 10
radio input "true"
click at [376, 548] on input "Send a copy to my email." at bounding box center [376, 548] width 10 height 10
checkbox input "true"
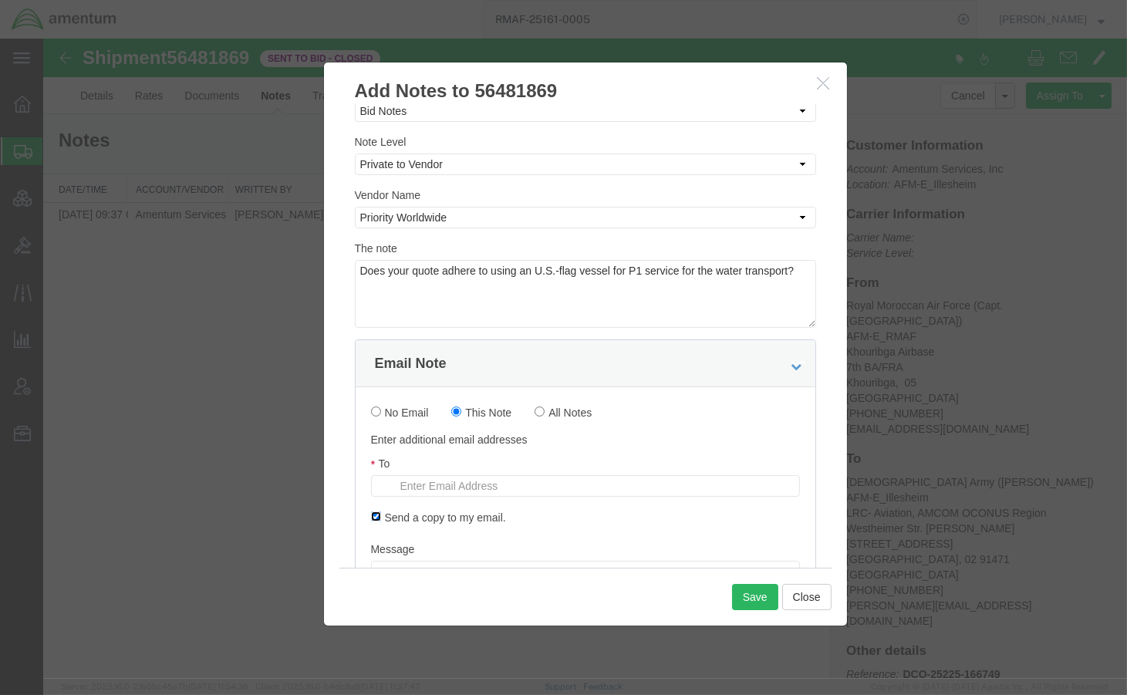
scroll to position [145, 0]
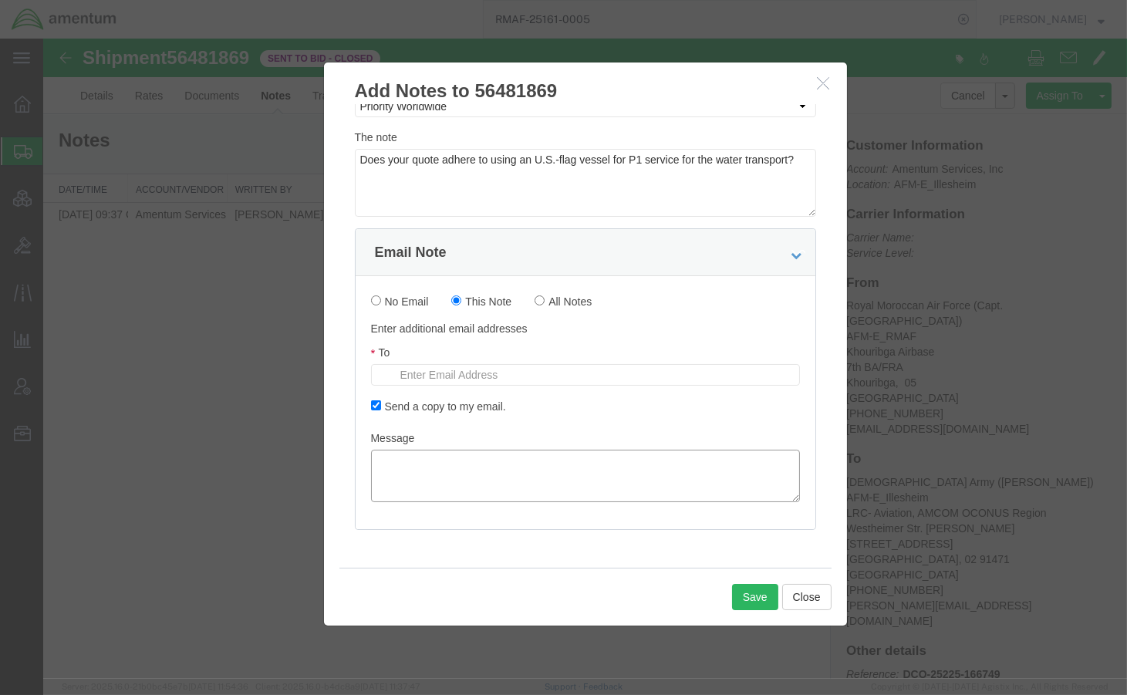
click at [476, 473] on textarea at bounding box center [585, 476] width 429 height 52
paste textarea "Does your quote adhere to using an U.S.-flag vessel for P1 service for the wate…"
type textarea "Does your quote adhere to using an U.S.-flag vessel for P1 service for the wate…"
click at [510, 372] on input "text" at bounding box center [482, 375] width 180 height 20
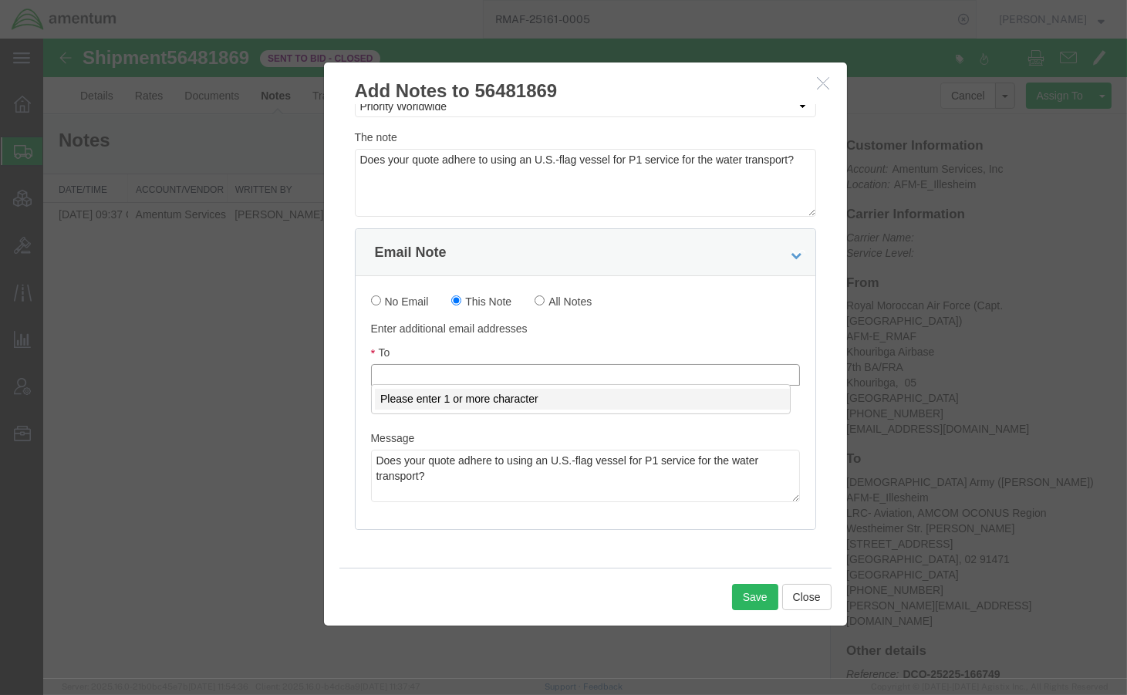
paste input "[EMAIL_ADDRESS][DOMAIN_NAME]"
type input "[EMAIL_ADDRESS][DOMAIN_NAME]"
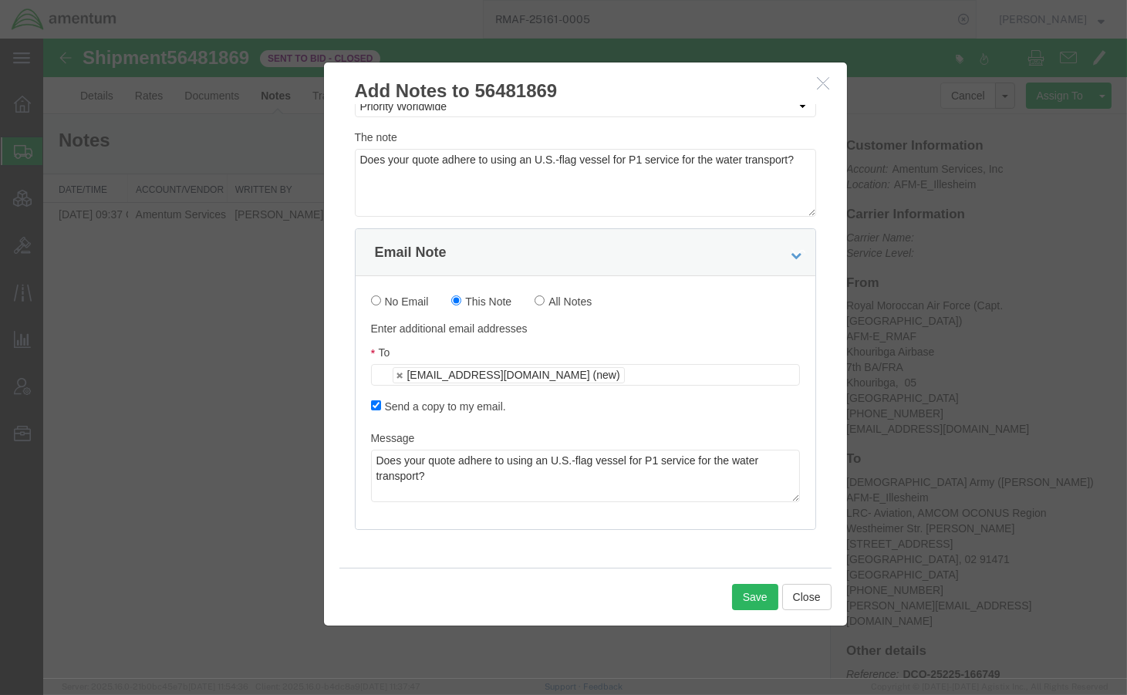
click at [689, 371] on ul "[EMAIL_ADDRESS][DOMAIN_NAME] (new)" at bounding box center [585, 375] width 429 height 22
paste input "[EMAIL_ADDRESS][DOMAIN_NAME]"
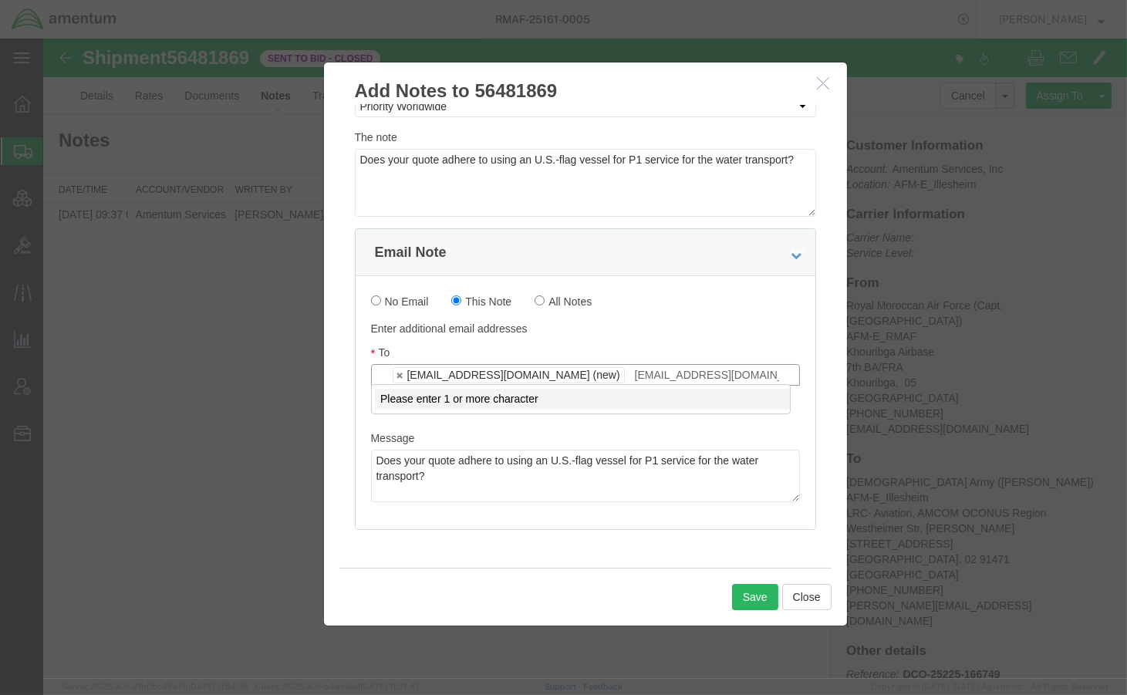
scroll to position [0, 0]
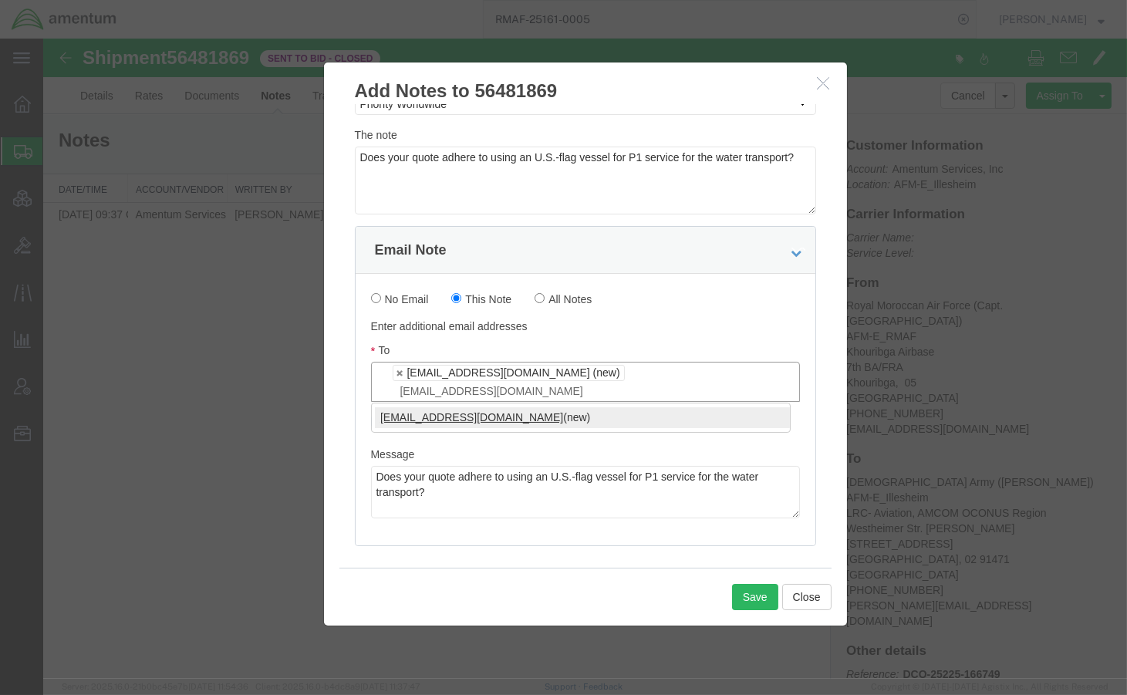
type input "[EMAIL_ADDRESS][DOMAIN_NAME]"
type input "[EMAIL_ADDRESS][DOMAIN_NAME],[EMAIL_ADDRESS][DOMAIN_NAME]"
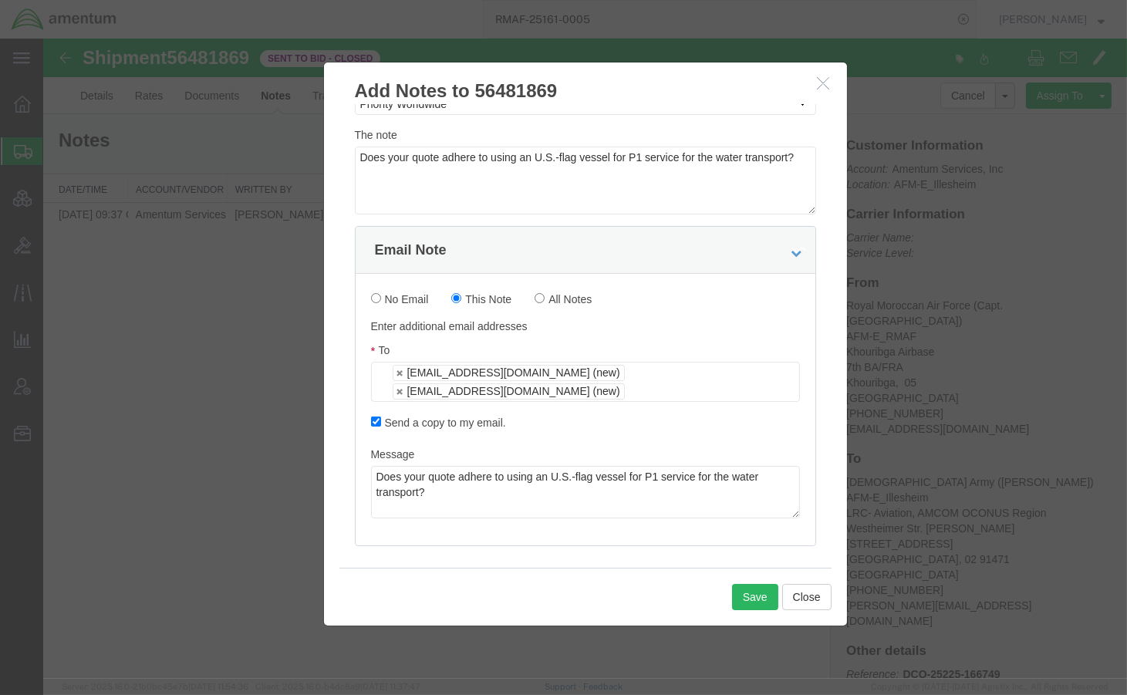
click at [699, 379] on ul "[EMAIL_ADDRESS][DOMAIN_NAME] (new) [EMAIL_ADDRESS][DOMAIN_NAME] (new)" at bounding box center [585, 382] width 429 height 40
paste input "[EMAIL_ADDRESS][DOMAIN_NAME]"
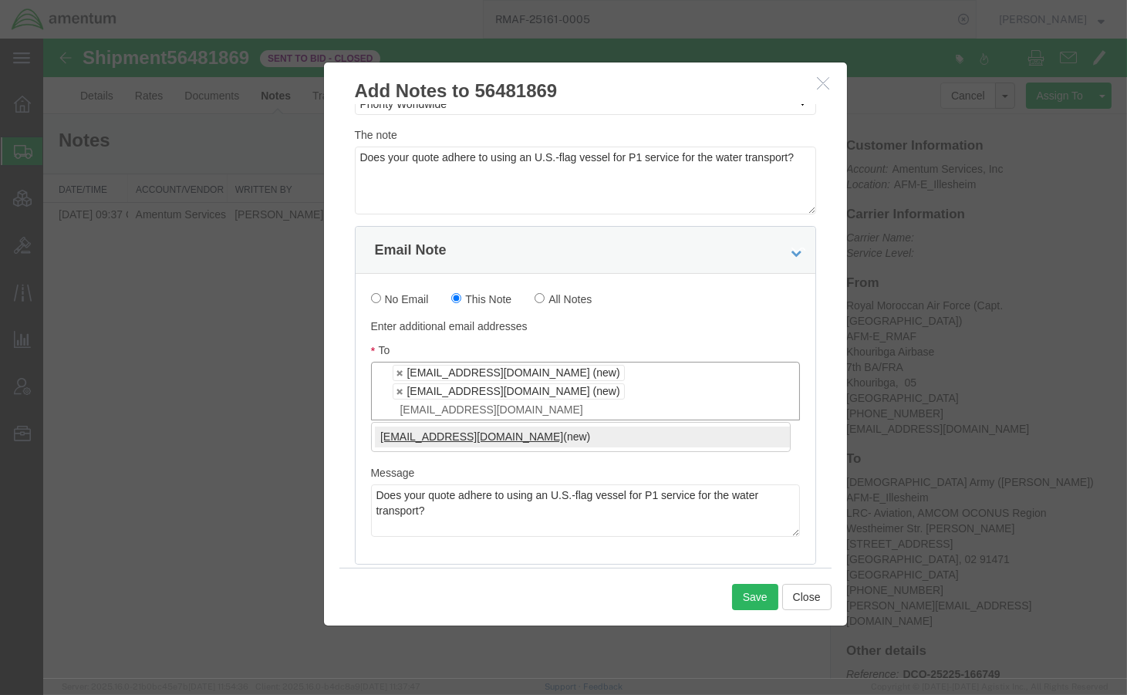
type input "[EMAIL_ADDRESS][DOMAIN_NAME]"
type input "[EMAIL_ADDRESS][DOMAIN_NAME],[EMAIL_ADDRESS][DOMAIN_NAME],[EMAIL_ADDRESS][DOMAI…"
click at [630, 401] on ul "[EMAIL_ADDRESS][DOMAIN_NAME] (new) [EMAIL_ADDRESS][DOMAIN_NAME] (new) [EMAIL_AD…" at bounding box center [585, 391] width 429 height 59
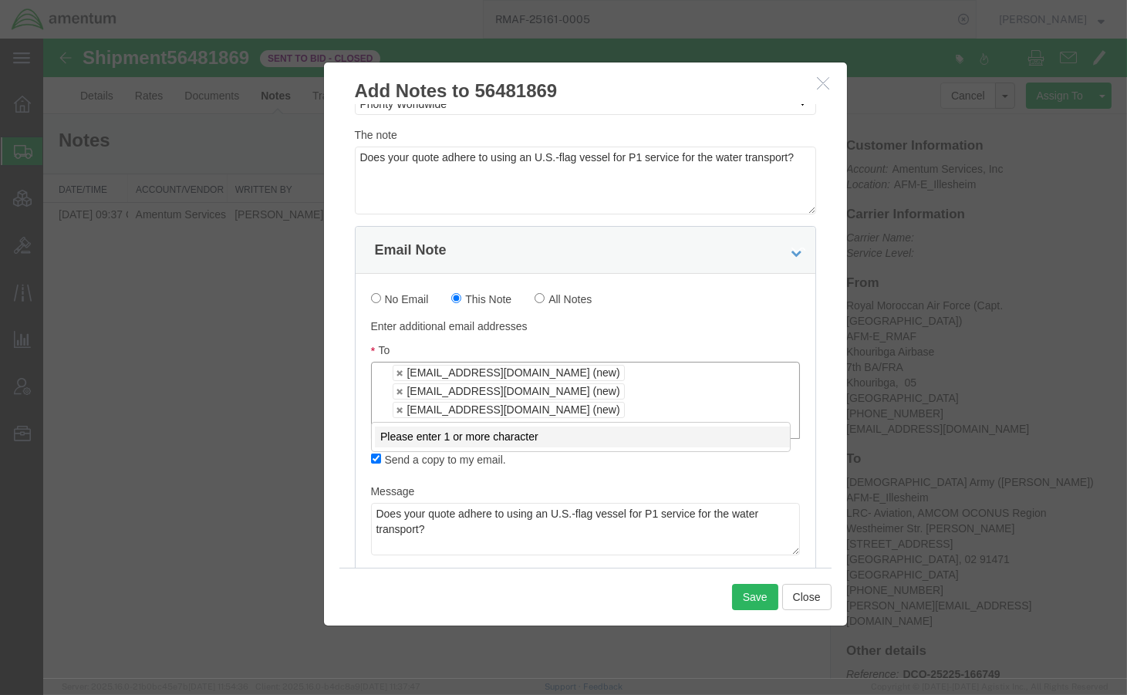
paste input "[EMAIL_ADDRESS][DOMAIN_NAME]"
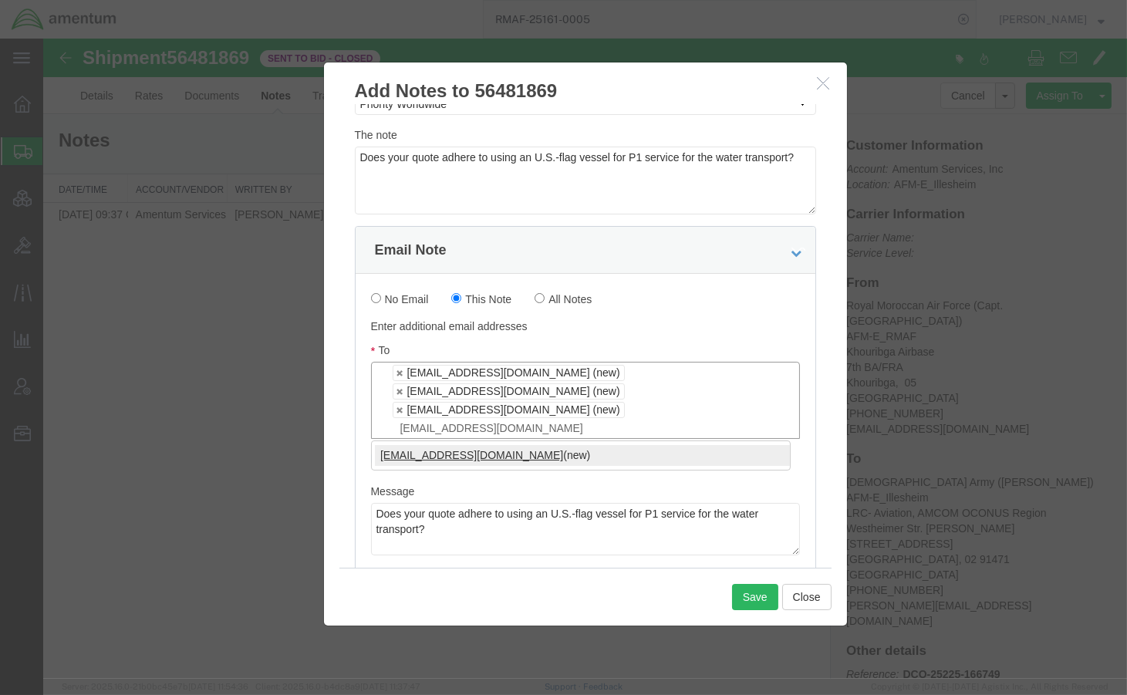
type input "[EMAIL_ADDRESS][DOMAIN_NAME]"
type input "[EMAIL_ADDRESS][DOMAIN_NAME],[EMAIL_ADDRESS][DOMAIN_NAME],[EMAIL_ADDRESS][DOMAI…"
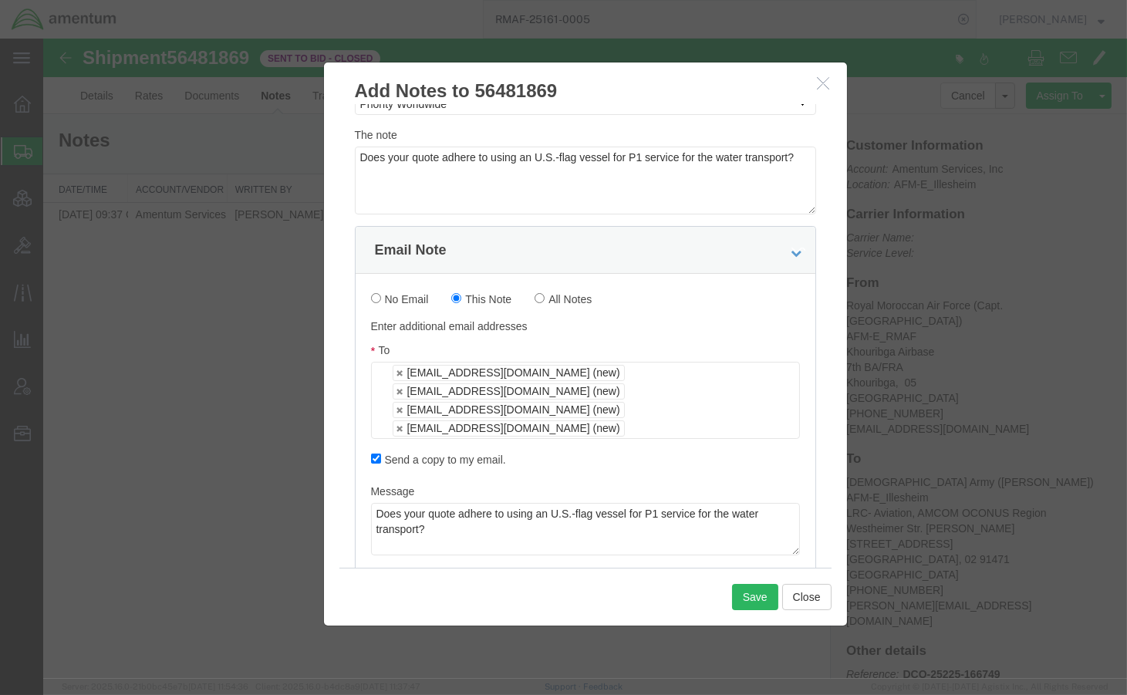
click at [688, 424] on ul "[EMAIL_ADDRESS][DOMAIN_NAME] (new) [EMAIL_ADDRESS][DOMAIN_NAME] (new) [EMAIL_AD…" at bounding box center [585, 400] width 429 height 77
paste input "[EMAIL_ADDRESS][DOMAIN_NAME]"
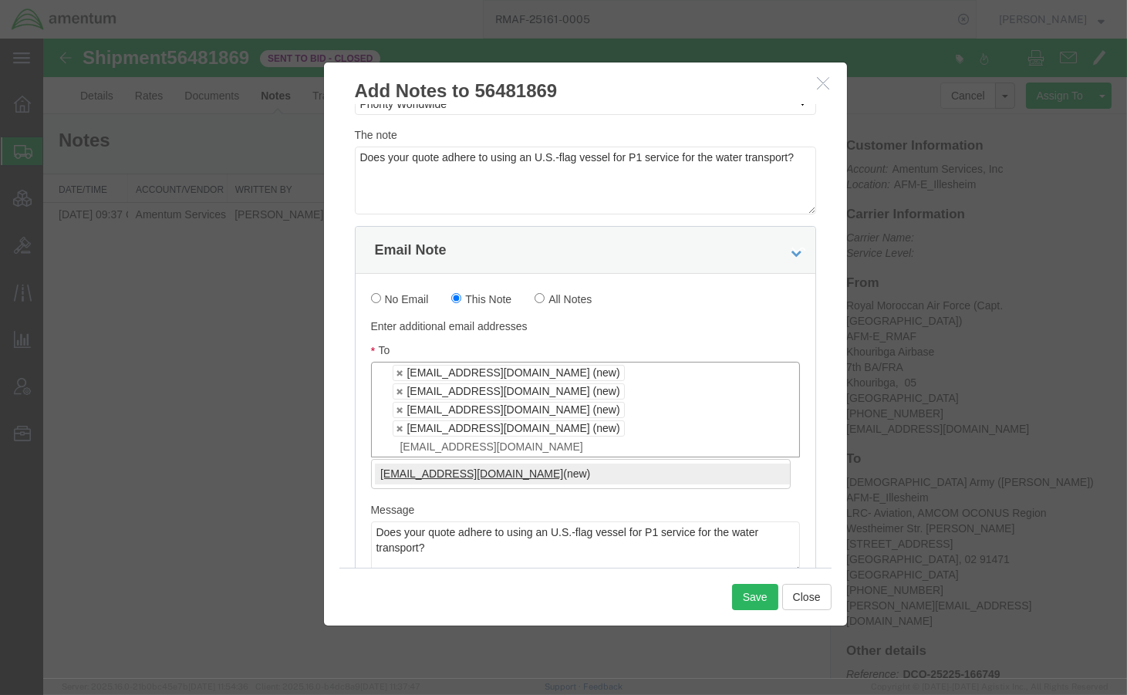
type input "[EMAIL_ADDRESS][DOMAIN_NAME]"
type input "[EMAIL_ADDRESS][DOMAIN_NAME],[EMAIL_ADDRESS][DOMAIN_NAME],[EMAIL_ADDRESS][DOMAI…"
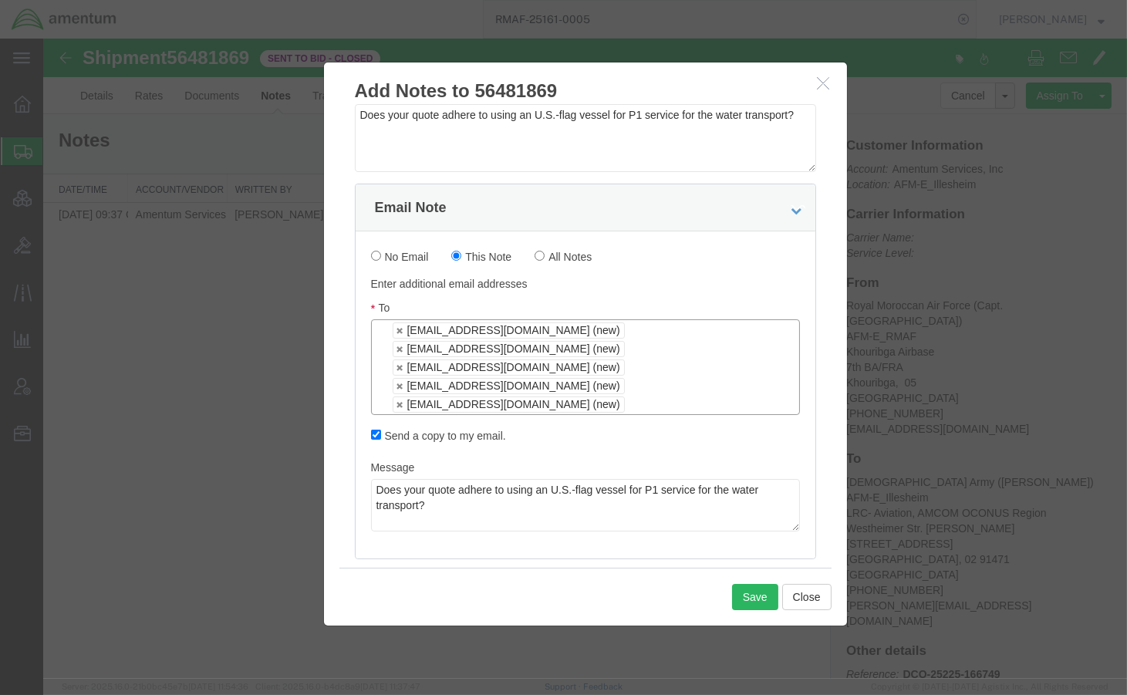
scroll to position [220, 0]
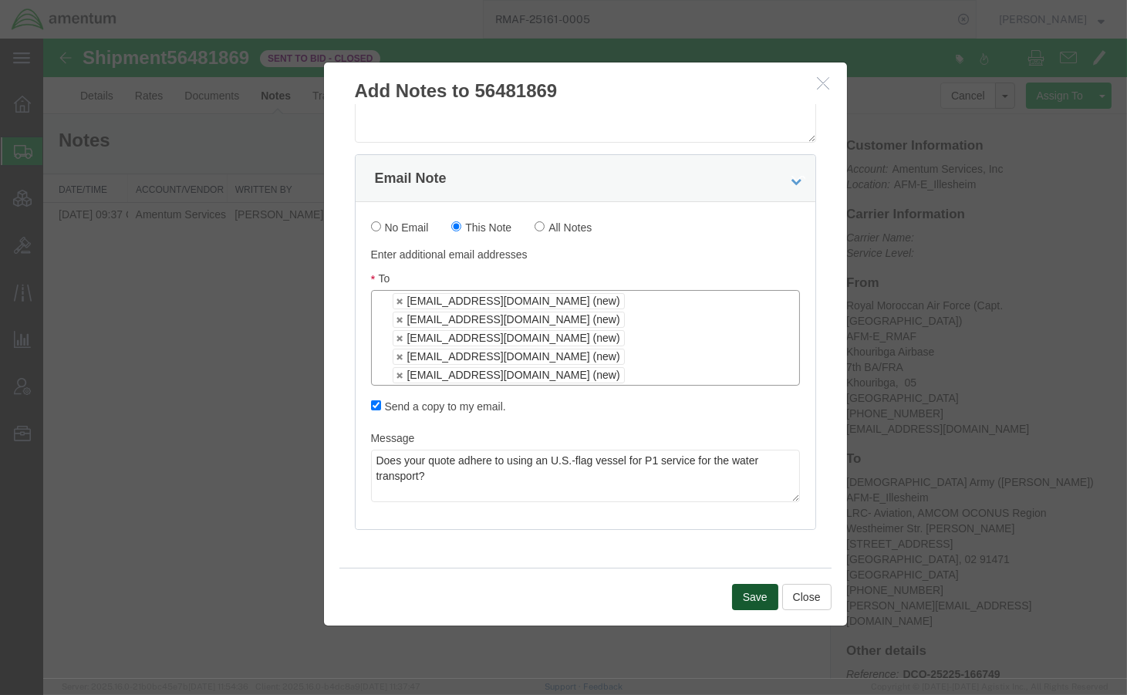
click at [740, 591] on button "Save" at bounding box center [755, 597] width 46 height 26
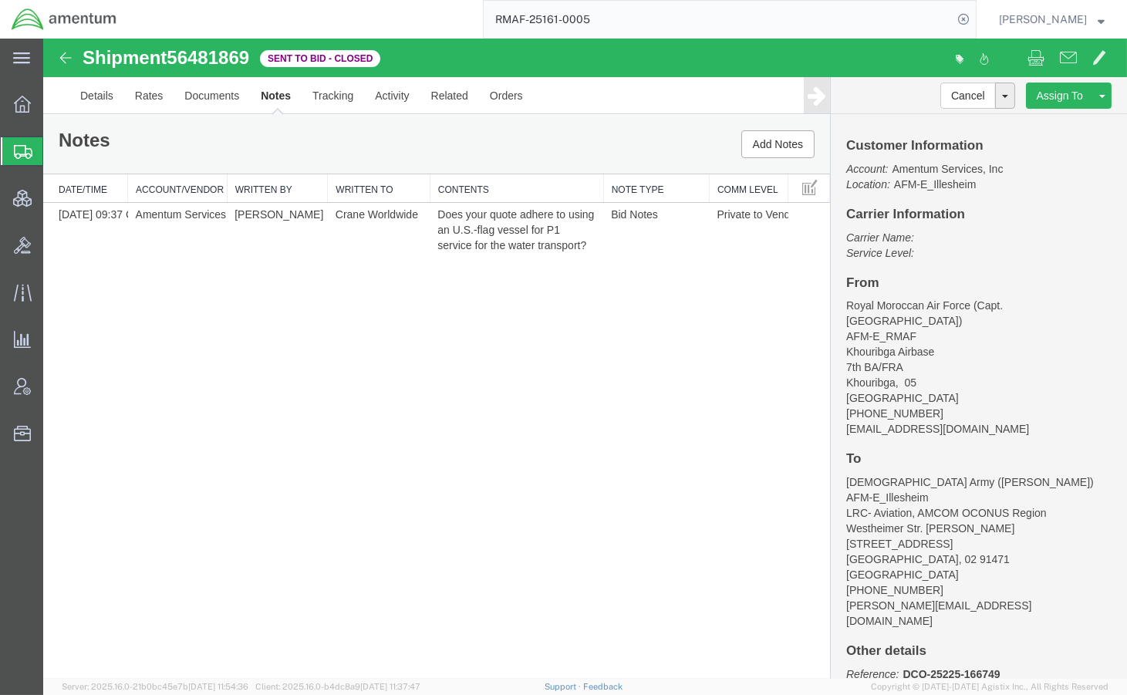
drag, startPoint x: 70, startPoint y: 152, endPoint x: 170, endPoint y: 173, distance: 101.6
click at [55, 152] on span "Shipments" at bounding box center [48, 151] width 12 height 31
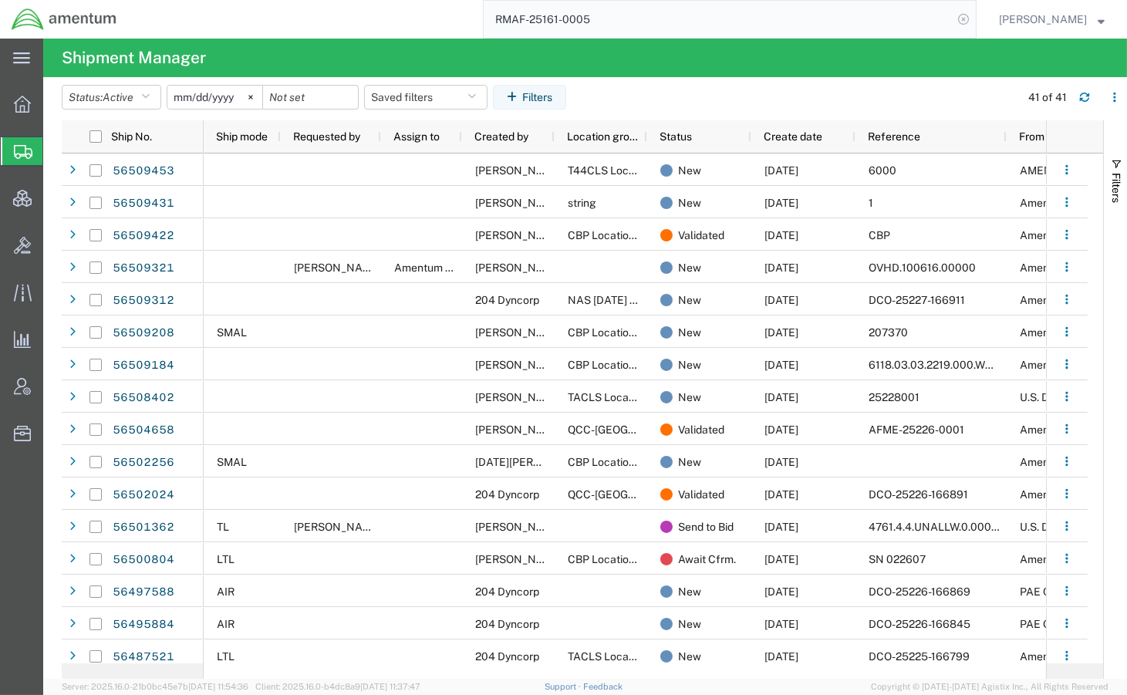
click at [965, 20] on icon at bounding box center [963, 19] width 22 height 22
click at [489, 136] on span "Created by" at bounding box center [501, 136] width 54 height 12
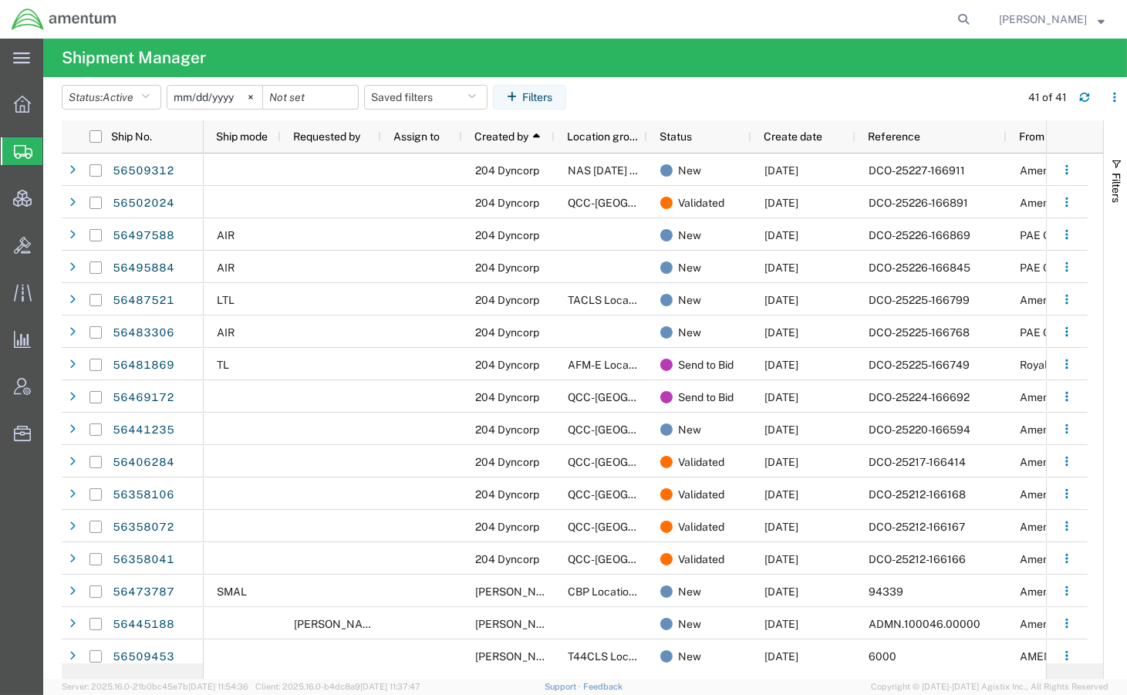
scroll to position [342, 0]
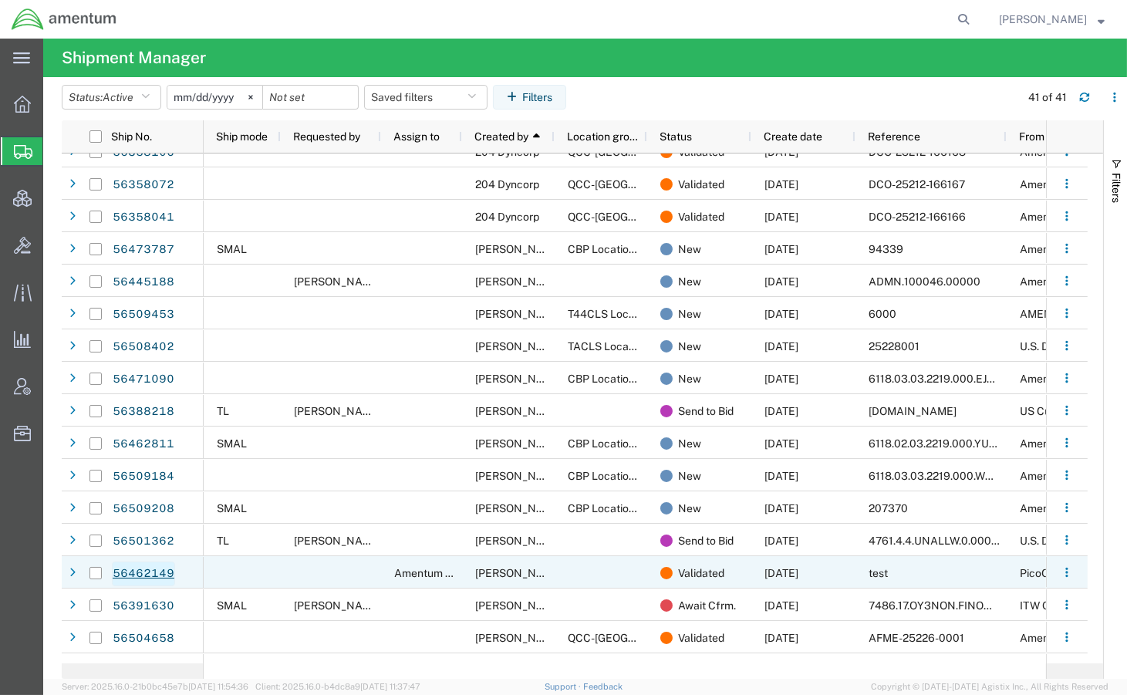
click at [159, 576] on link "56462149" at bounding box center [143, 573] width 63 height 25
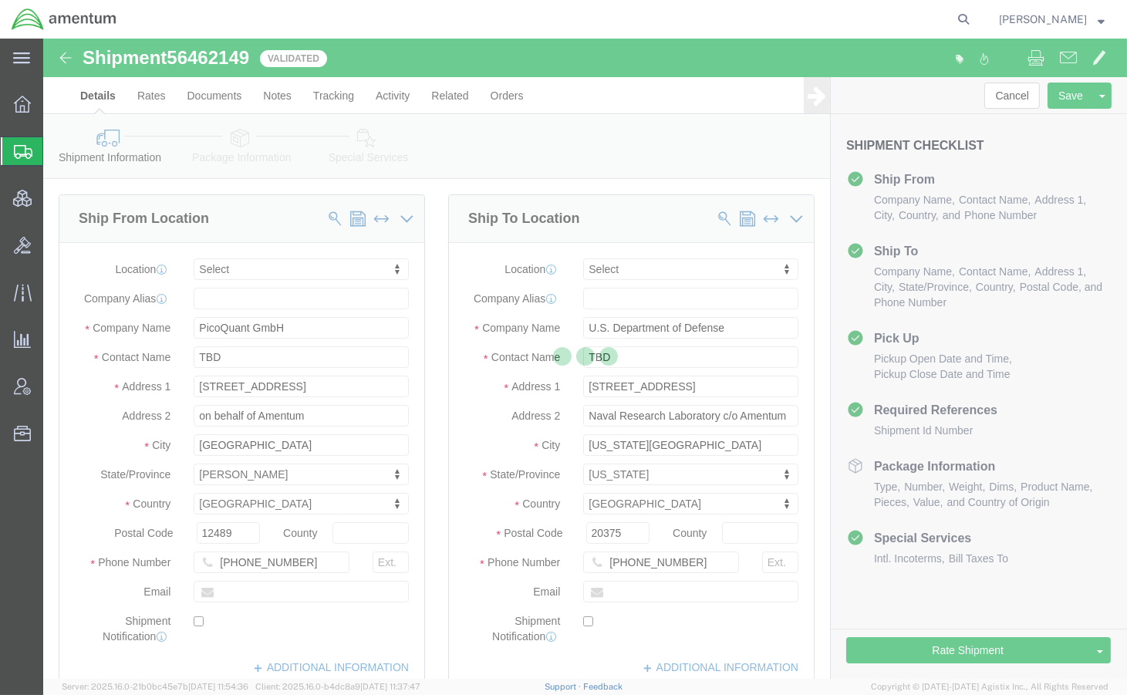
select select
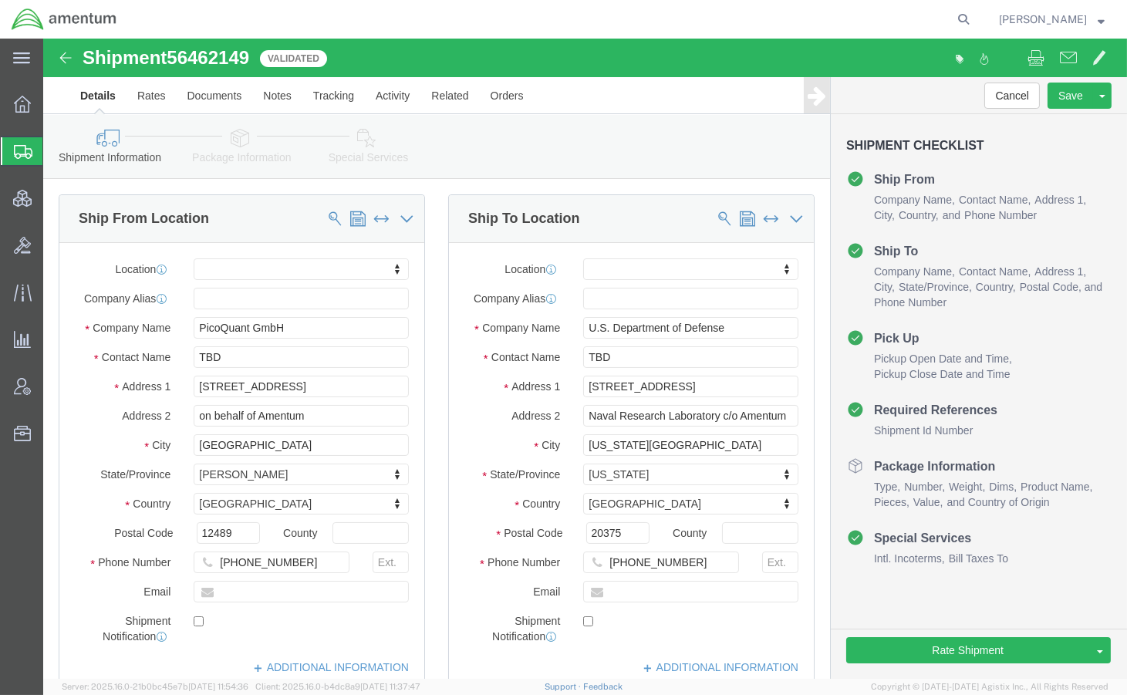
click icon
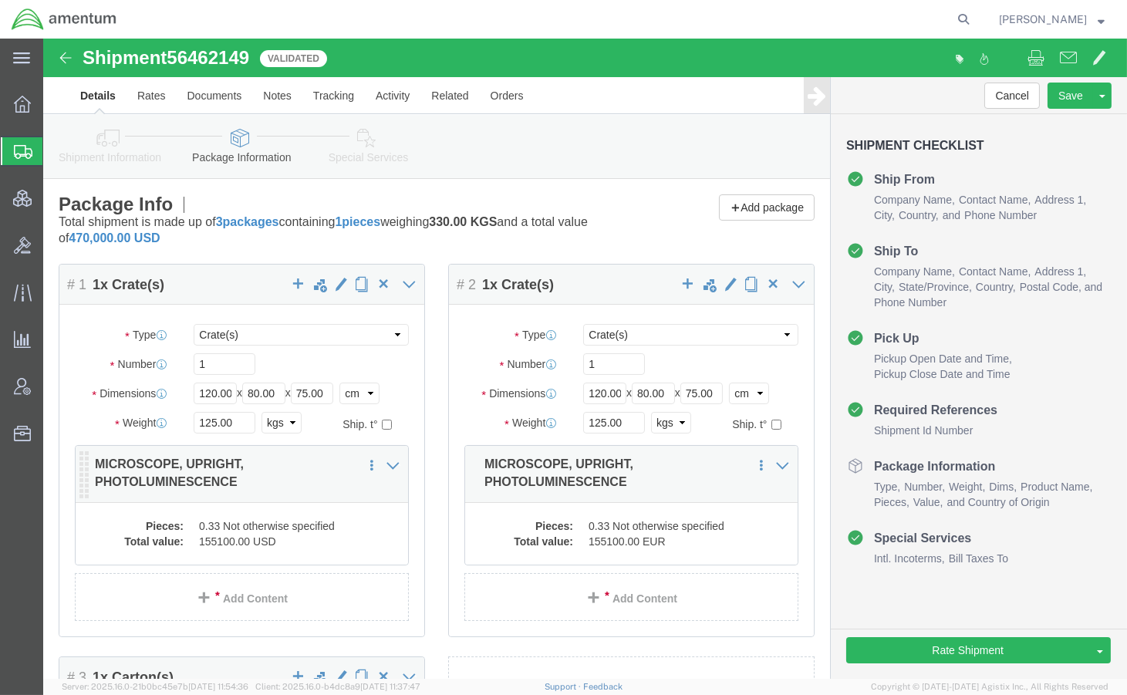
click dd "155100.00 USD"
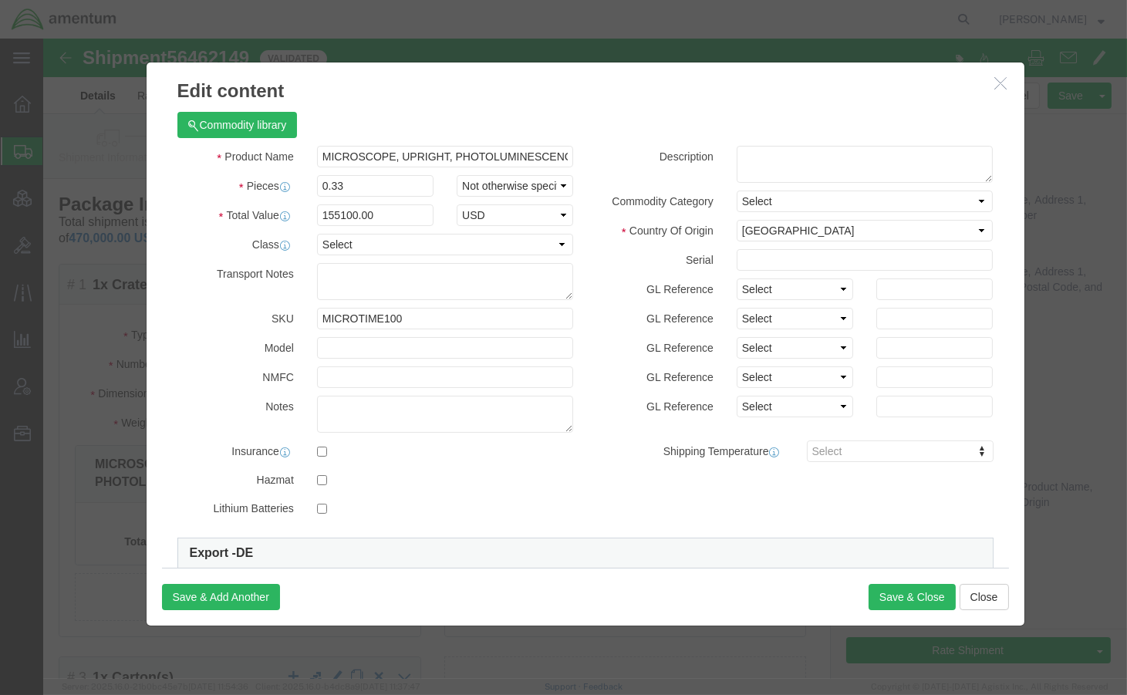
scroll to position [113, 0]
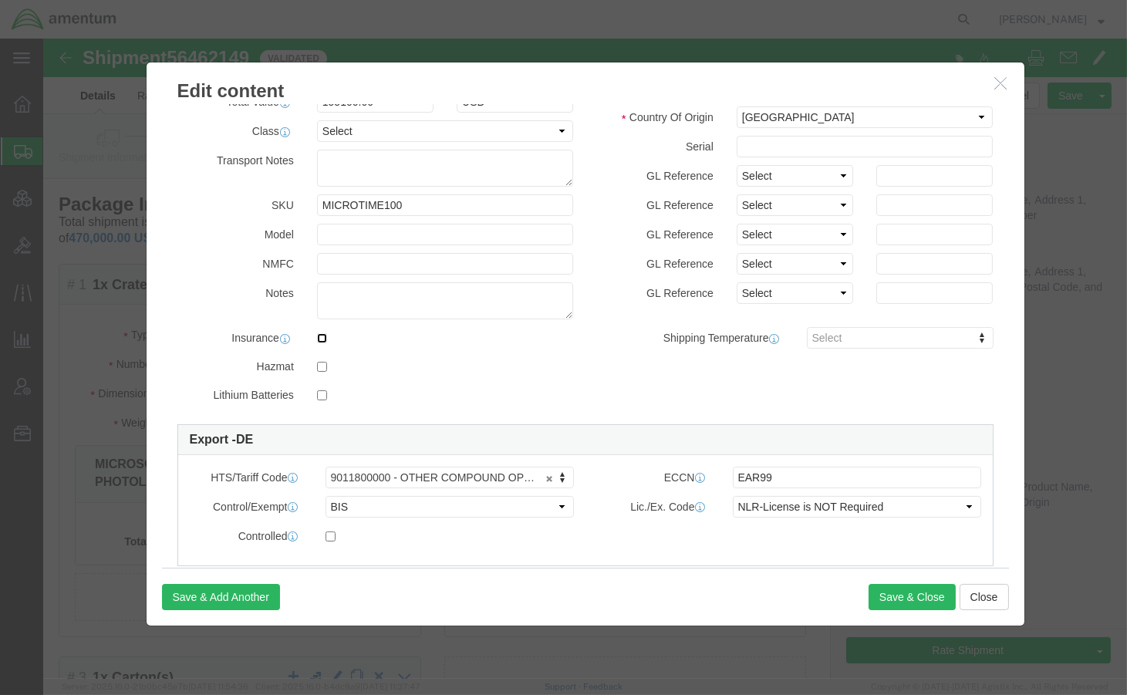
click input "checkbox"
checkbox input "true"
click button "Save & Close"
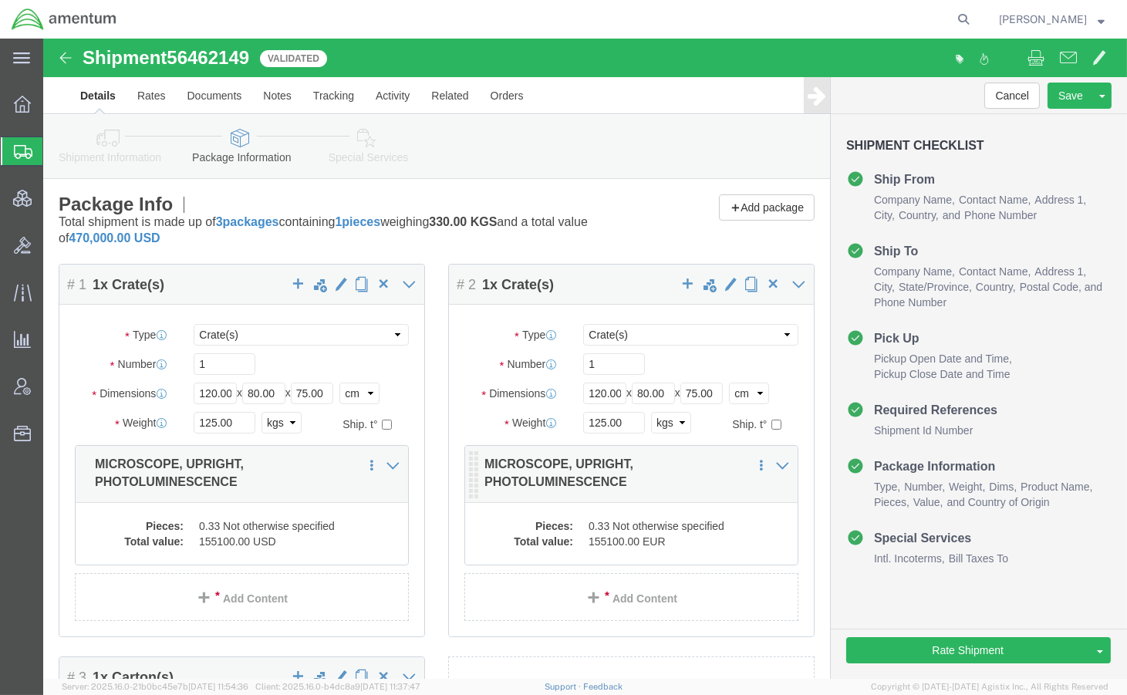
click dd "155100.00 EUR"
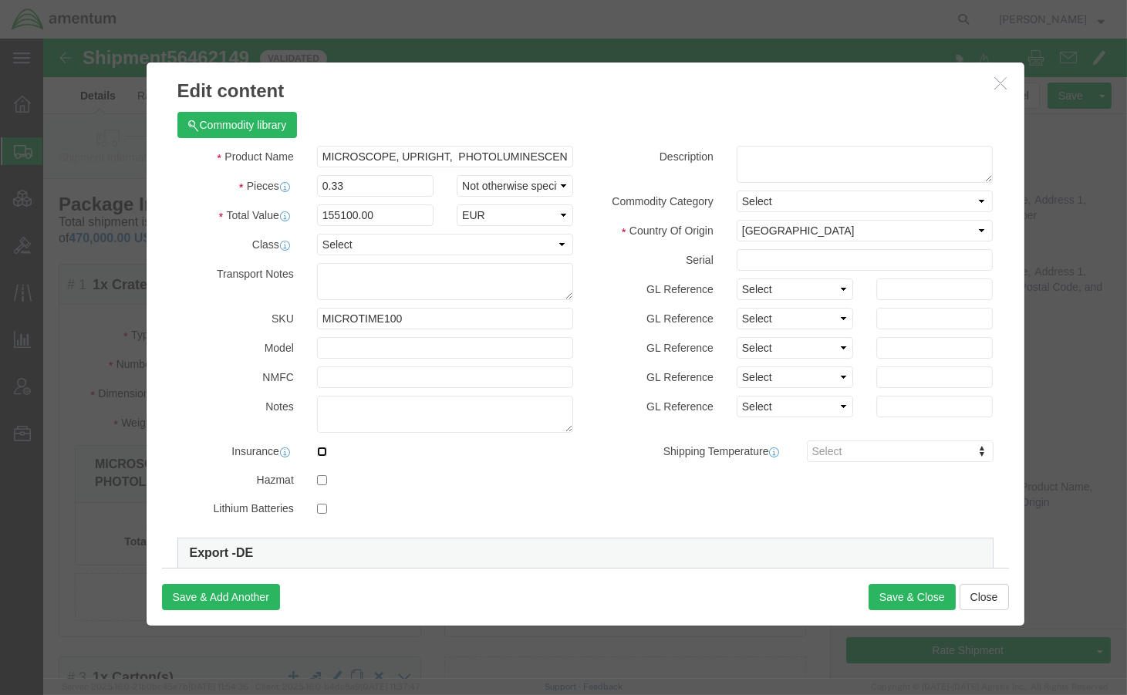
click input "checkbox"
checkbox input "true"
click button "Save & Close"
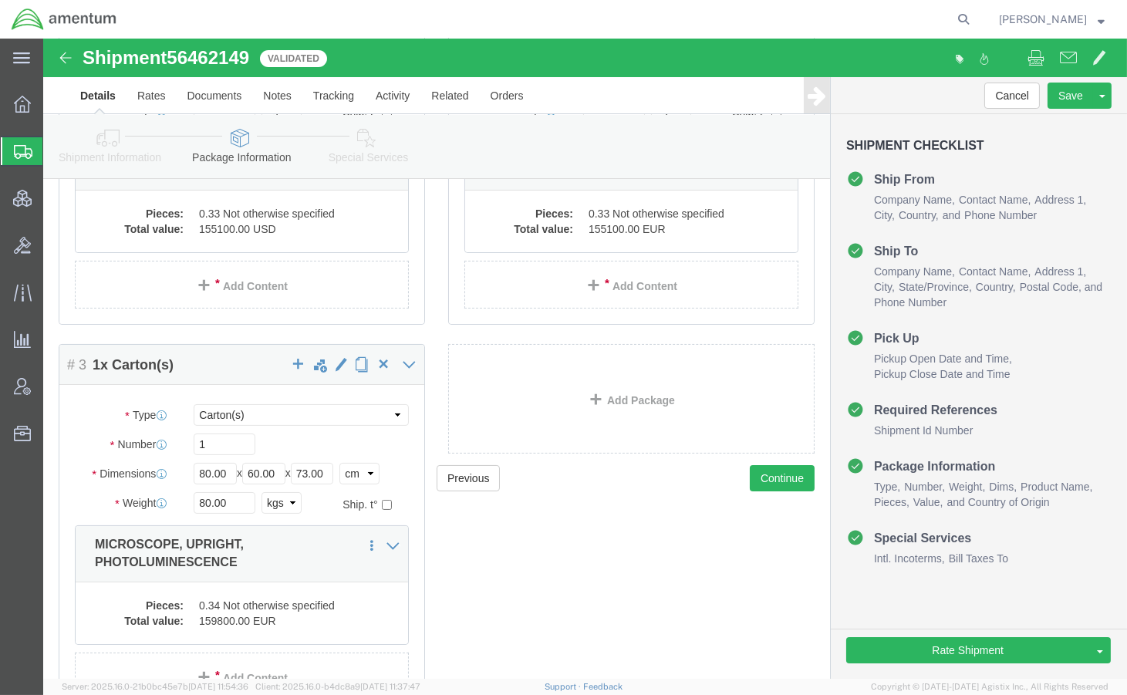
scroll to position [422, 0]
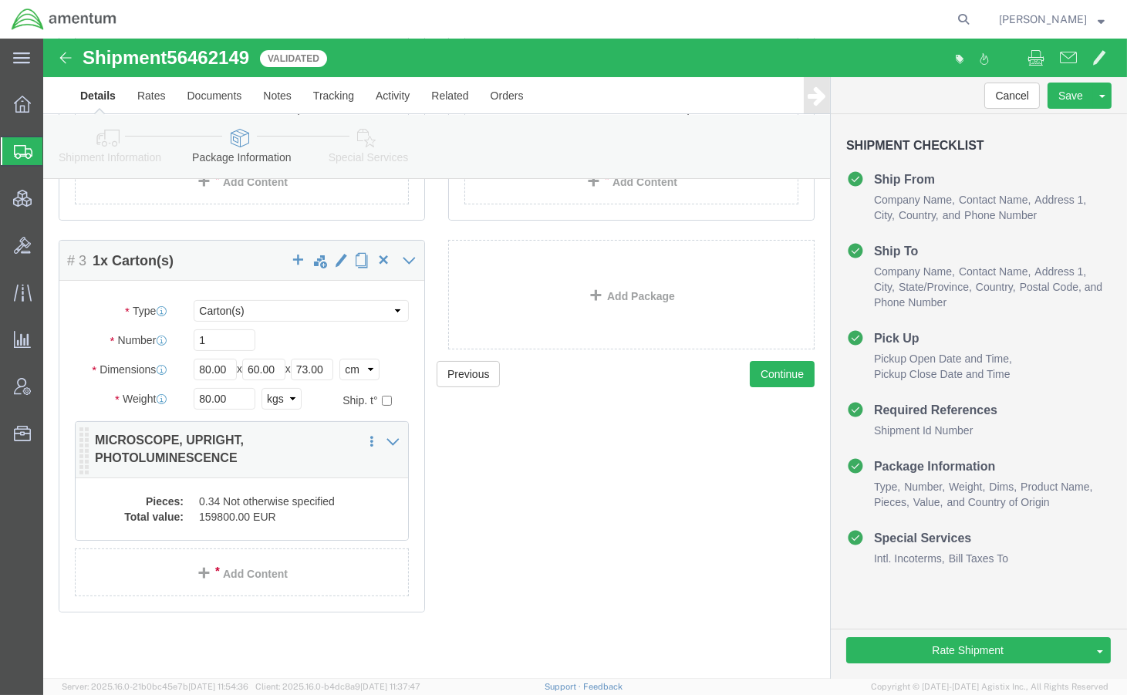
click dd "159800.00 EUR"
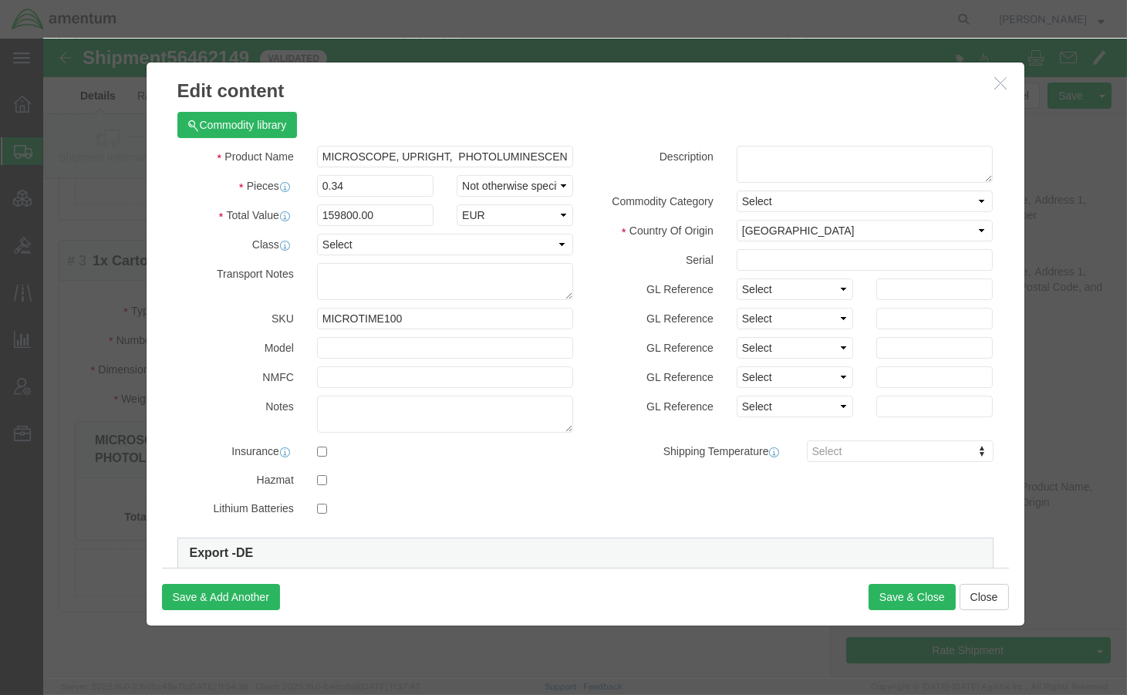
scroll to position [113, 0]
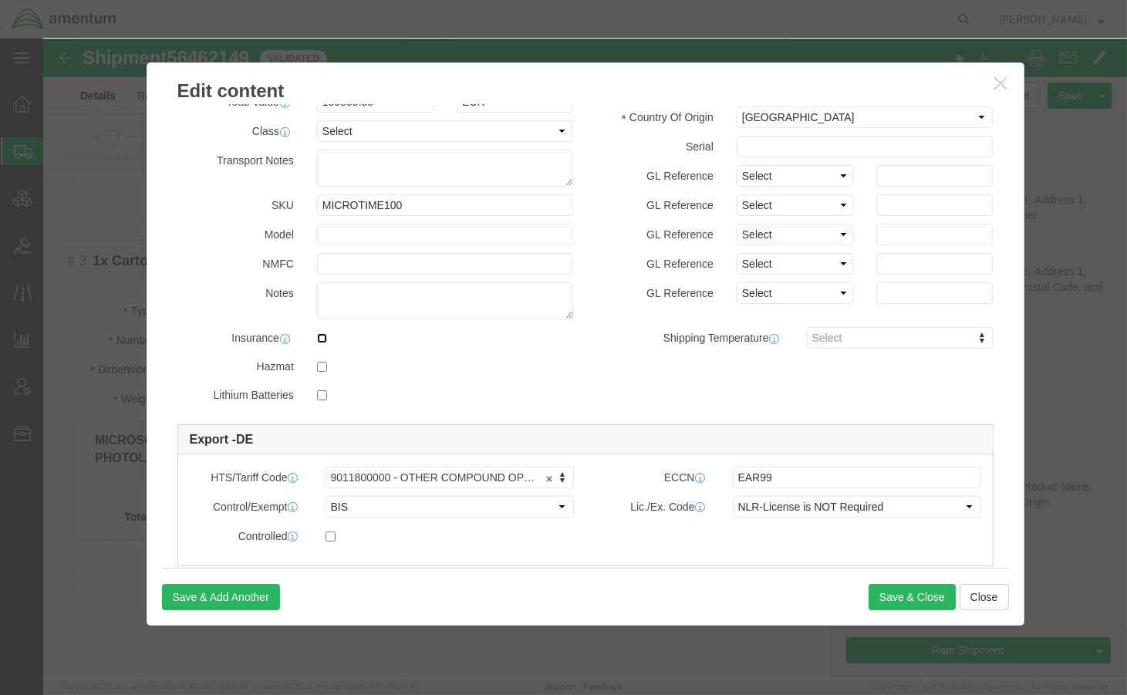
click input "checkbox"
checkbox input "true"
click button "Save & Close"
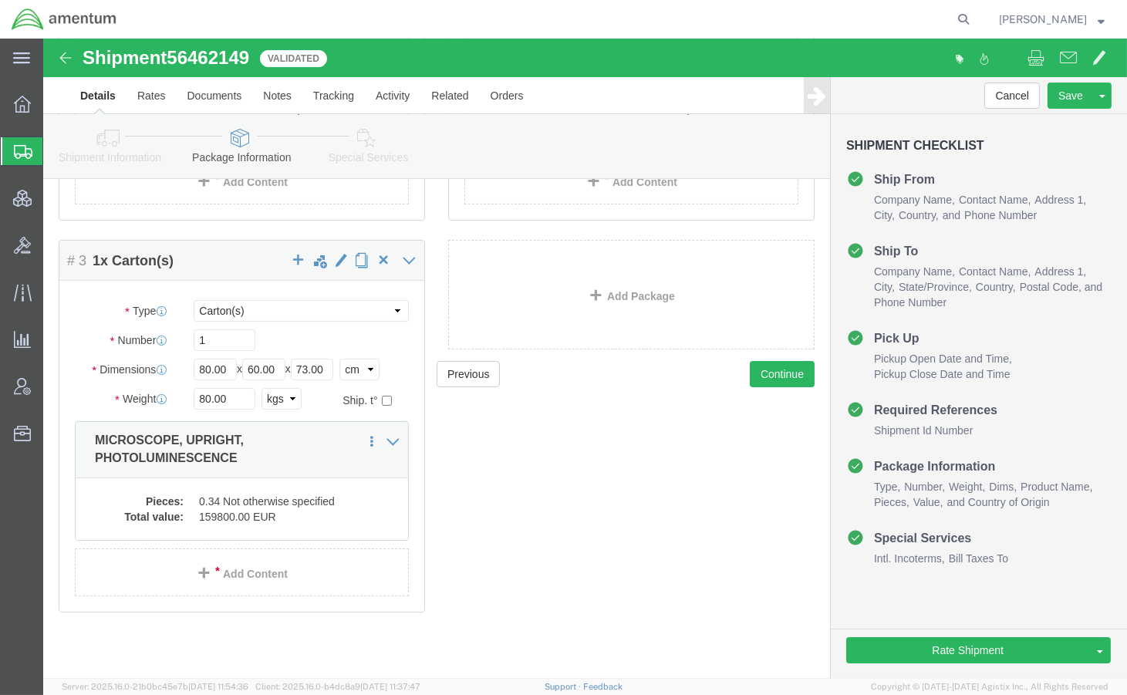
click icon
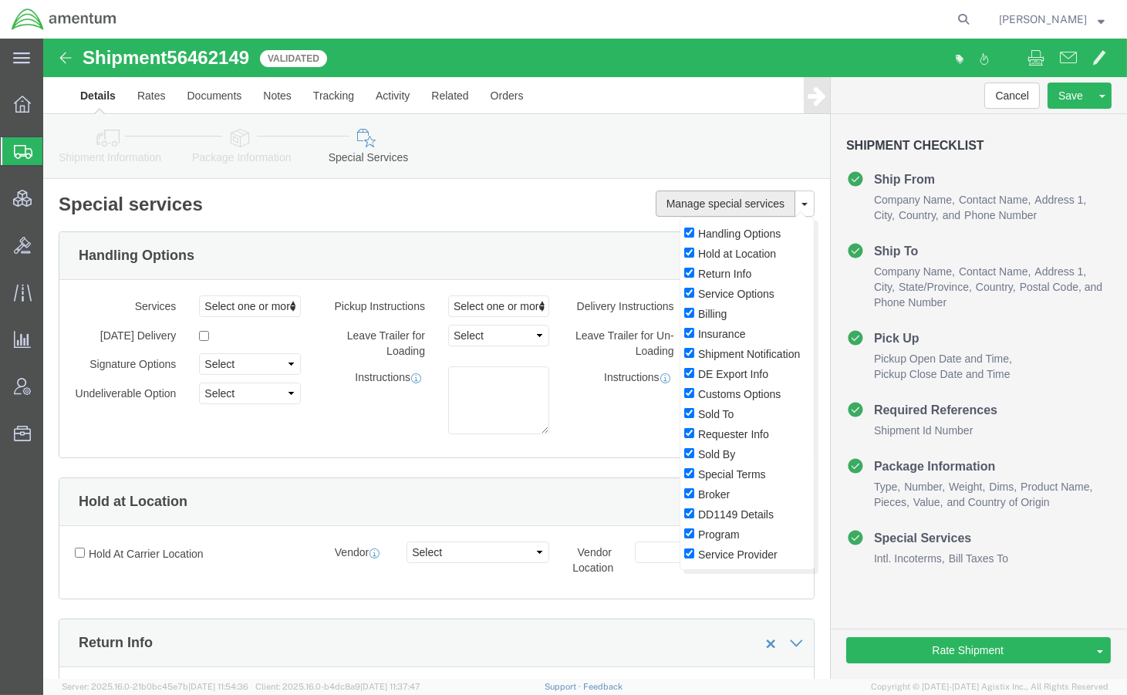
click button "Manage special services"
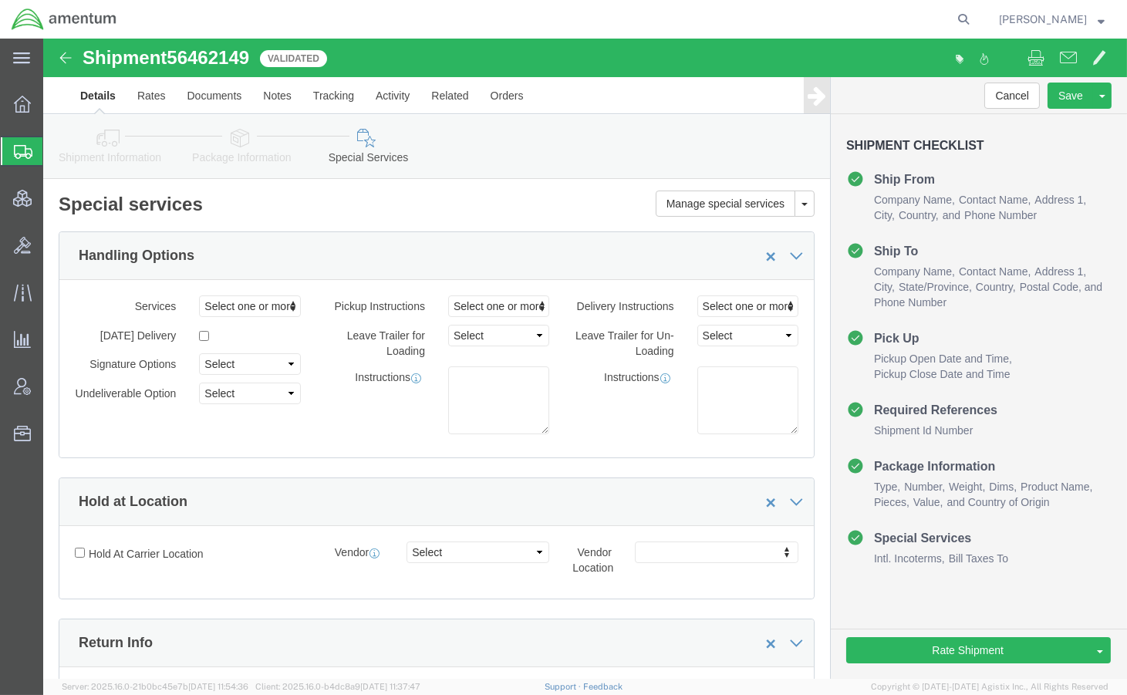
click h2 "Special services"
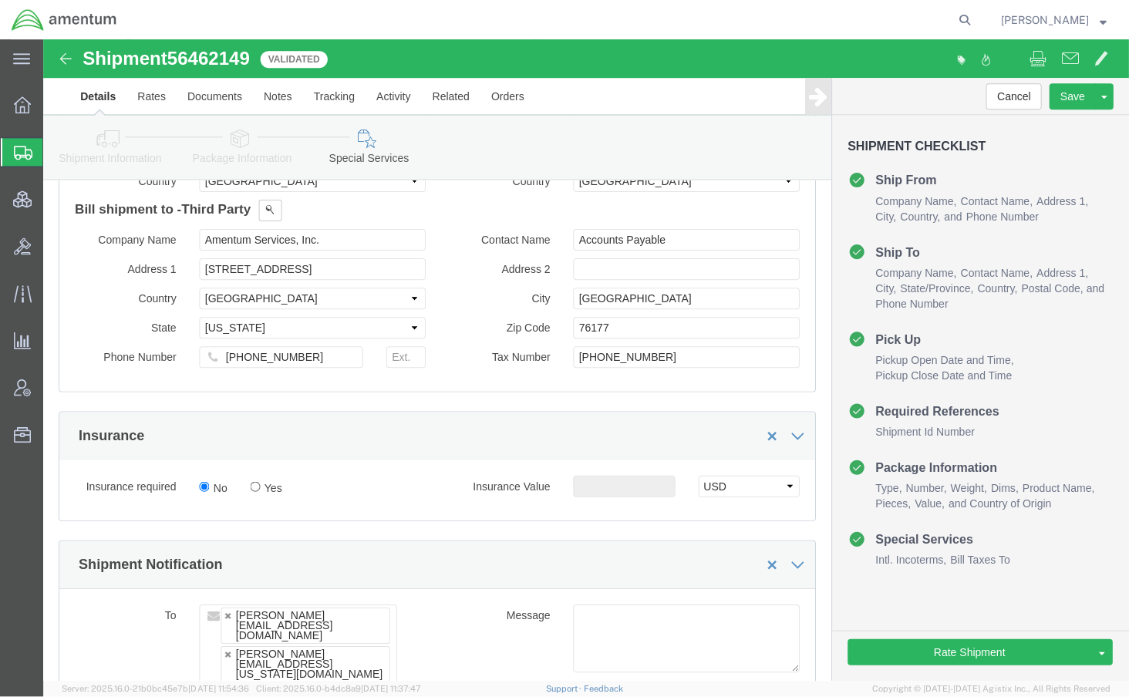
scroll to position [1028, 0]
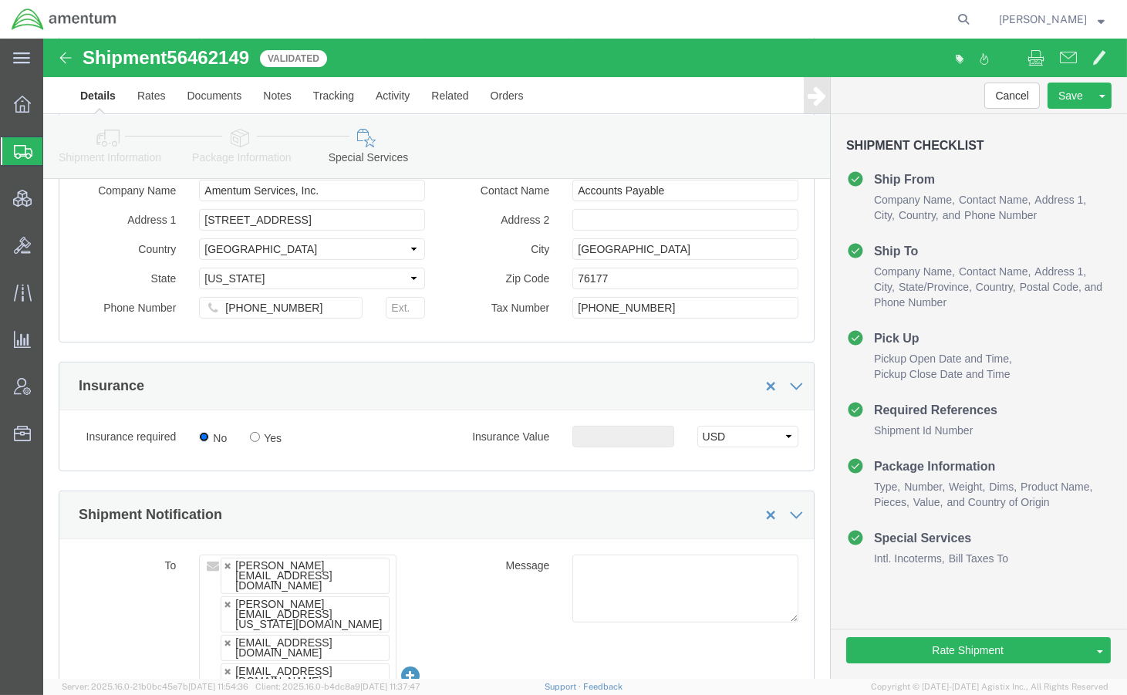
click input "No"
radio input "true"
click input "Yes"
radio input "true"
click input "text"
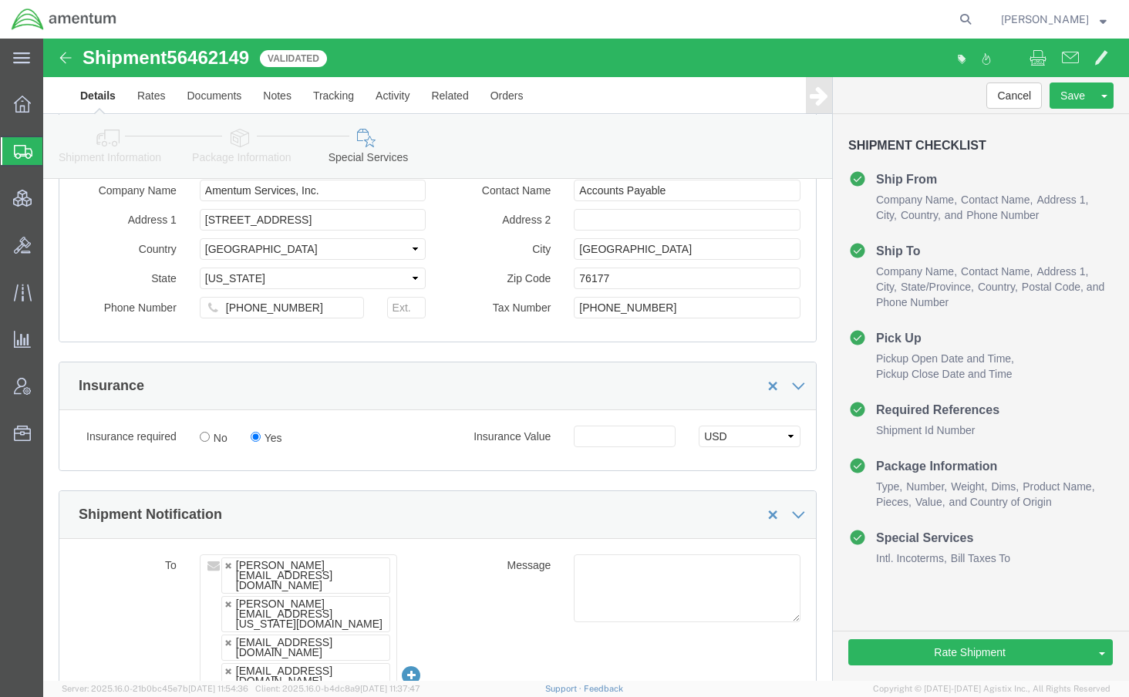
click icon
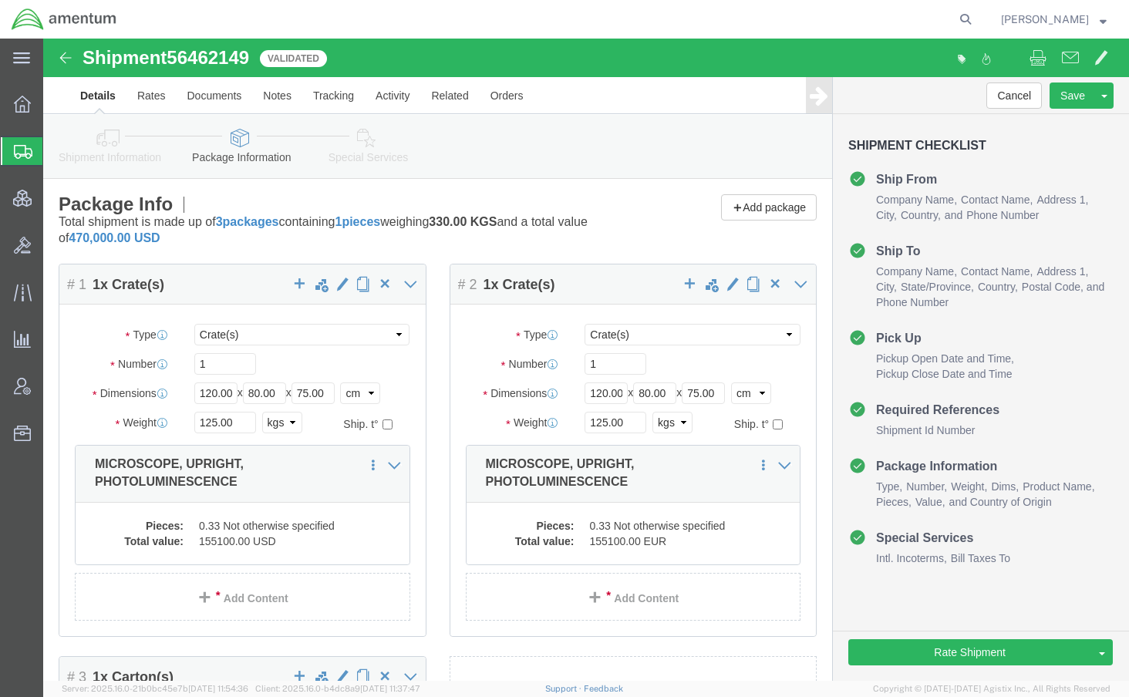
click icon
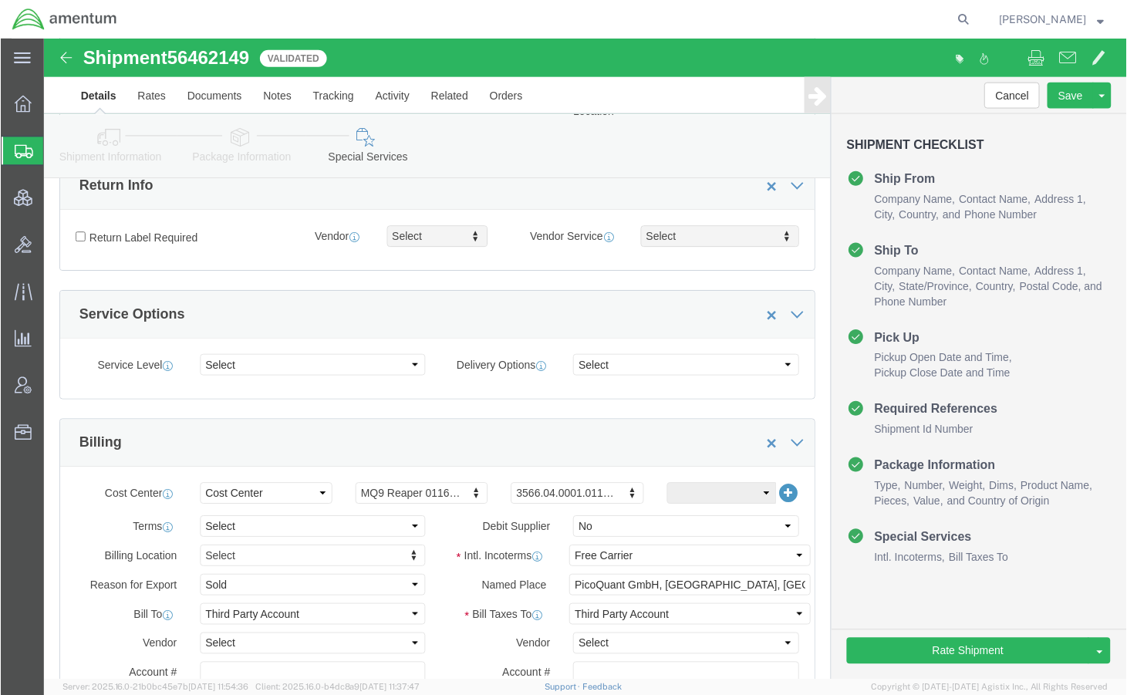
scroll to position [913, 0]
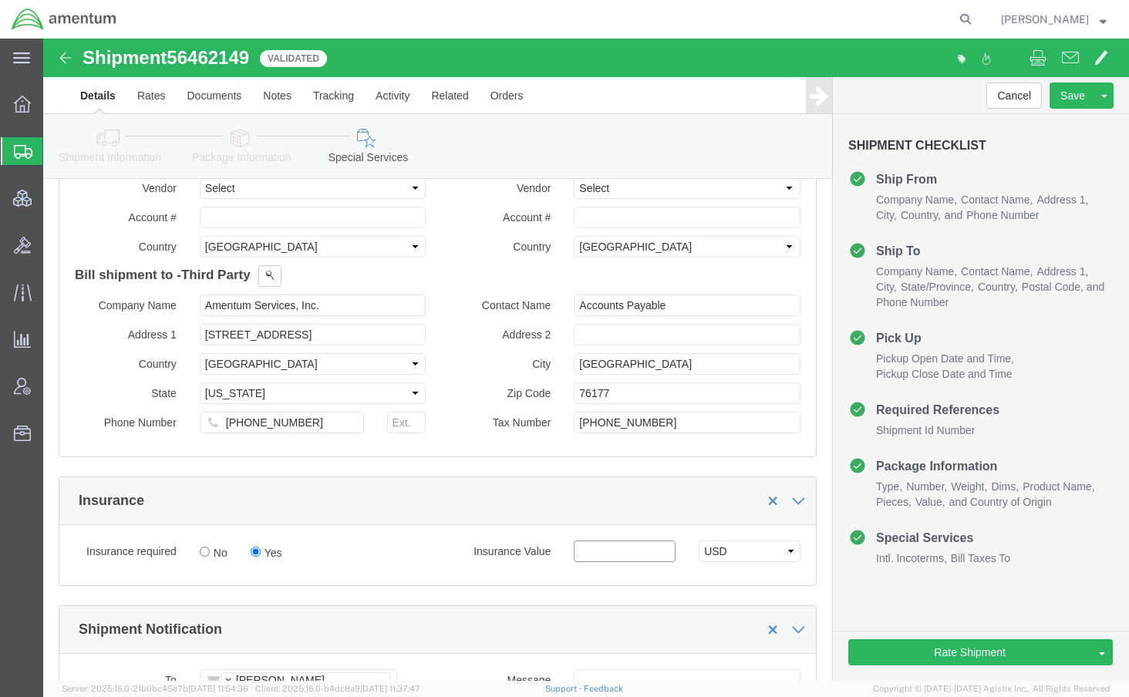
click input "text"
type input "470000"
click button "Save"
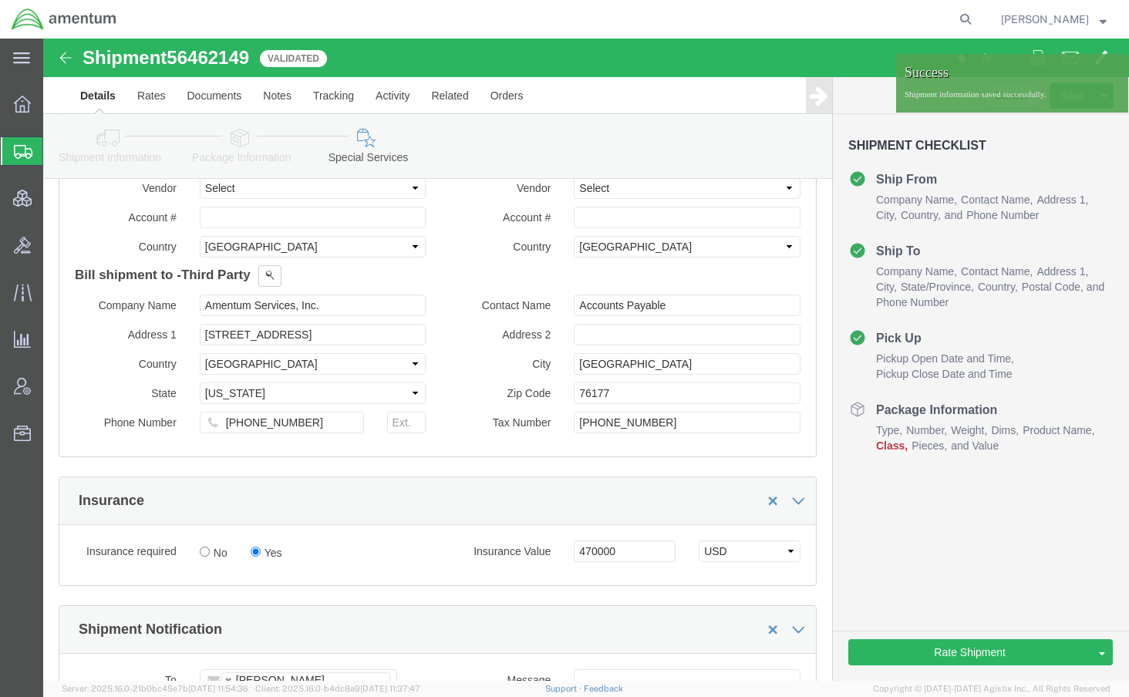
click at [55, 150] on span "Shipments" at bounding box center [48, 151] width 12 height 31
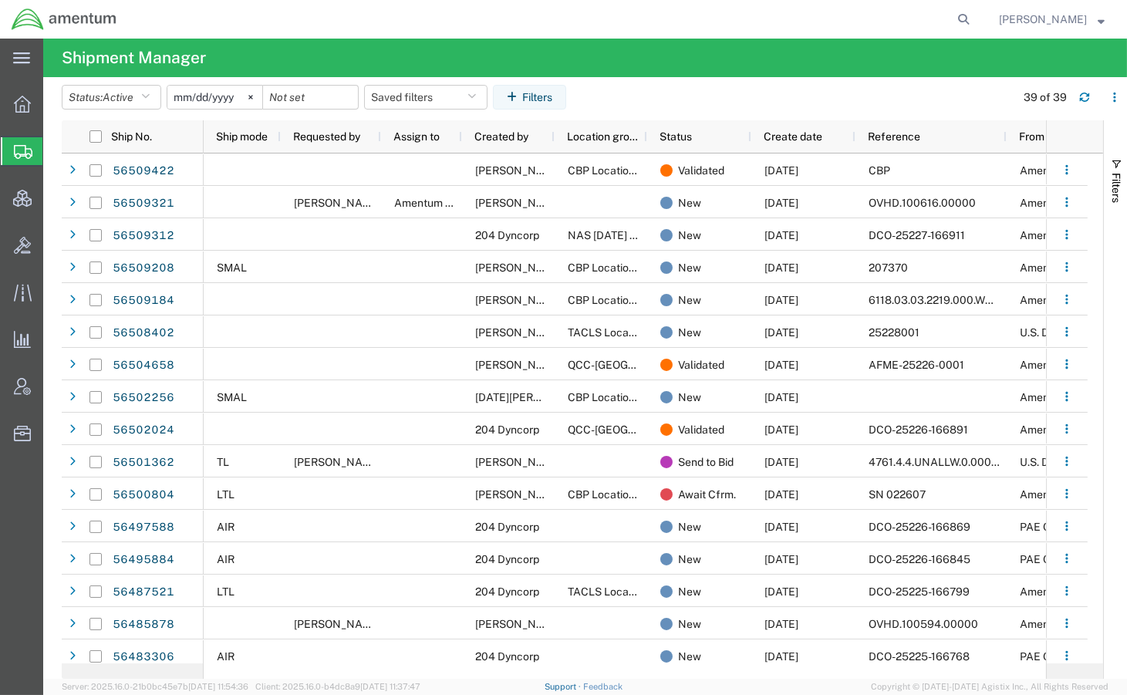
click at [583, 686] on link "Support" at bounding box center [563, 686] width 39 height 9
drag, startPoint x: 78, startPoint y: 248, endPoint x: 58, endPoint y: 251, distance: 20.3
click at [53, 248] on span "Bids" at bounding box center [47, 245] width 11 height 31
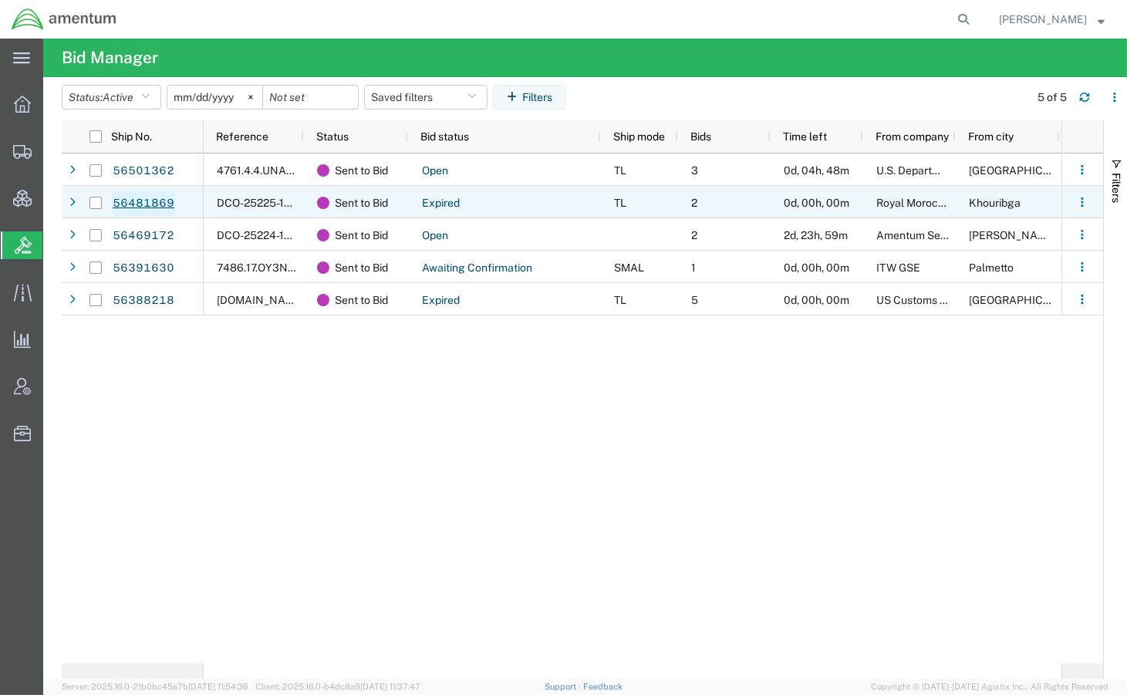
click at [151, 207] on link "56481869" at bounding box center [143, 203] width 63 height 25
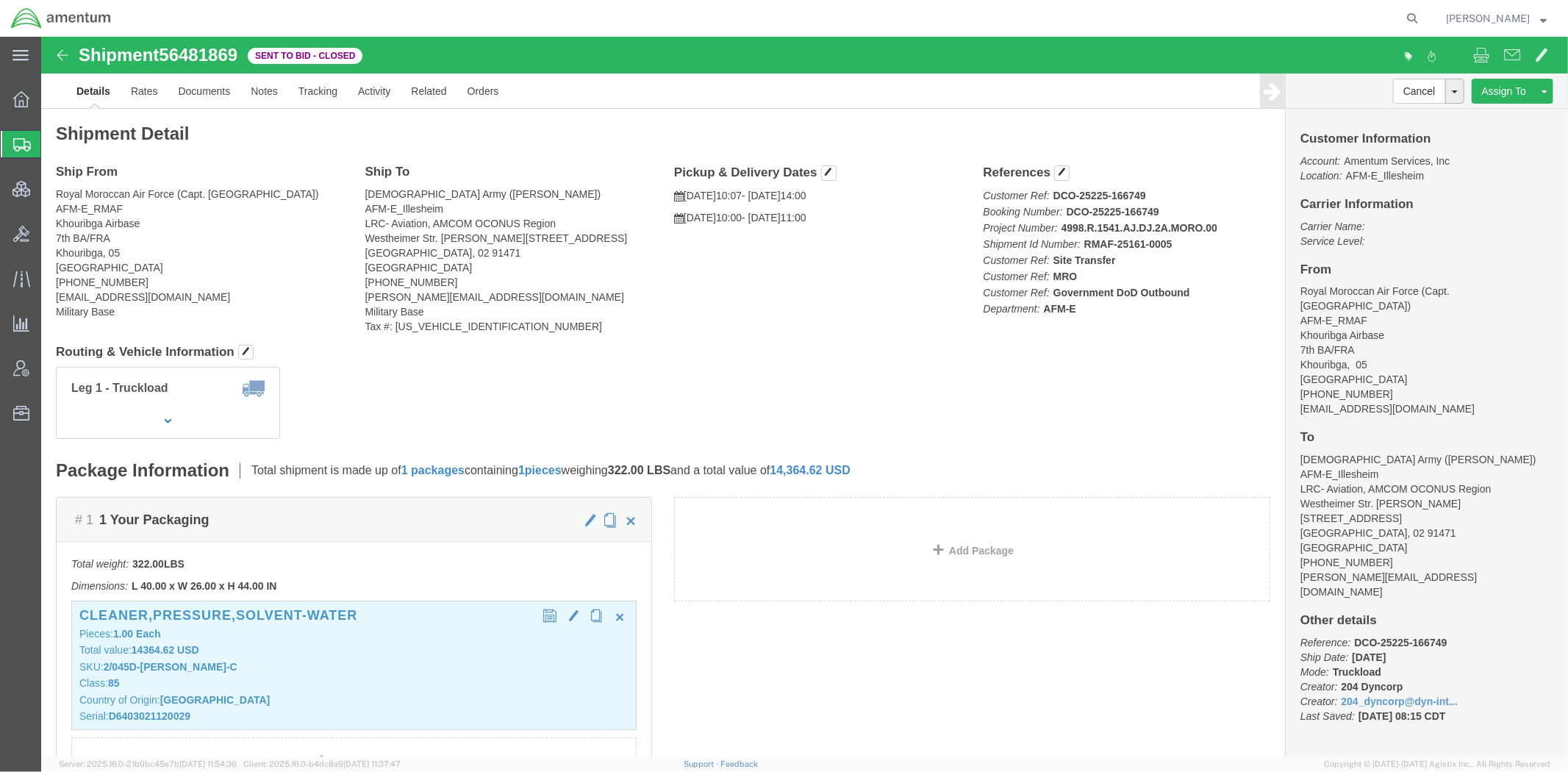
click p "Total value: 14364.62 USD"
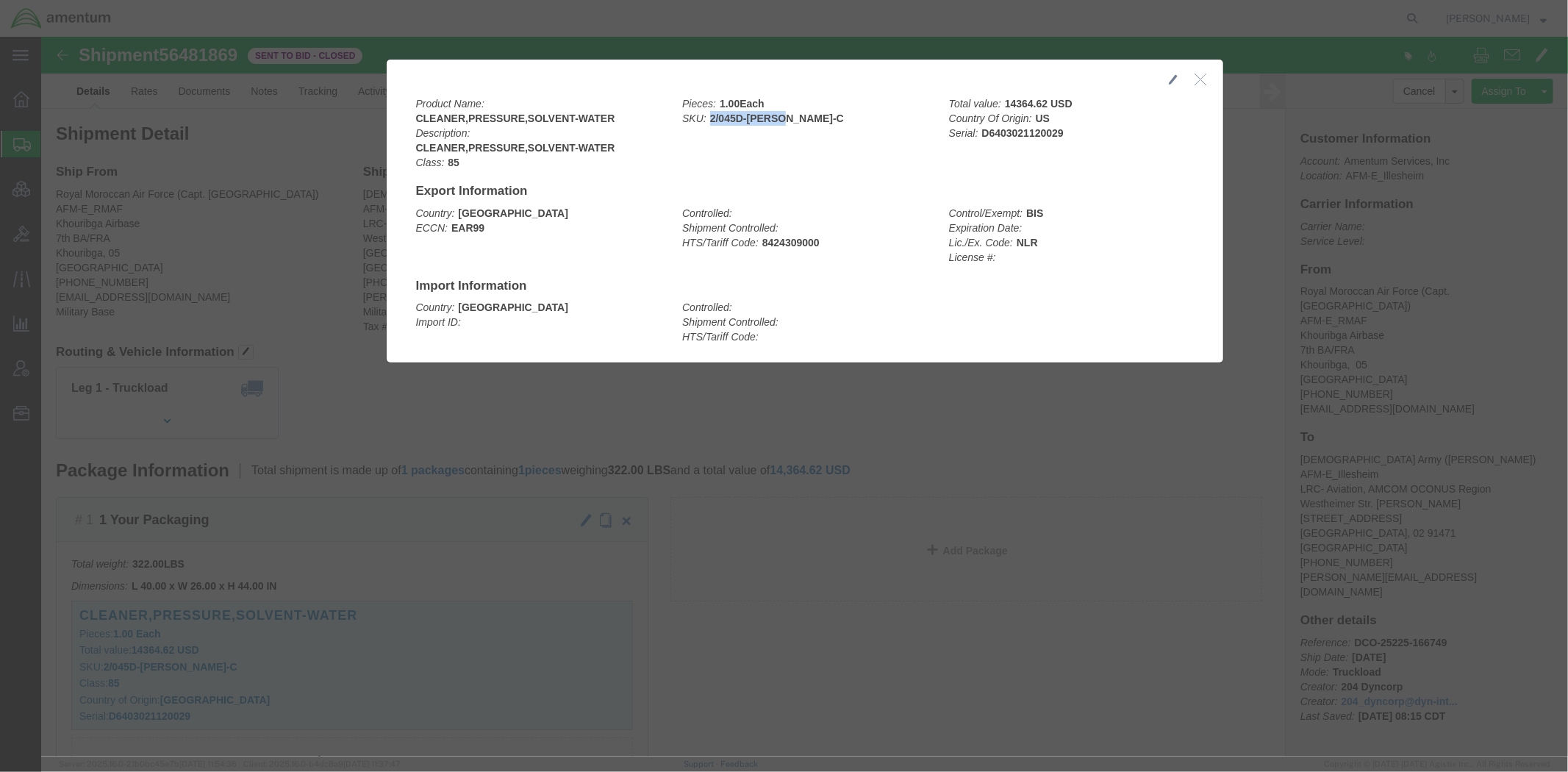
drag, startPoint x: 747, startPoint y: 77, endPoint x: 662, endPoint y: 84, distance: 85.3
click div "Pieces: 1.00 Each SKU: 2/045D-[PERSON_NAME]-C"
copy b "2/045D-[PERSON_NAME]-C"
drag, startPoint x: 1153, startPoint y: 38, endPoint x: 585, endPoint y: 9, distance: 568.7
click icon "button"
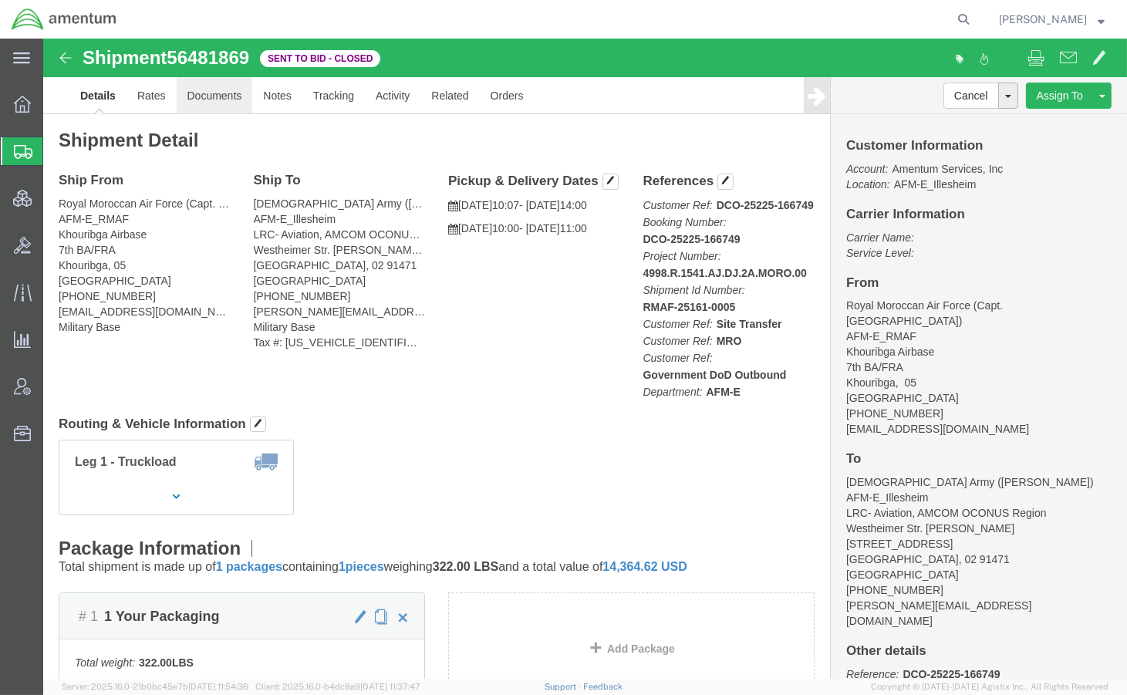
click link "Documents"
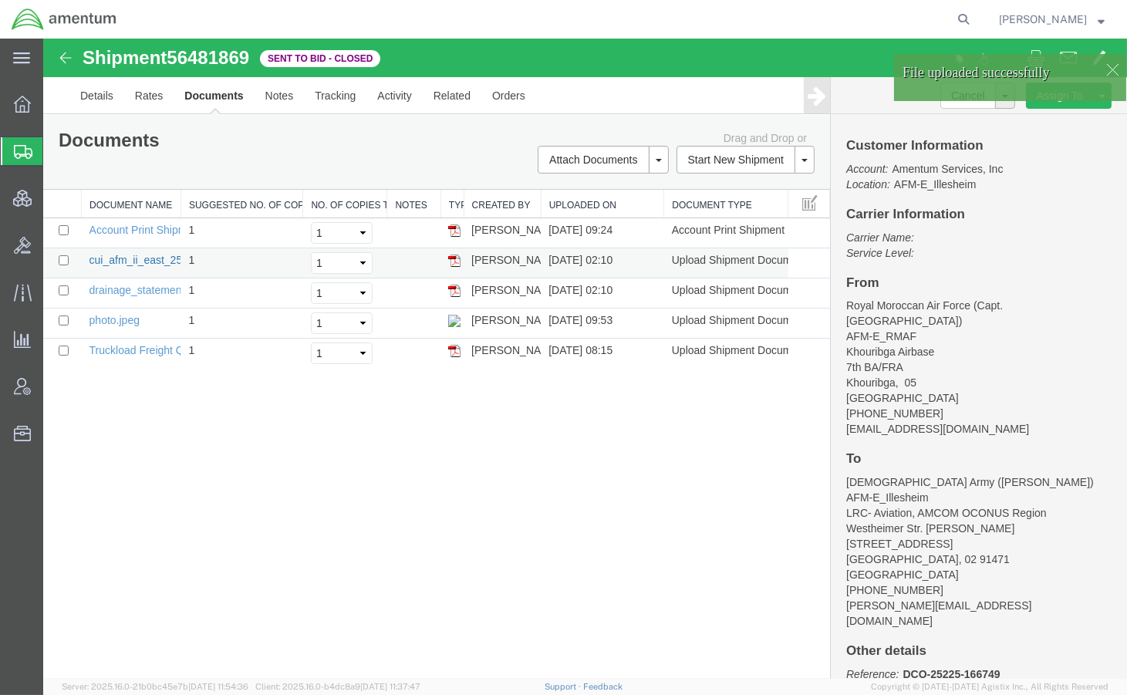
click at [160, 254] on link "cui_afm_ii_east_25_c_0003_nsw_000502_exemption_waiver_for_use_of_foreign_flagge…" at bounding box center [388, 260] width 599 height 12
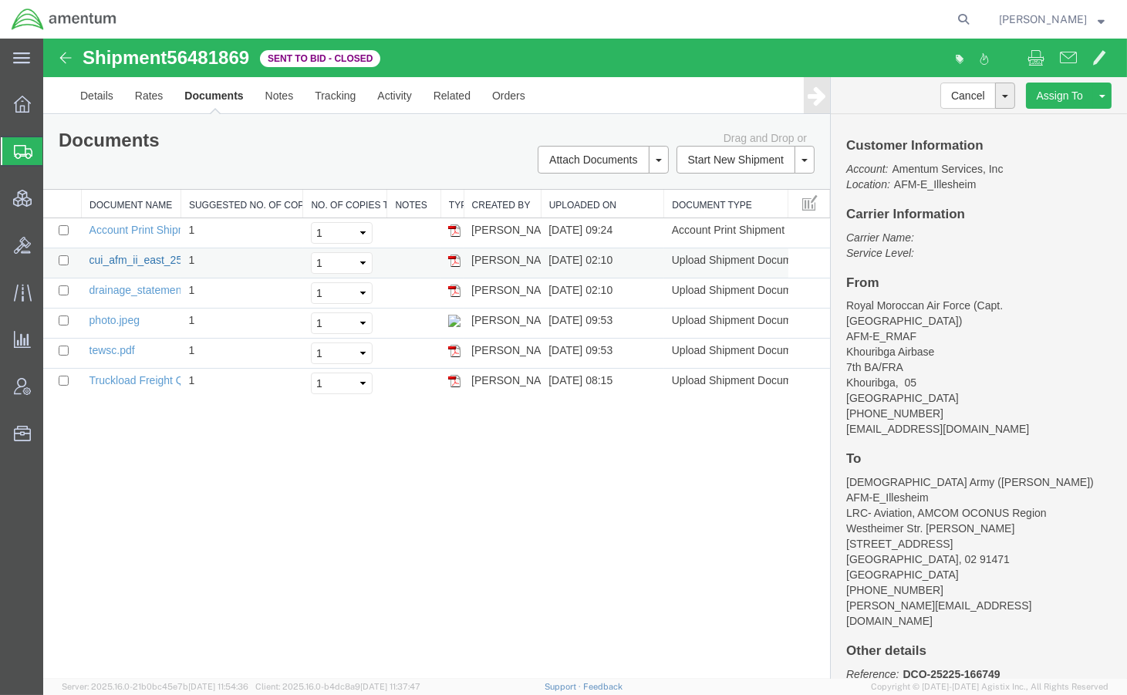
click at [149, 254] on link "cui_afm_ii_east_25_c_0003_nsw_000502_exemption_waiver_for_use_of_foreign_flagge…" at bounding box center [388, 260] width 599 height 12
click at [55, 156] on span "Shipments" at bounding box center [48, 151] width 12 height 31
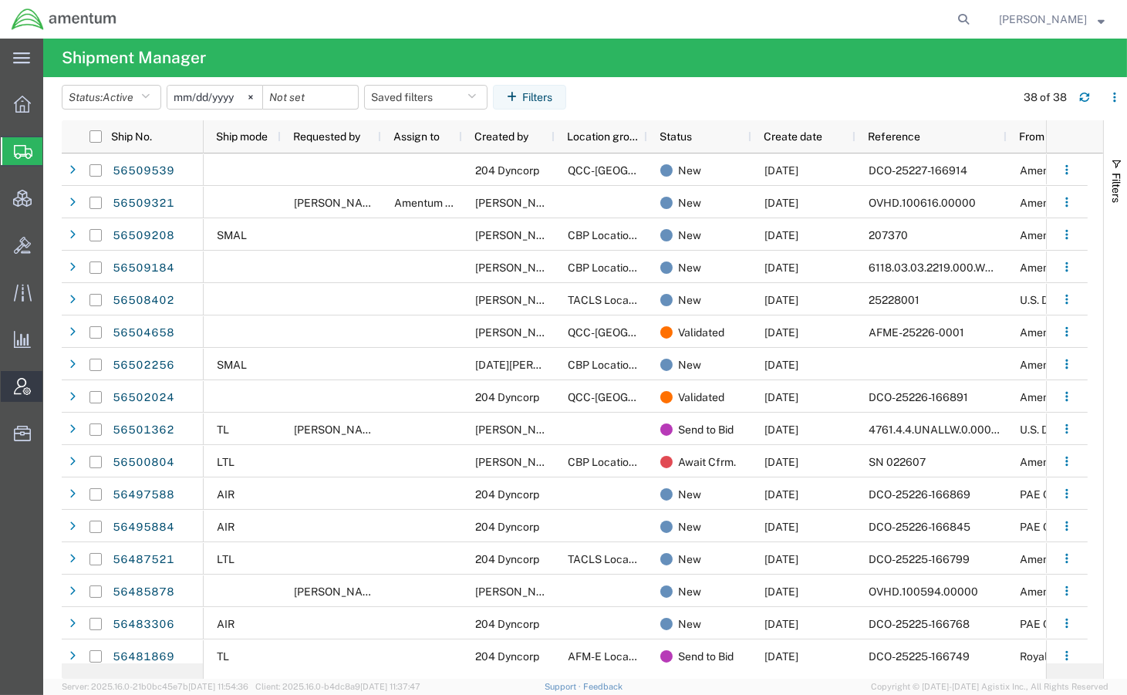
click at [53, 387] on span "Account Admin" at bounding box center [47, 386] width 11 height 31
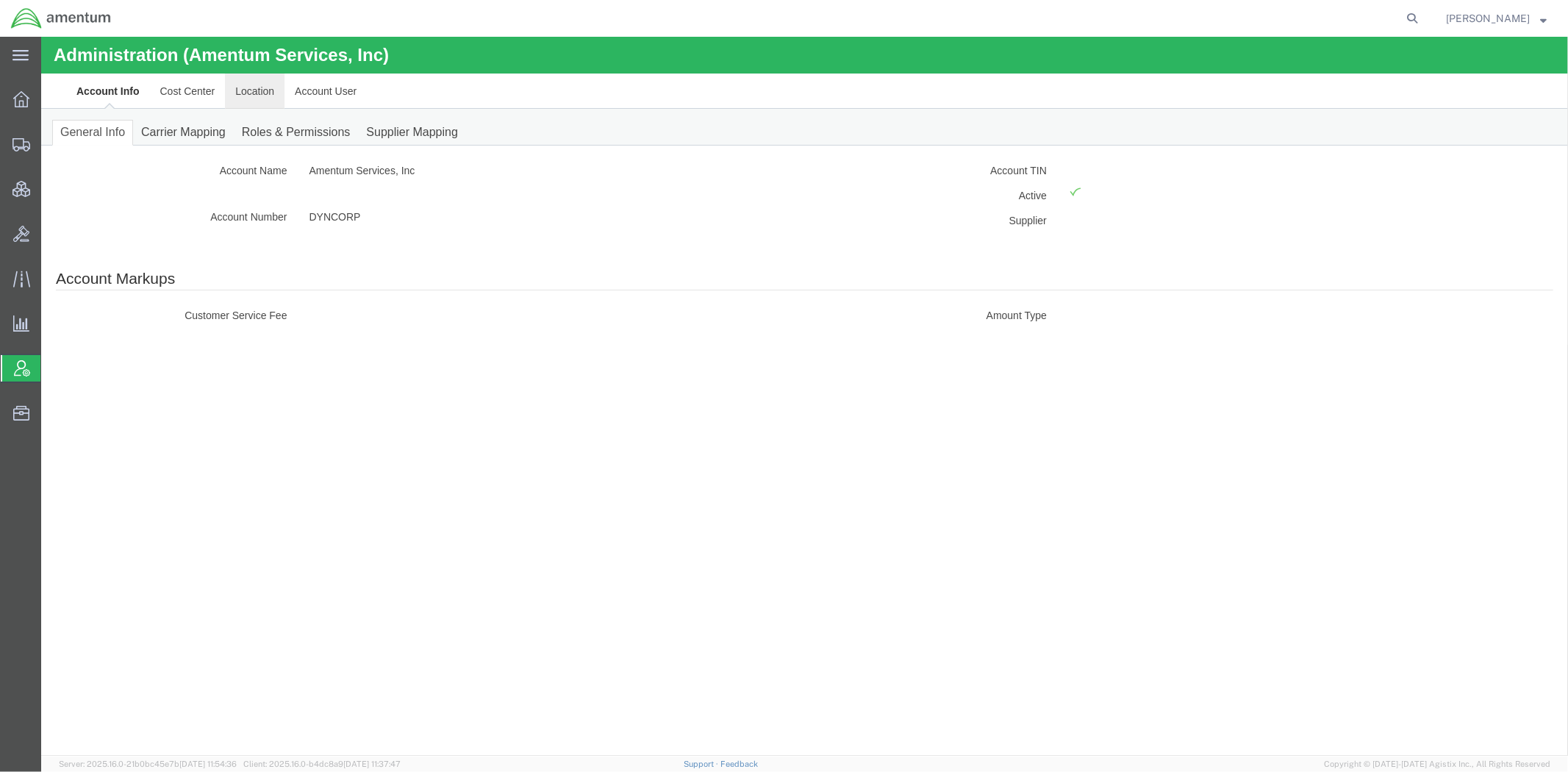
click at [269, 94] on link "Location" at bounding box center [254, 90] width 59 height 35
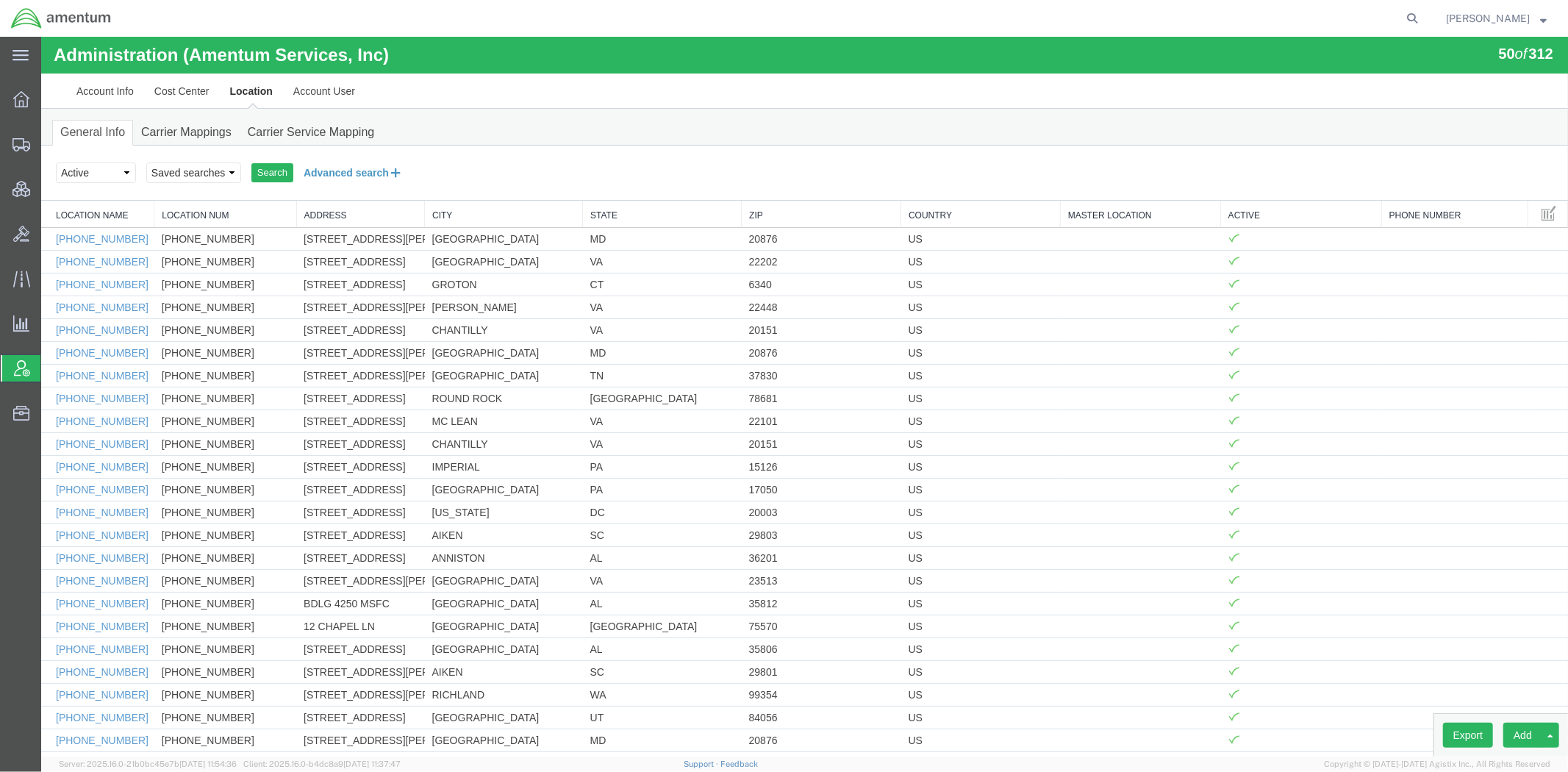
click at [317, 169] on button "Advanced search" at bounding box center [353, 172] width 120 height 25
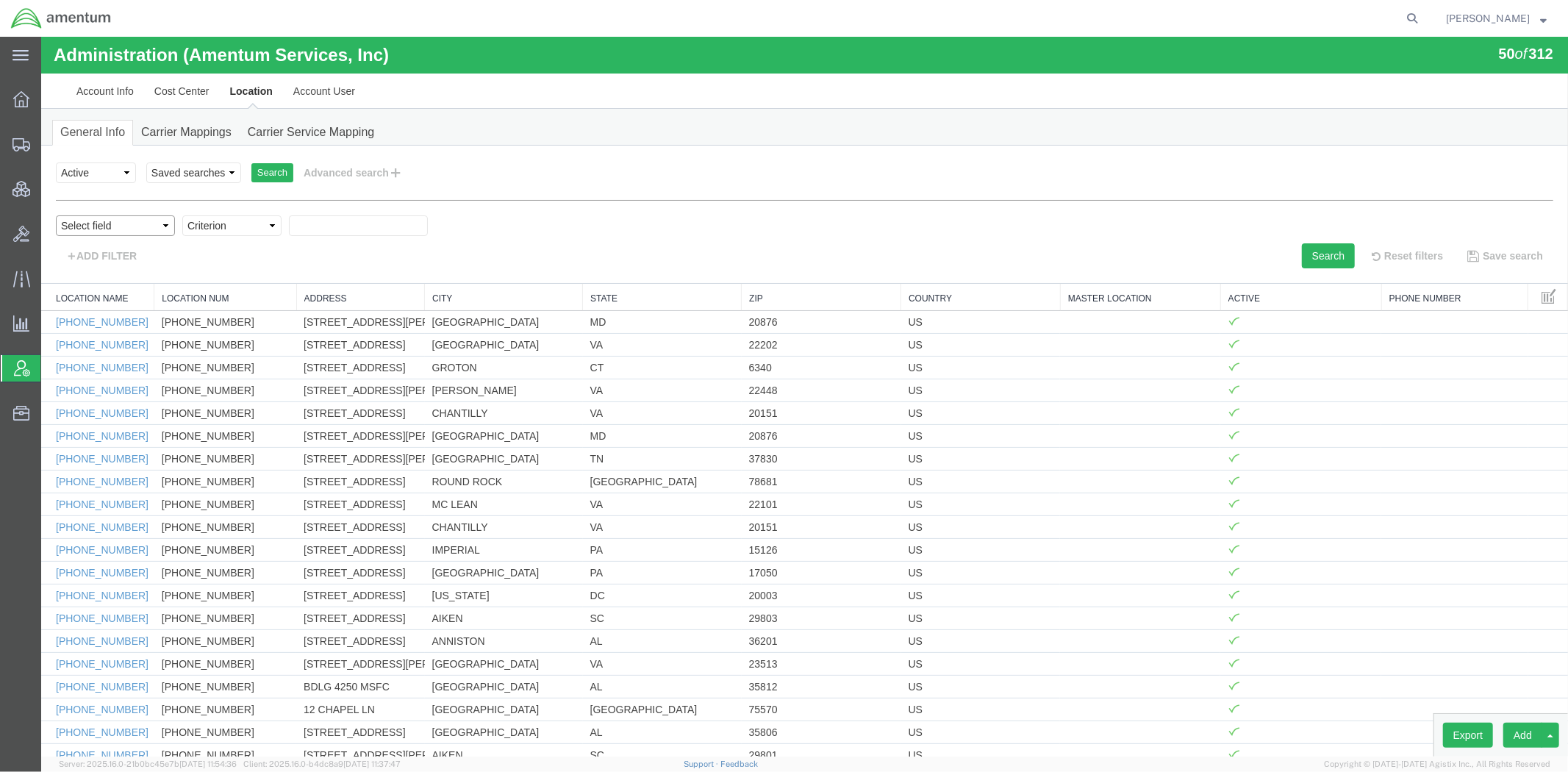
click at [162, 230] on select "Select field Address [GEOGRAPHIC_DATA] Location Name Location Num Master Locati…" at bounding box center [114, 225] width 119 height 21
select select "locationName"
click at [55, 214] on select "Select field Address [GEOGRAPHIC_DATA] Location Name Location Num Master Locati…" at bounding box center [114, 225] width 119 height 21
click at [221, 225] on select "Criterion contains does not contain is is blank is not blank starts with" at bounding box center [231, 225] width 99 height 21
select select "contains"
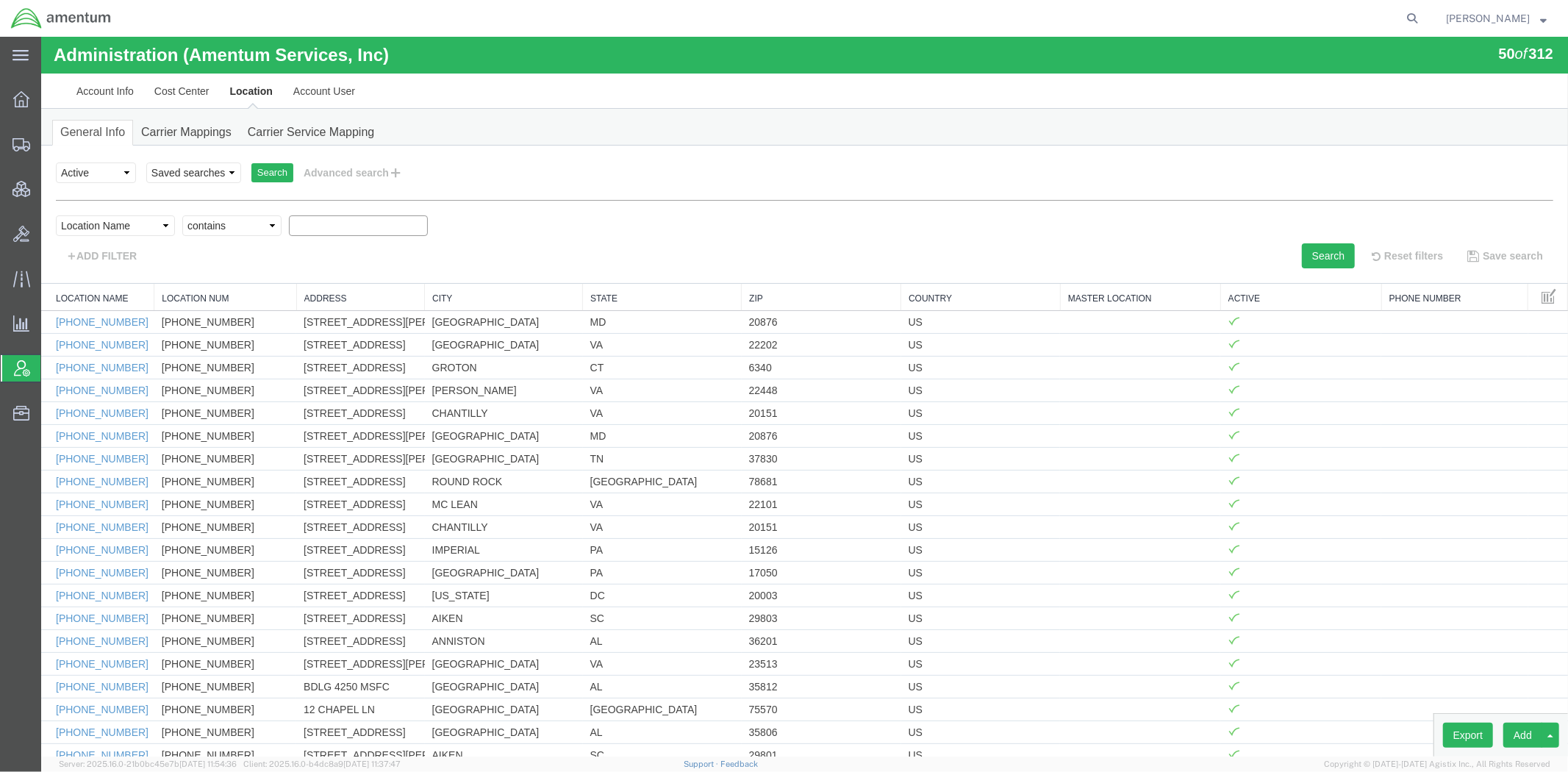
click at [181, 214] on select "Criterion contains does not contain is is blank is not blank starts with" at bounding box center [231, 225] width 99 height 21
click at [306, 230] on input "text" at bounding box center [357, 225] width 139 height 21
click at [1288, 261] on button "Search" at bounding box center [1328, 254] width 53 height 25
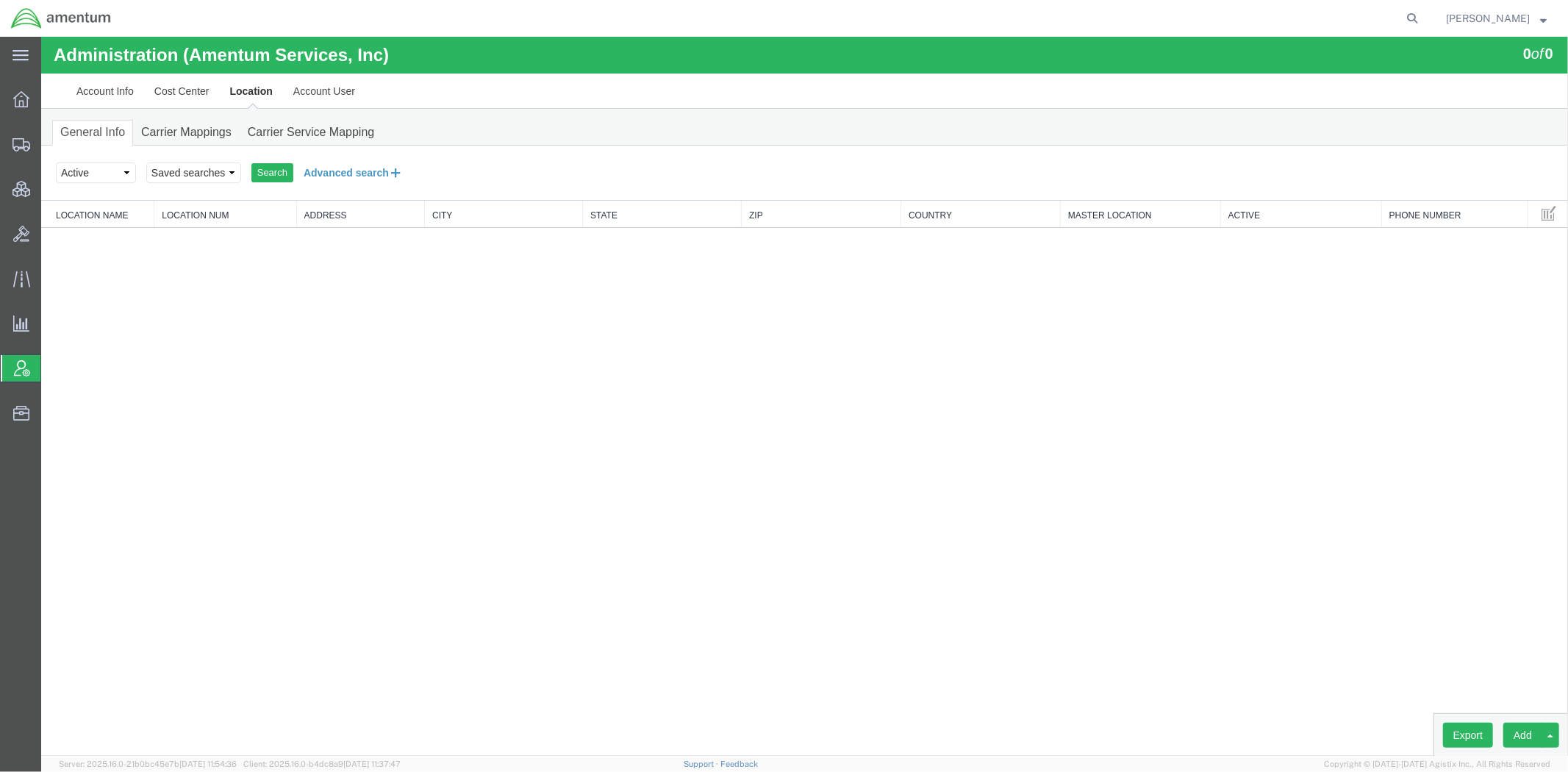
click at [309, 174] on button "Advanced search" at bounding box center [353, 172] width 120 height 25
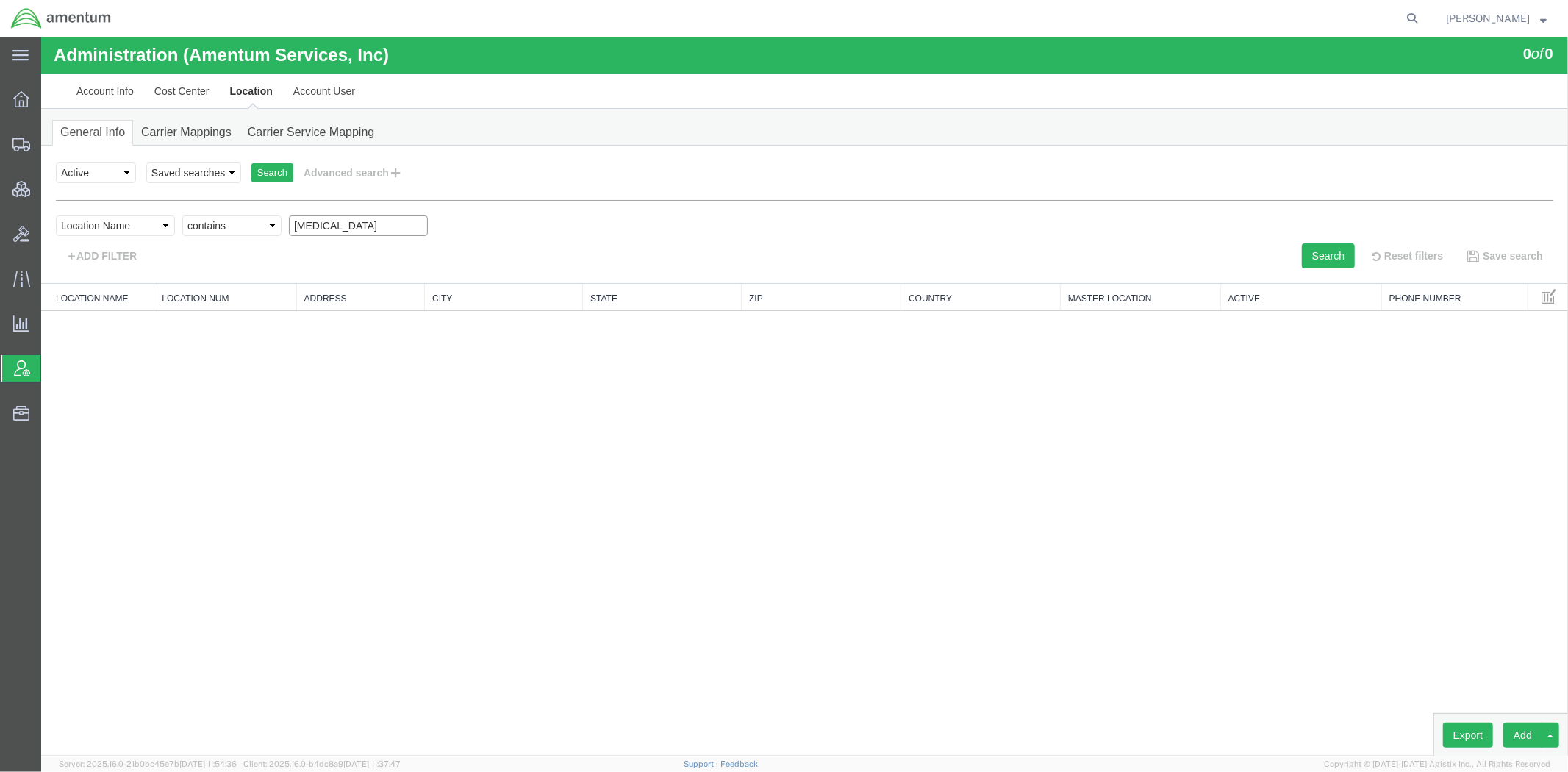
click at [330, 220] on input "[MEDICAL_DATA]" at bounding box center [357, 225] width 139 height 21
type input "ser"
click at [1288, 258] on button "Search" at bounding box center [1328, 254] width 53 height 25
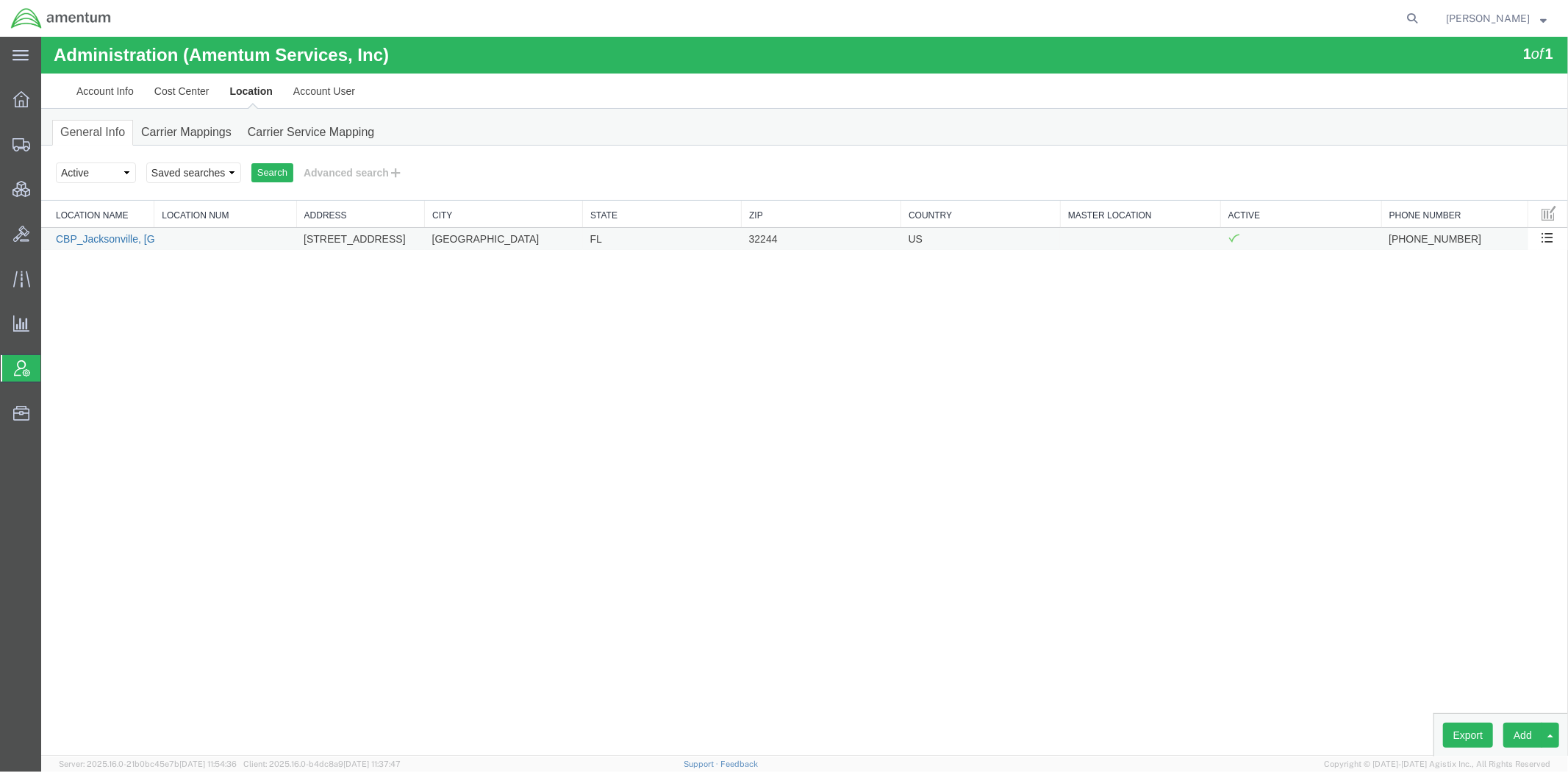
click at [126, 242] on link "CBP_Jacksonville, [GEOGRAPHIC_DATA]" at bounding box center [153, 238] width 195 height 11
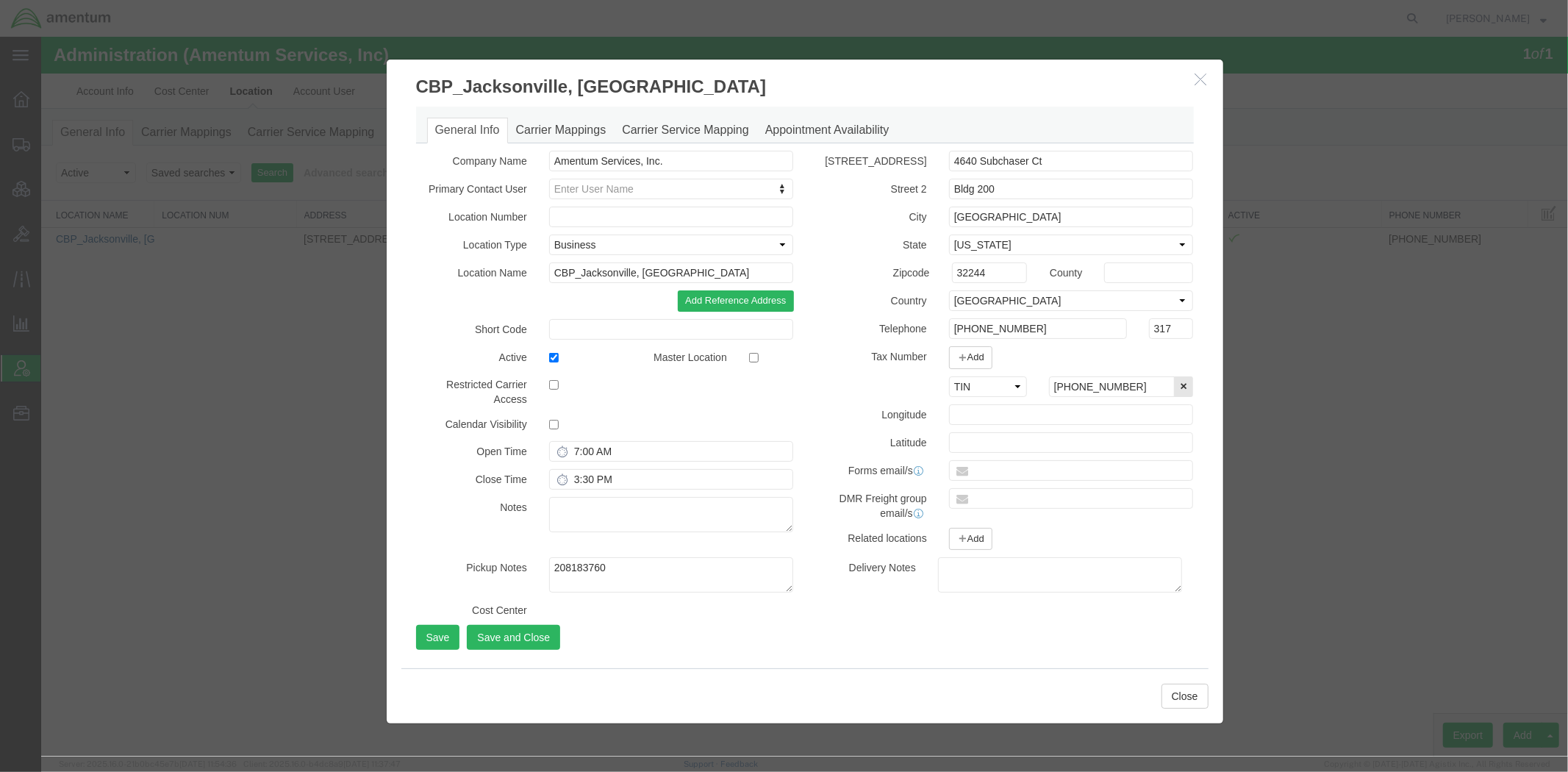
select select "DEPARTMENT"
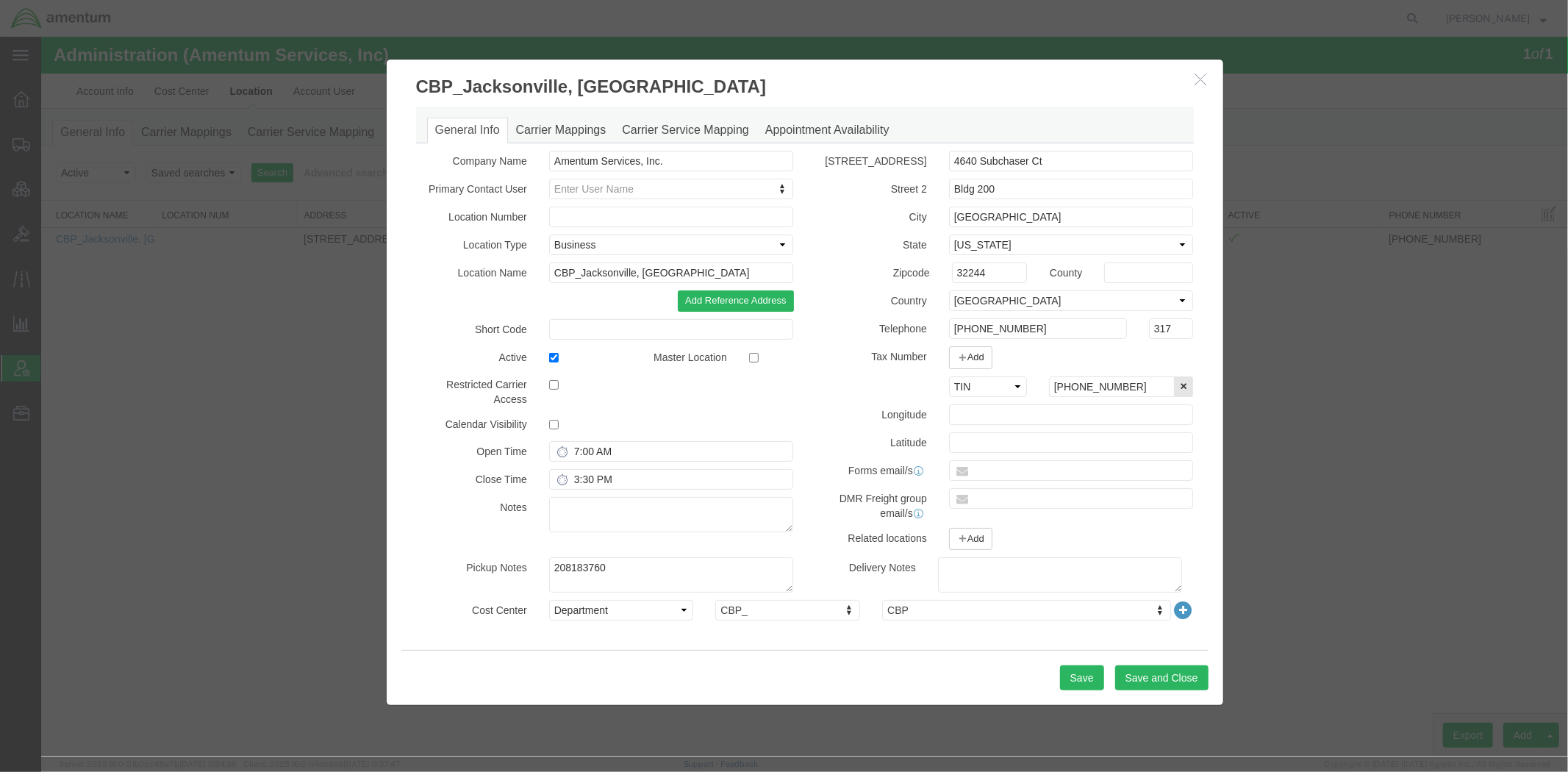
click at [1197, 82] on icon "button" at bounding box center [1200, 78] width 11 height 12
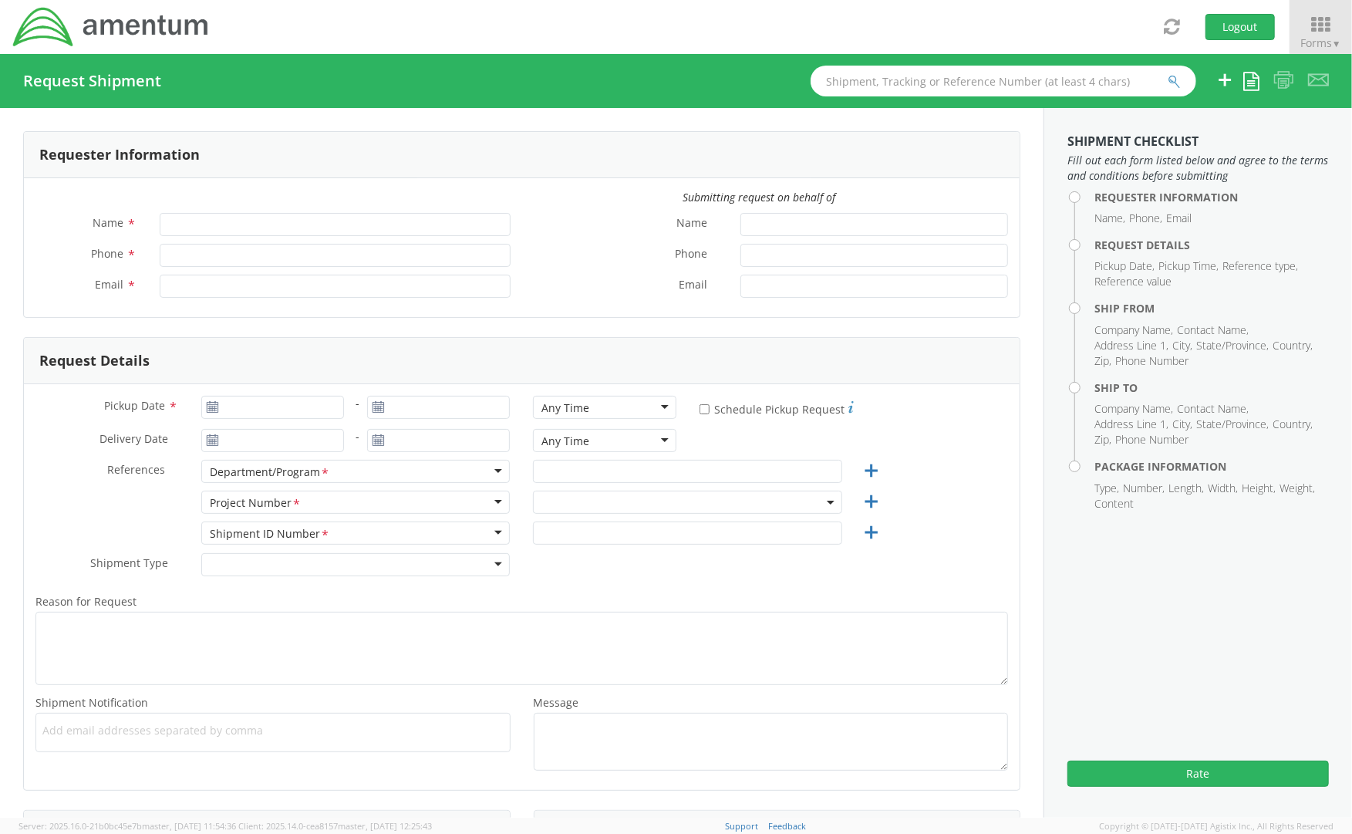
type input "[PERSON_NAME]"
type input "[PHONE_NUMBER]"
type input "jason.champagne2@amentum.com"
select select "OVHD.600294.PURCH"
